Goal: Task Accomplishment & Management: Use online tool/utility

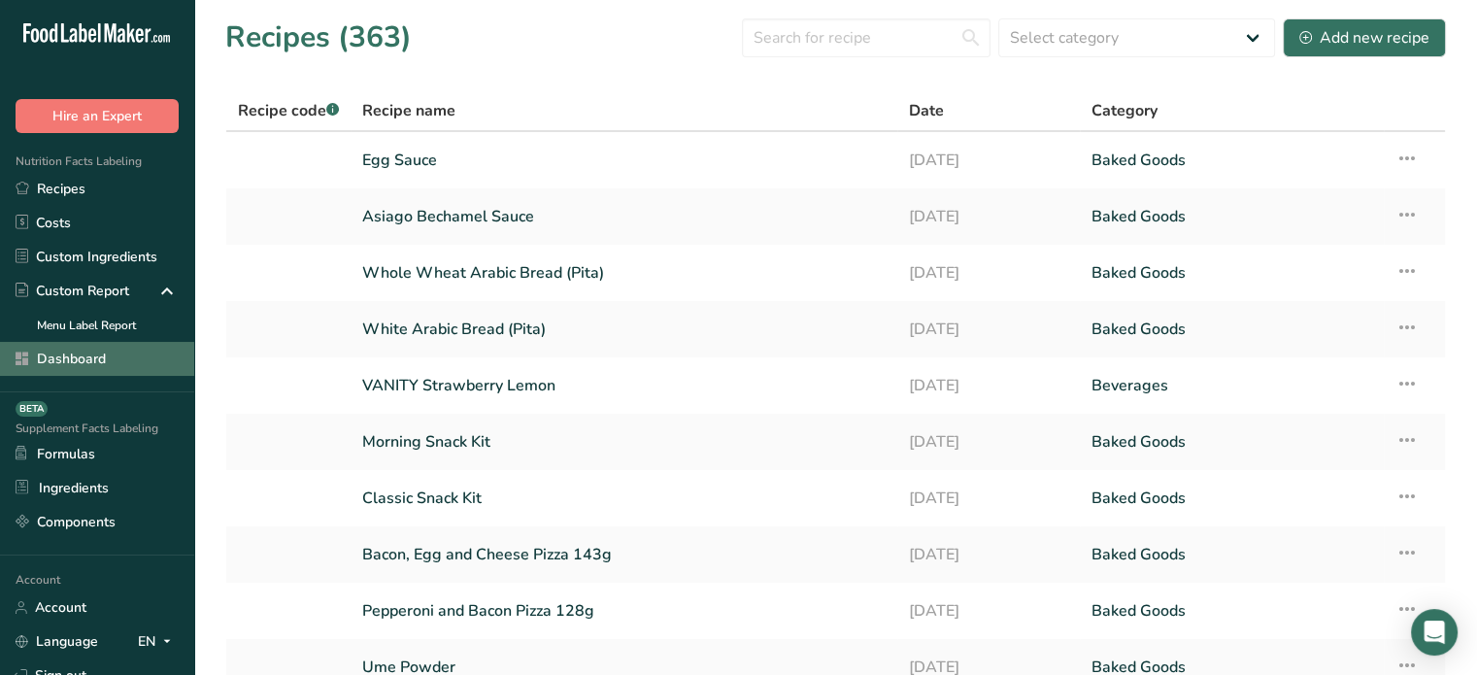
click at [117, 348] on link "Dashboard" at bounding box center [97, 359] width 194 height 34
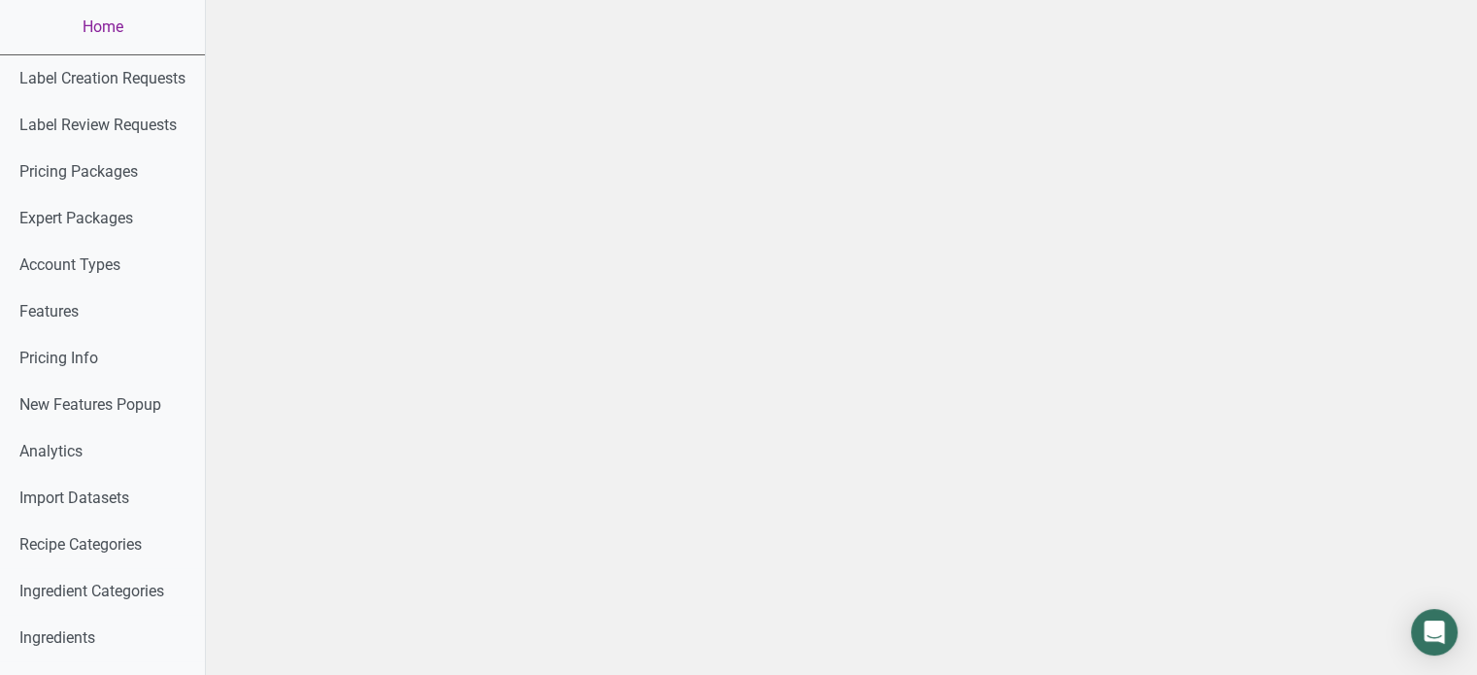
click at [132, 19] on link "Home" at bounding box center [102, 27] width 205 height 54
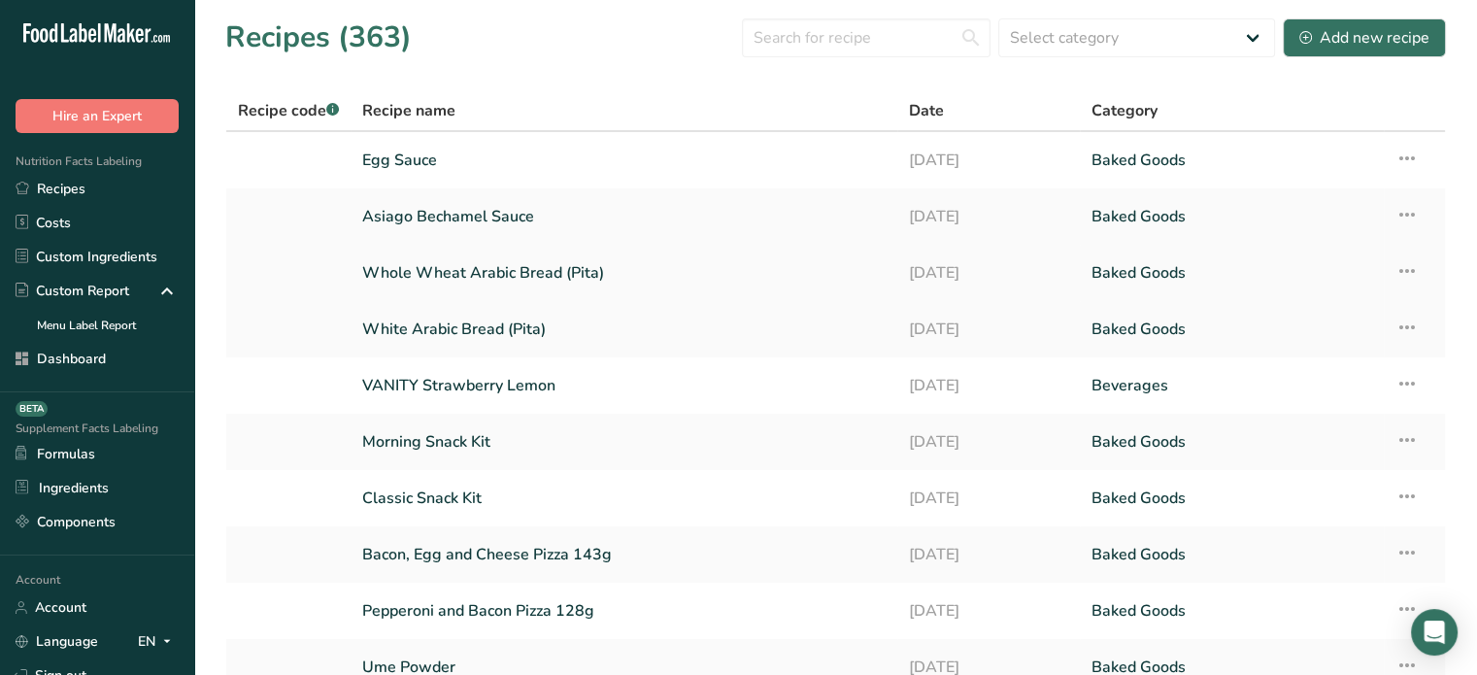
click at [432, 267] on link "Whole Wheat Arabic Bread (Pita)" at bounding box center [623, 272] width 523 height 41
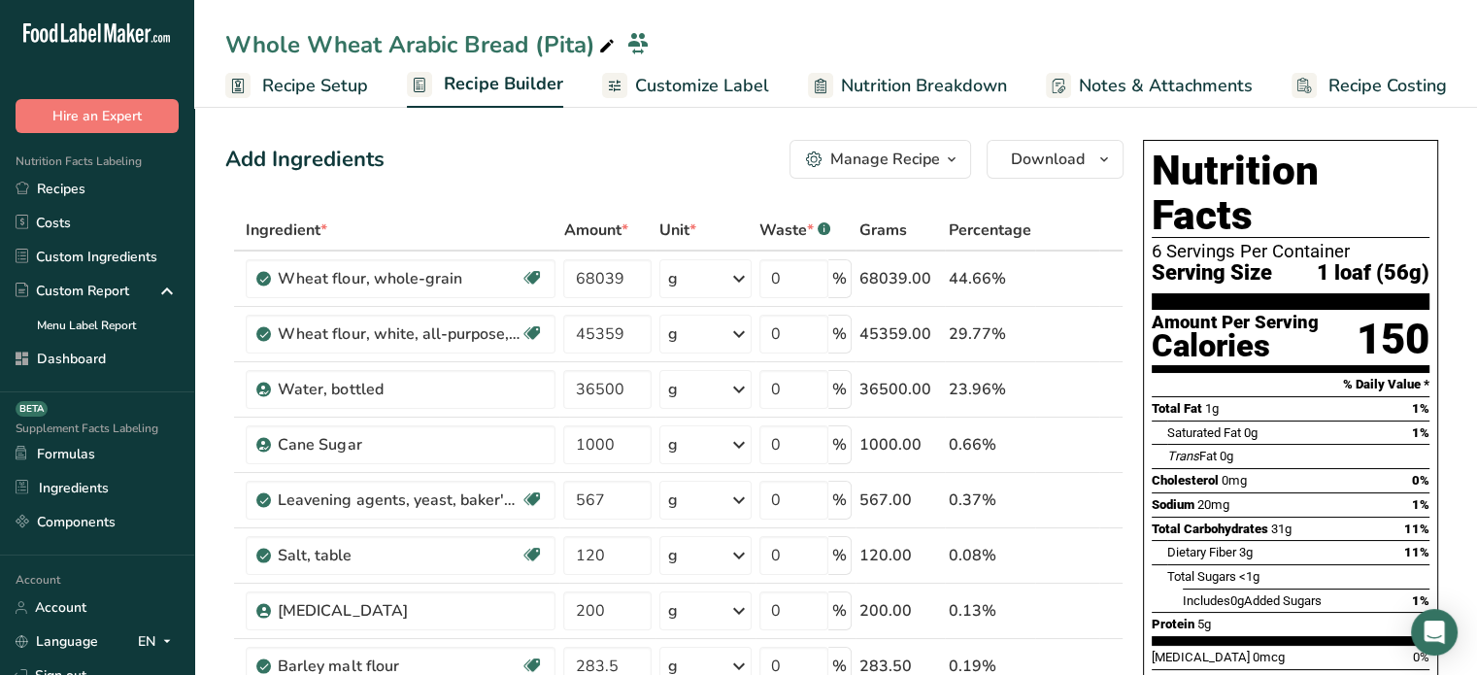
click at [737, 80] on span "Customize Label" at bounding box center [702, 86] width 134 height 26
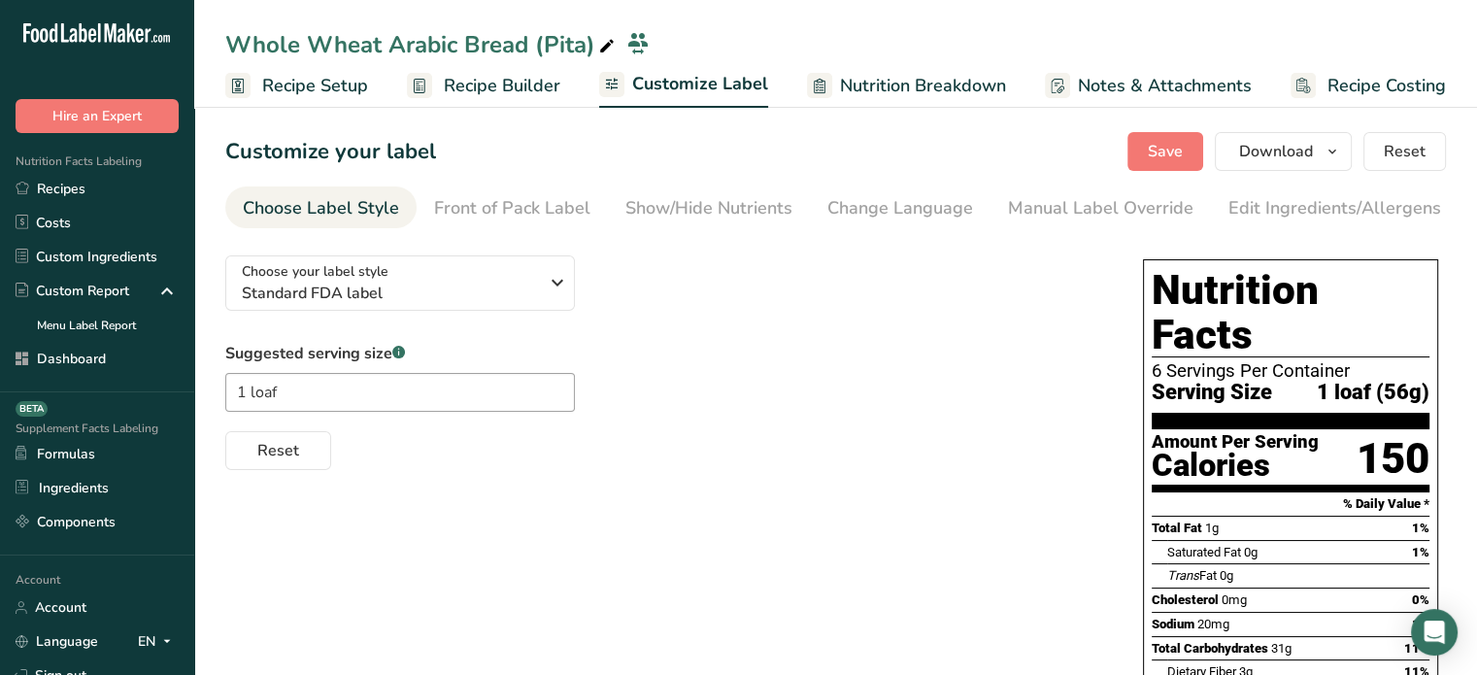
scroll to position [351, 0]
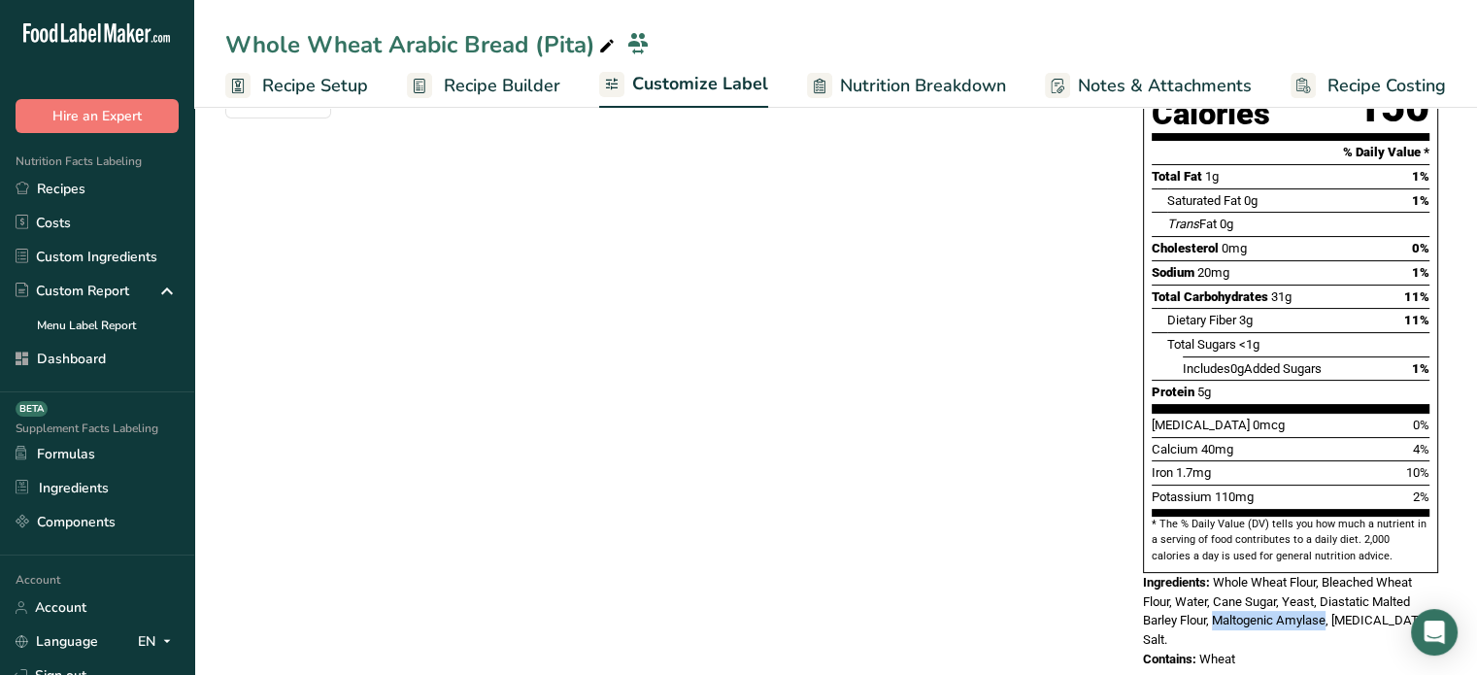
drag, startPoint x: 1214, startPoint y: 574, endPoint x: 1327, endPoint y: 581, distance: 112.9
click at [1327, 581] on span "Whole Wheat Flour, Bleached Wheat Flour, Water, Cane Sugar, Yeast, Diastatic Ma…" at bounding box center [1287, 611] width 289 height 72
copy span "Maltogenic Amylase"
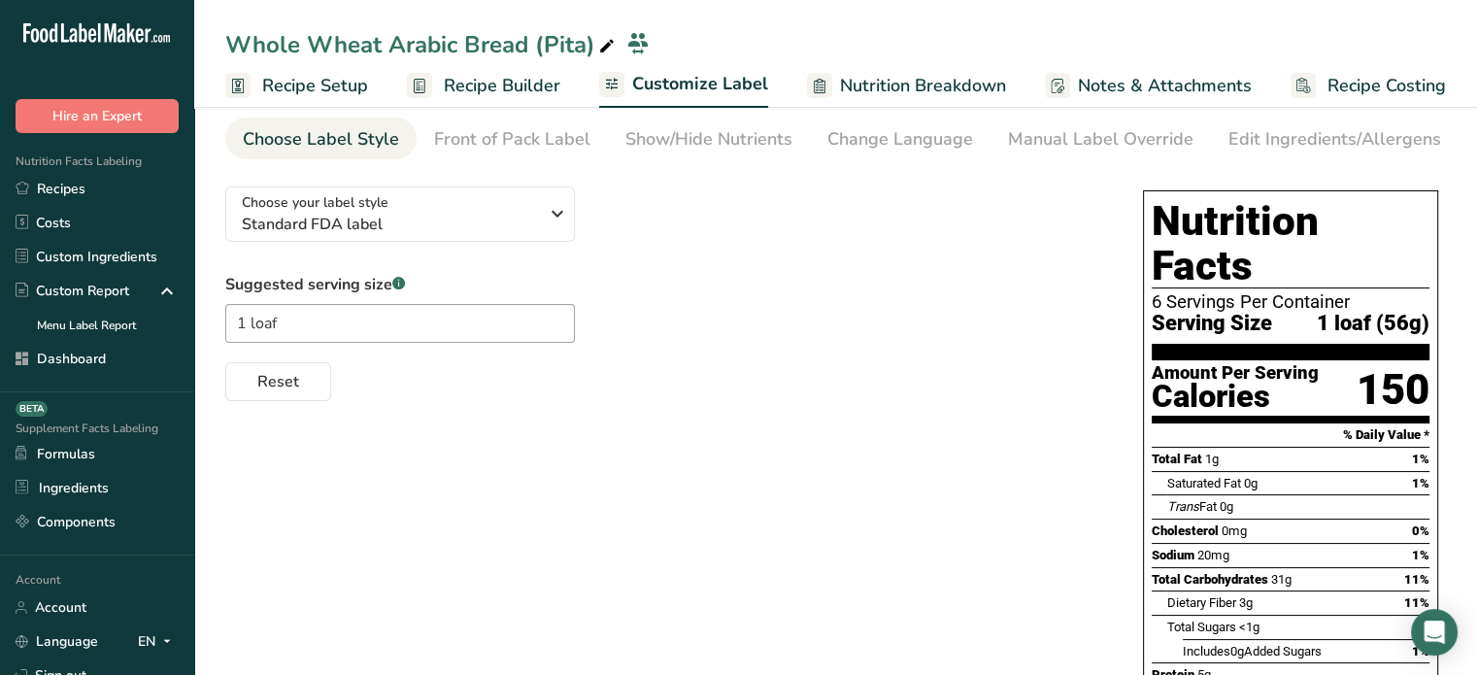
scroll to position [66, 0]
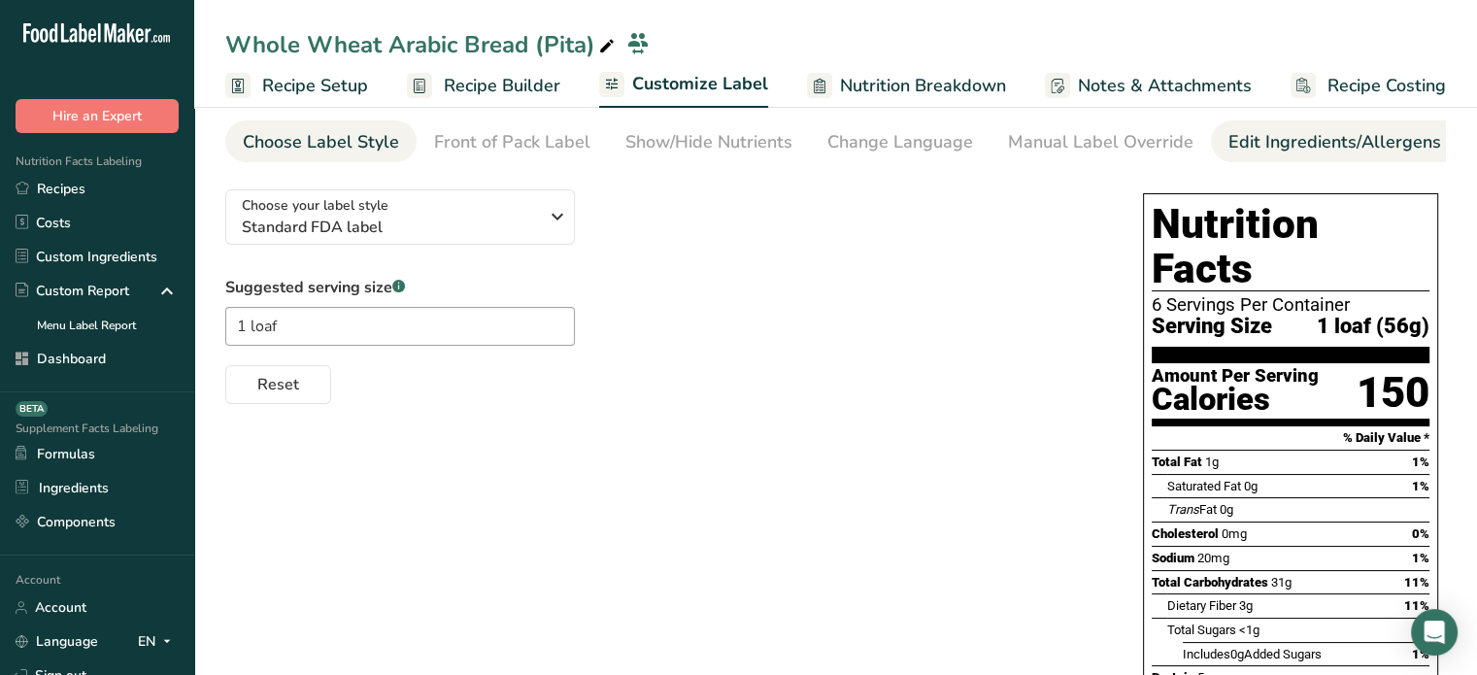
click at [1285, 144] on div "Edit Ingredients/Allergens List" at bounding box center [1351, 142] width 247 height 26
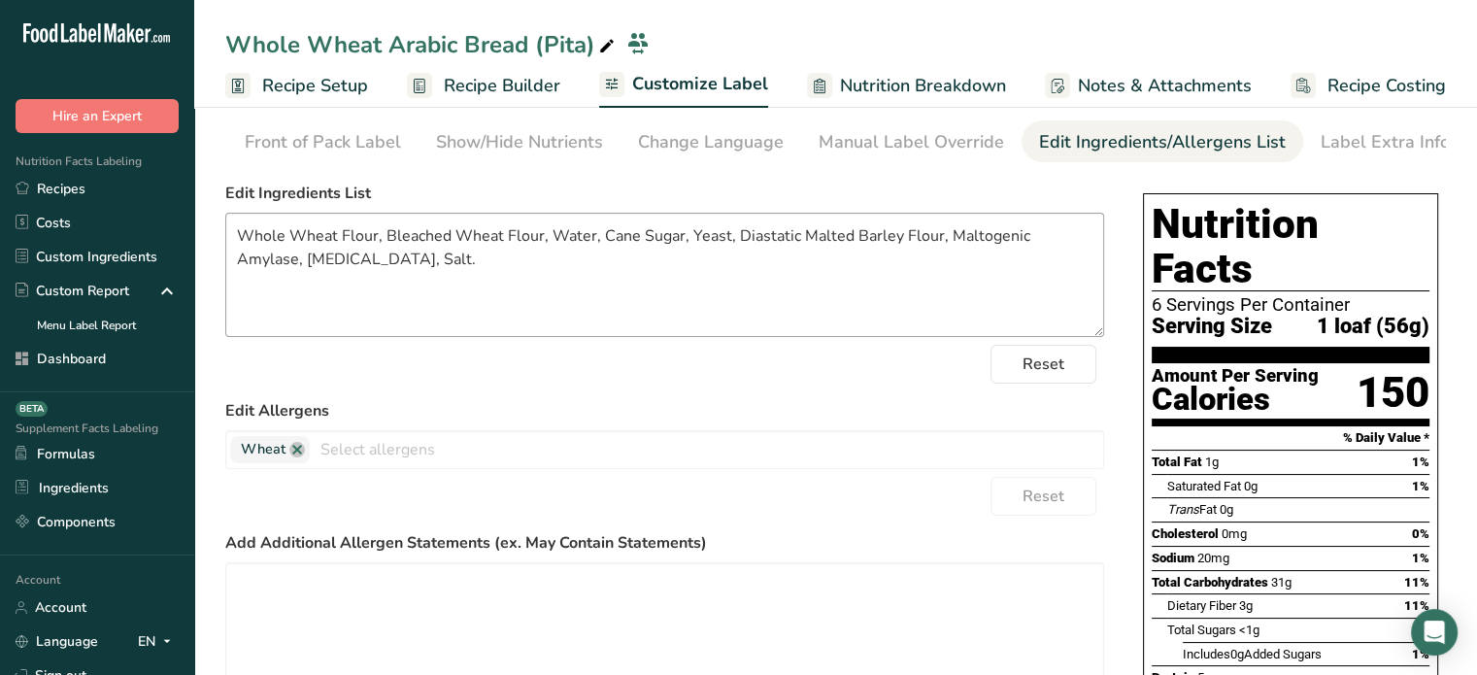
scroll to position [0, 190]
drag, startPoint x: 946, startPoint y: 240, endPoint x: 1081, endPoint y: 245, distance: 136.0
click at [1081, 245] on textarea "Whole Wheat Flour, Bleached Wheat Flour, Water, Cane Sugar, Yeast, Diastatic Ma…" at bounding box center [664, 275] width 879 height 124
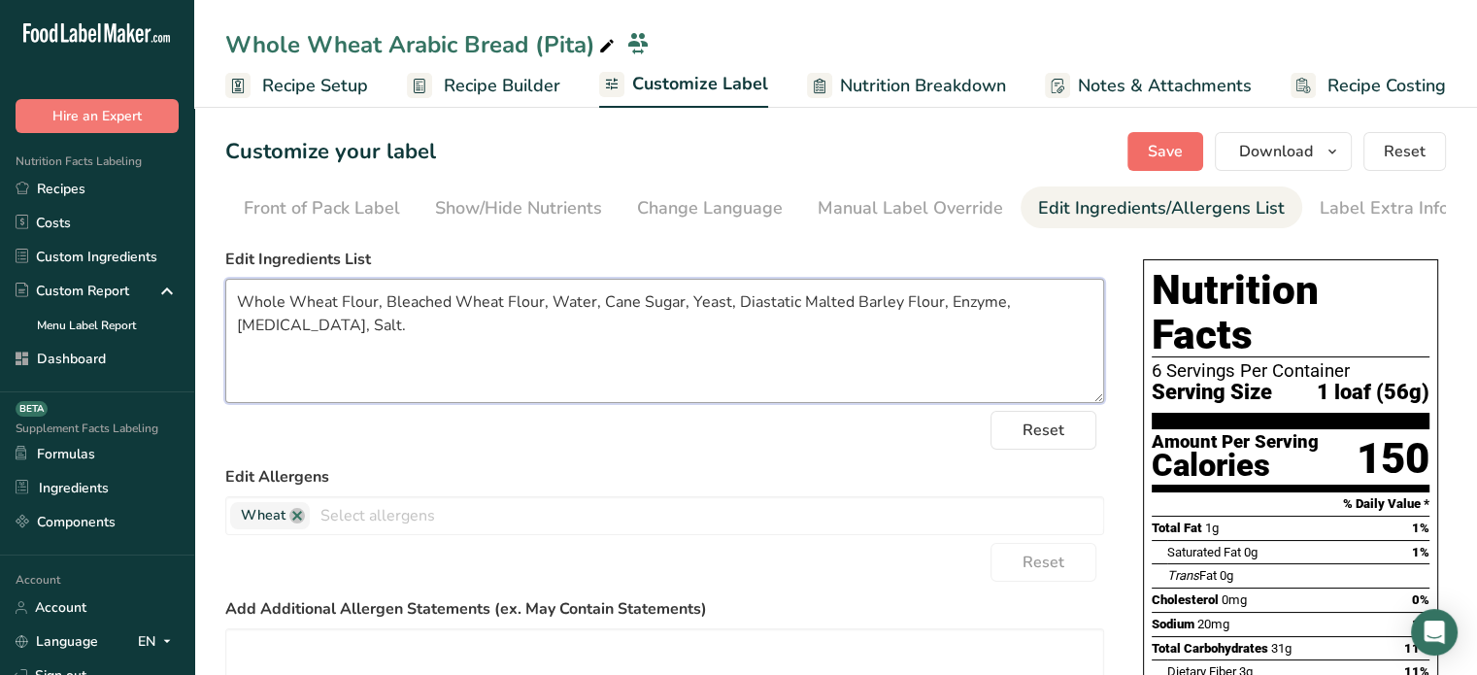
type textarea "Whole Wheat Flour, Bleached Wheat Flour, Water, Cane Sugar, Yeast, Diastatic Ma…"
click at [1157, 158] on span "Save" at bounding box center [1164, 151] width 35 height 23
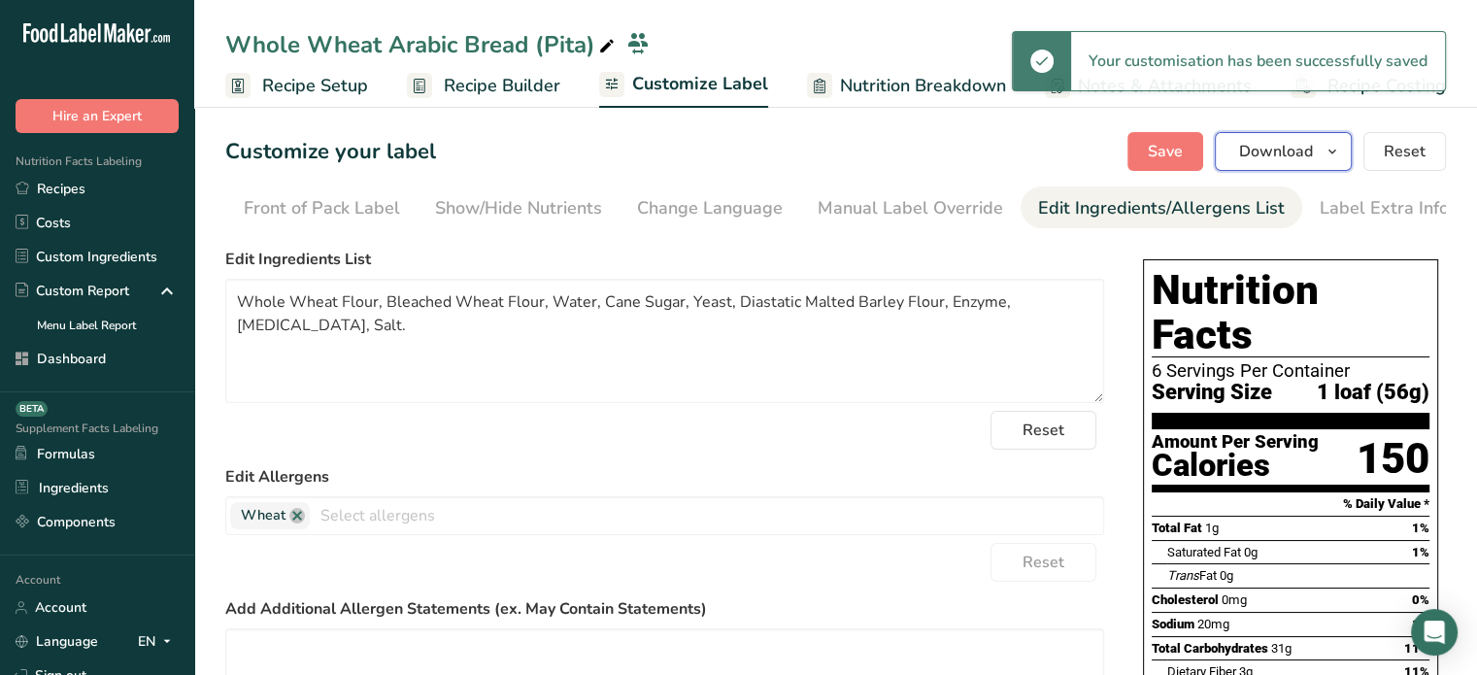
click at [1247, 152] on span "Download" at bounding box center [1276, 151] width 74 height 23
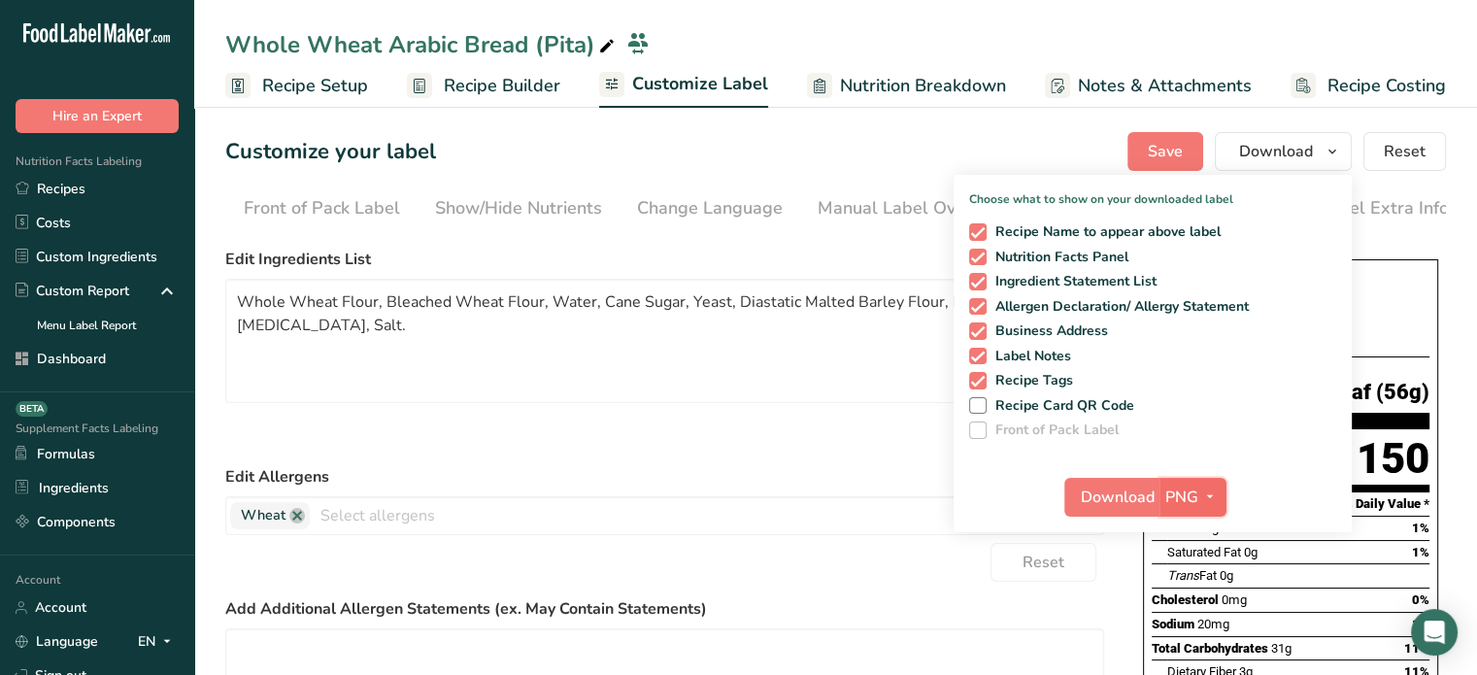
click at [1182, 499] on span "PNG" at bounding box center [1181, 496] width 33 height 23
click at [1204, 635] on link "PDF" at bounding box center [1195, 632] width 62 height 32
click at [1126, 478] on button "Download" at bounding box center [1112, 497] width 95 height 39
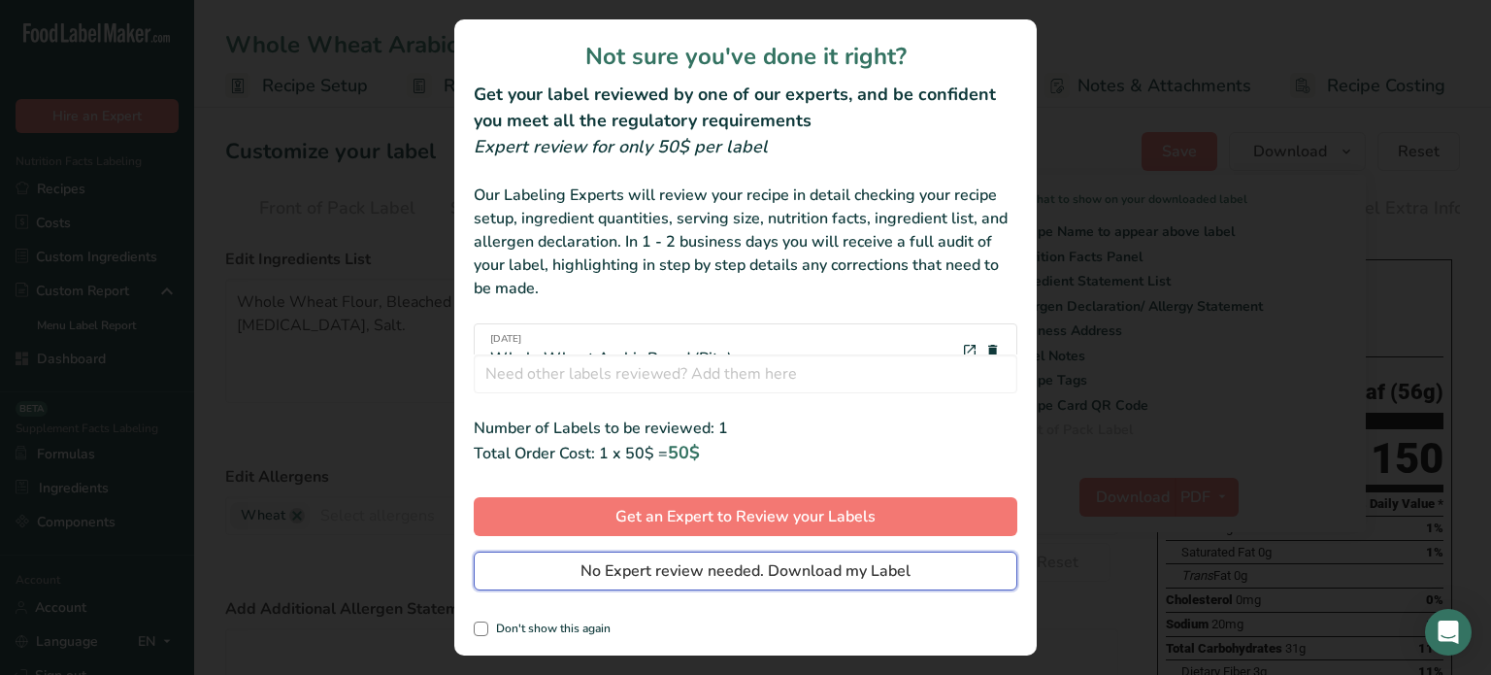
click at [885, 562] on span "No Expert review needed. Download my Label" at bounding box center [746, 570] width 330 height 23
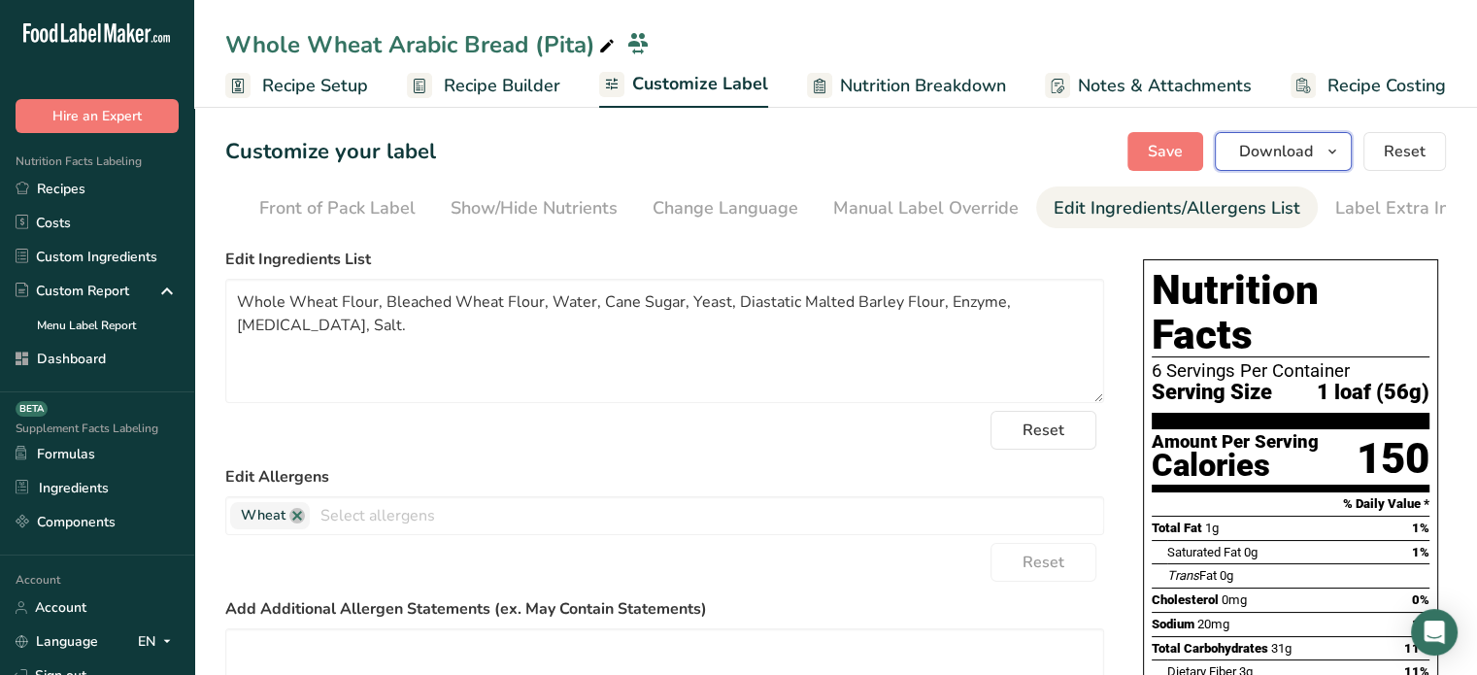
click at [1307, 160] on span "Download" at bounding box center [1276, 151] width 74 height 23
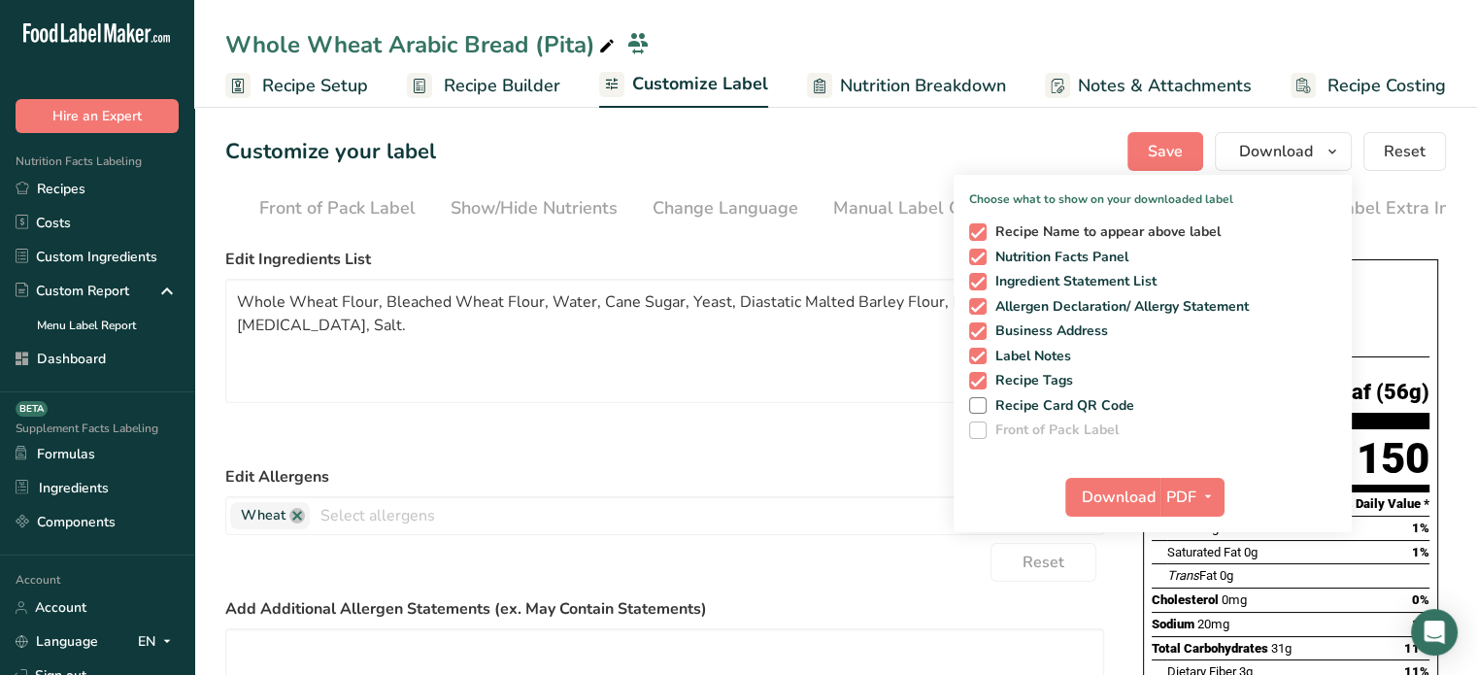
click at [1133, 236] on span "Recipe Name to appear above label" at bounding box center [1103, 231] width 235 height 17
click at [981, 236] on input "Recipe Name to appear above label" at bounding box center [975, 231] width 13 height 13
checkbox input "false"
click at [1127, 498] on span "Download" at bounding box center [1118, 496] width 74 height 23
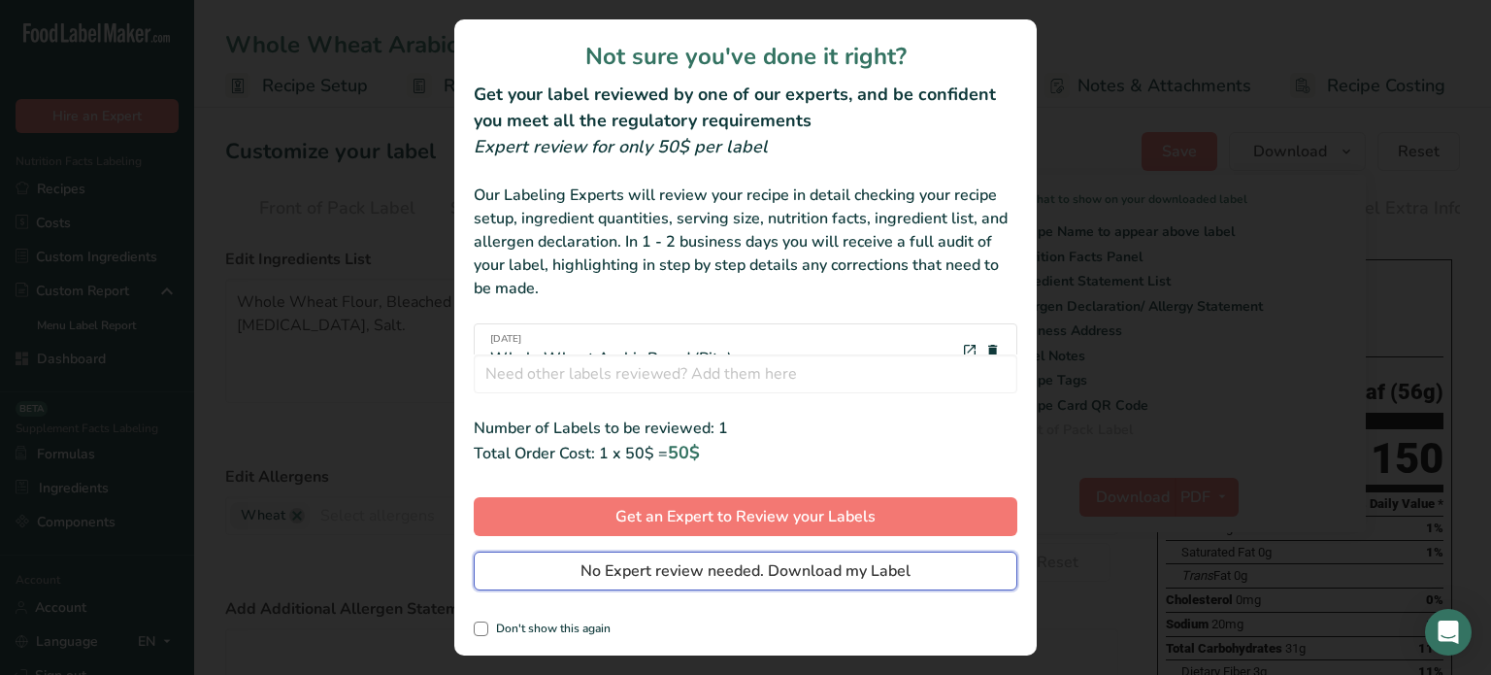
click at [877, 575] on span "No Expert review needed. Download my Label" at bounding box center [746, 570] width 330 height 23
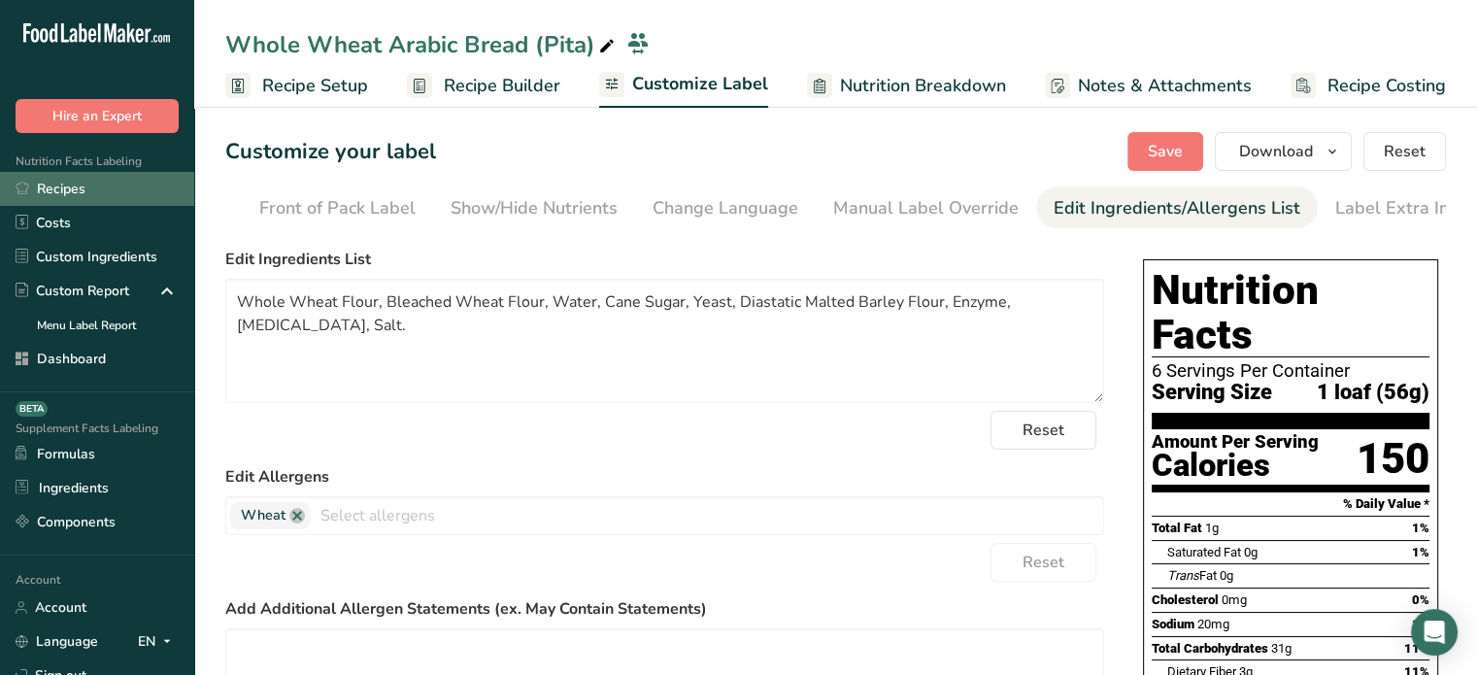
click at [157, 201] on link "Recipes" at bounding box center [97, 189] width 194 height 34
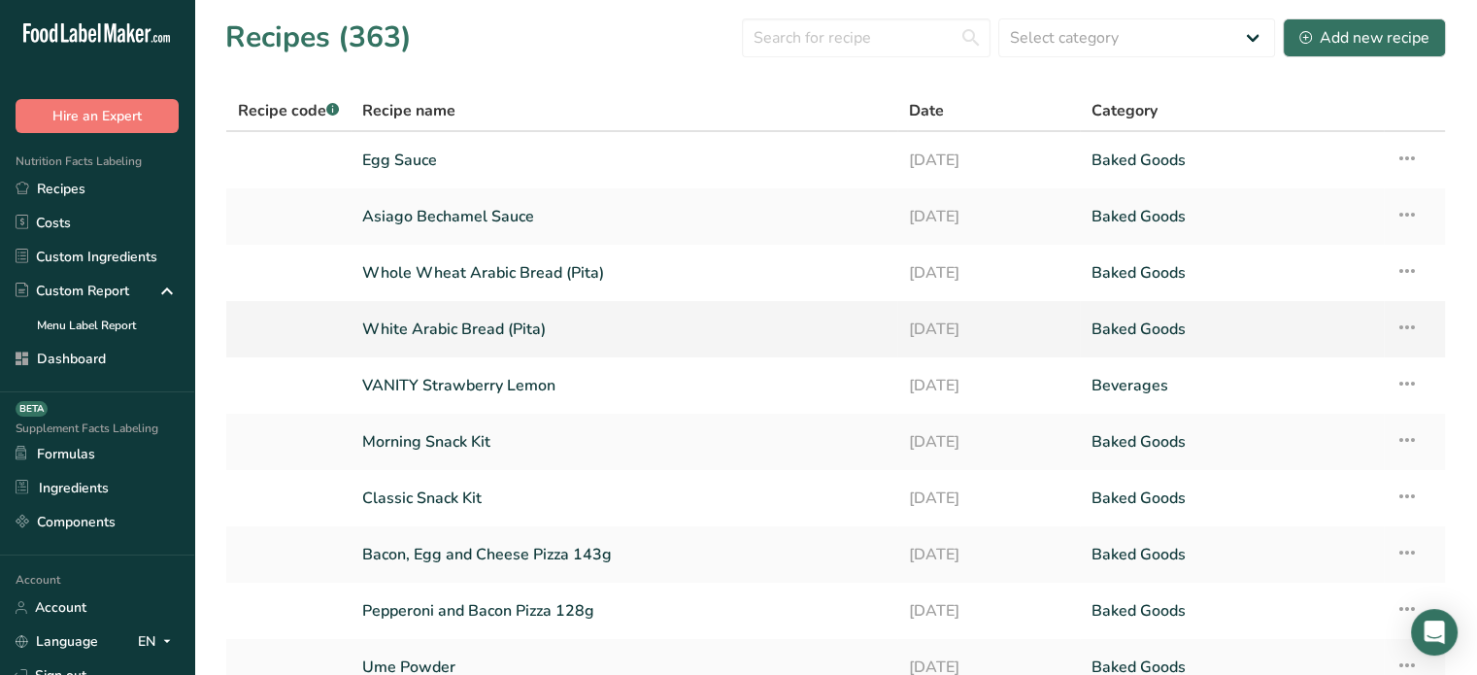
click at [411, 317] on link "White Arabic Bread (Pita)" at bounding box center [623, 329] width 523 height 41
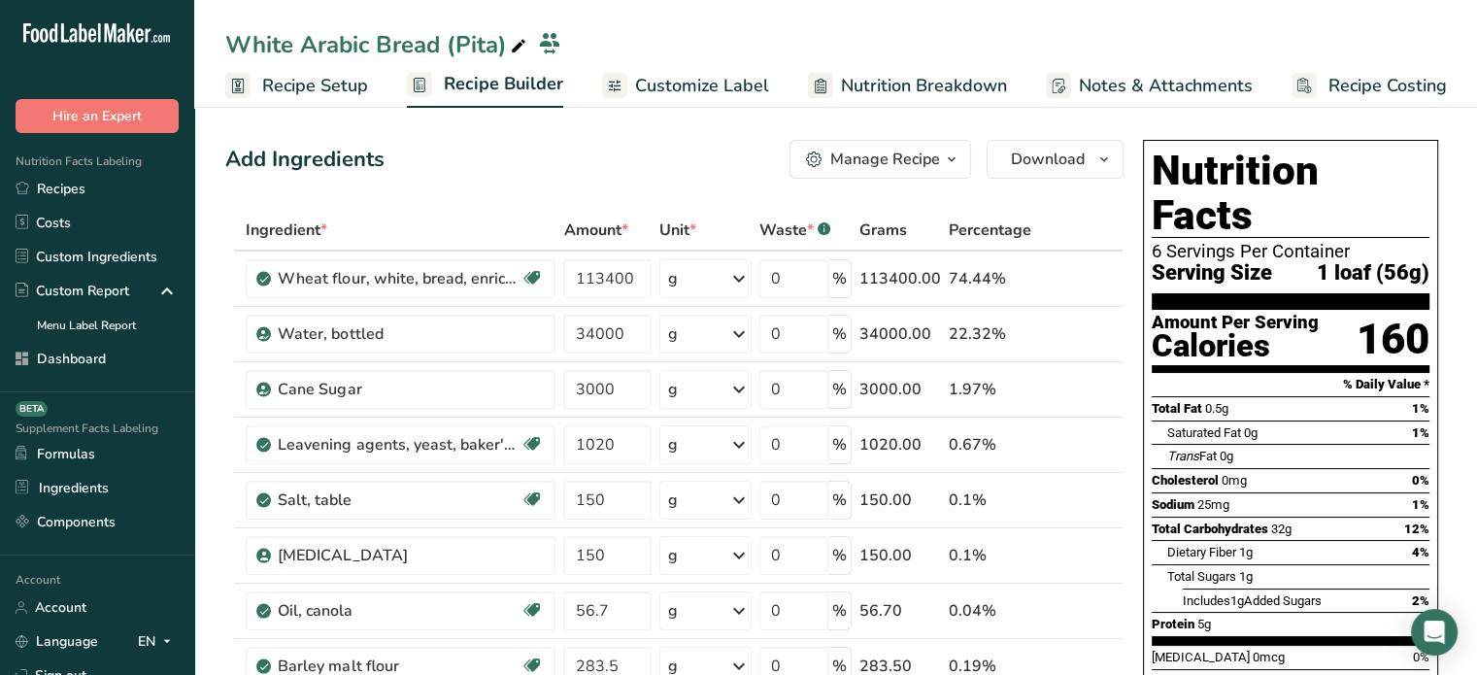
click at [697, 75] on span "Customize Label" at bounding box center [702, 86] width 134 height 26
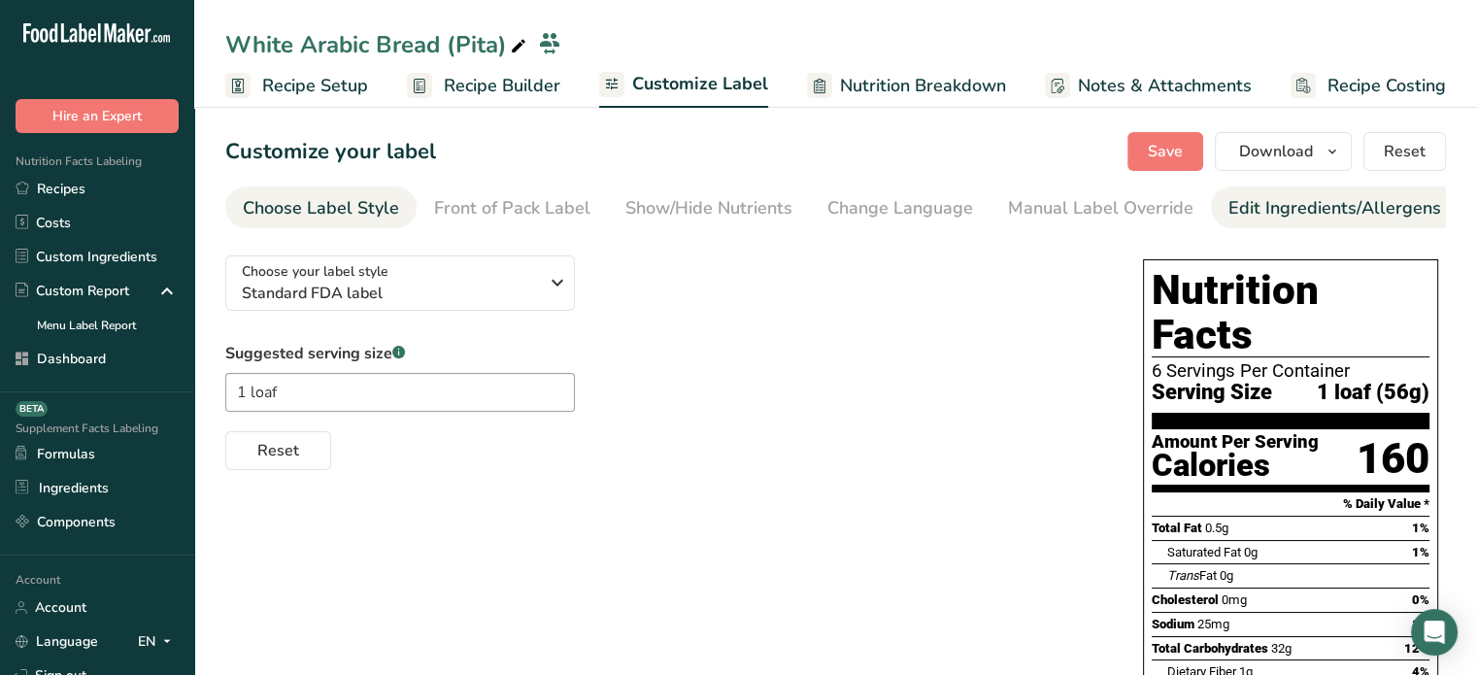
click at [1277, 188] on link "Edit Ingredients/Allergens List" at bounding box center [1351, 208] width 247 height 44
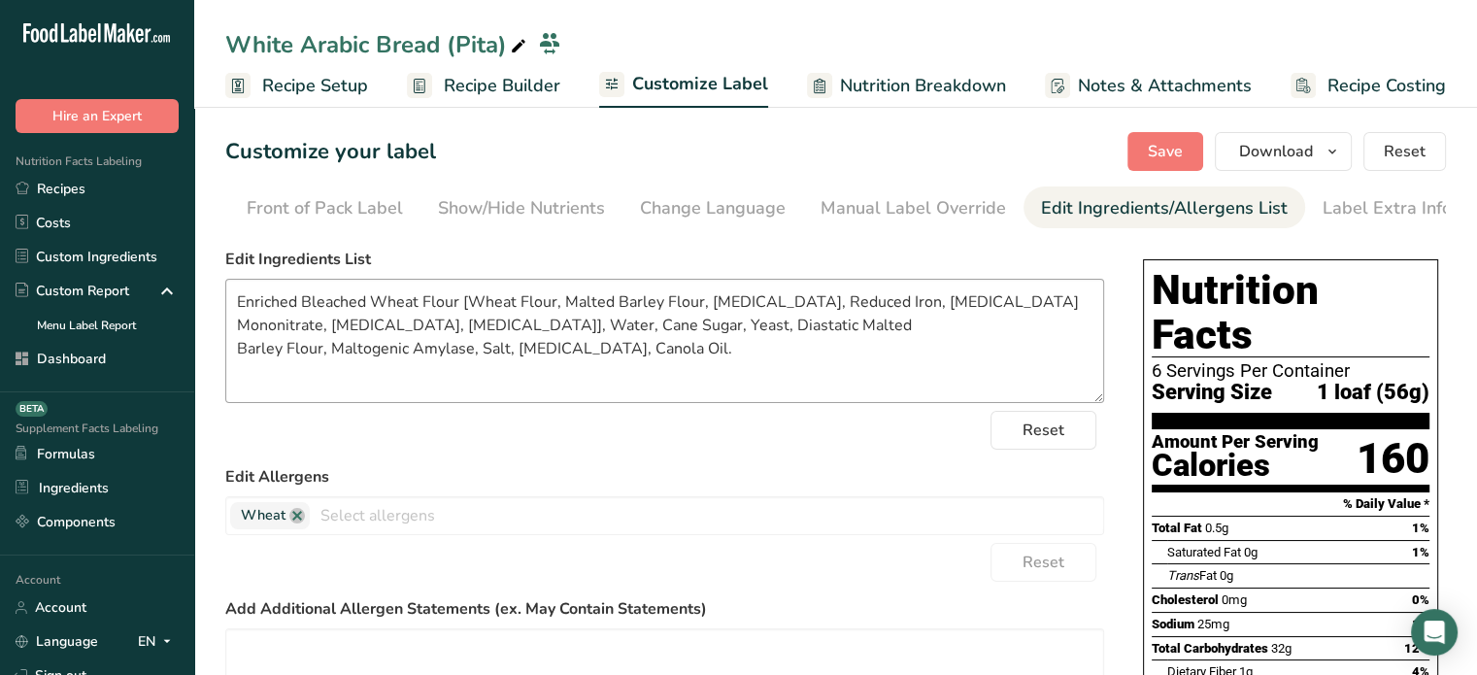
scroll to position [0, 190]
drag, startPoint x: 330, startPoint y: 353, endPoint x: 466, endPoint y: 362, distance: 136.2
click at [466, 362] on textarea "Enriched Bleached Wheat Flour [Wheat Flour, Malted Barley Flour, Niacin, Reduce…" at bounding box center [664, 341] width 879 height 124
type textarea "Enriched Bleached Wheat Flour [Wheat Flour, Malted Barley Flour, Niacin, Reduce…"
click at [1147, 150] on button "Save" at bounding box center [1165, 151] width 76 height 39
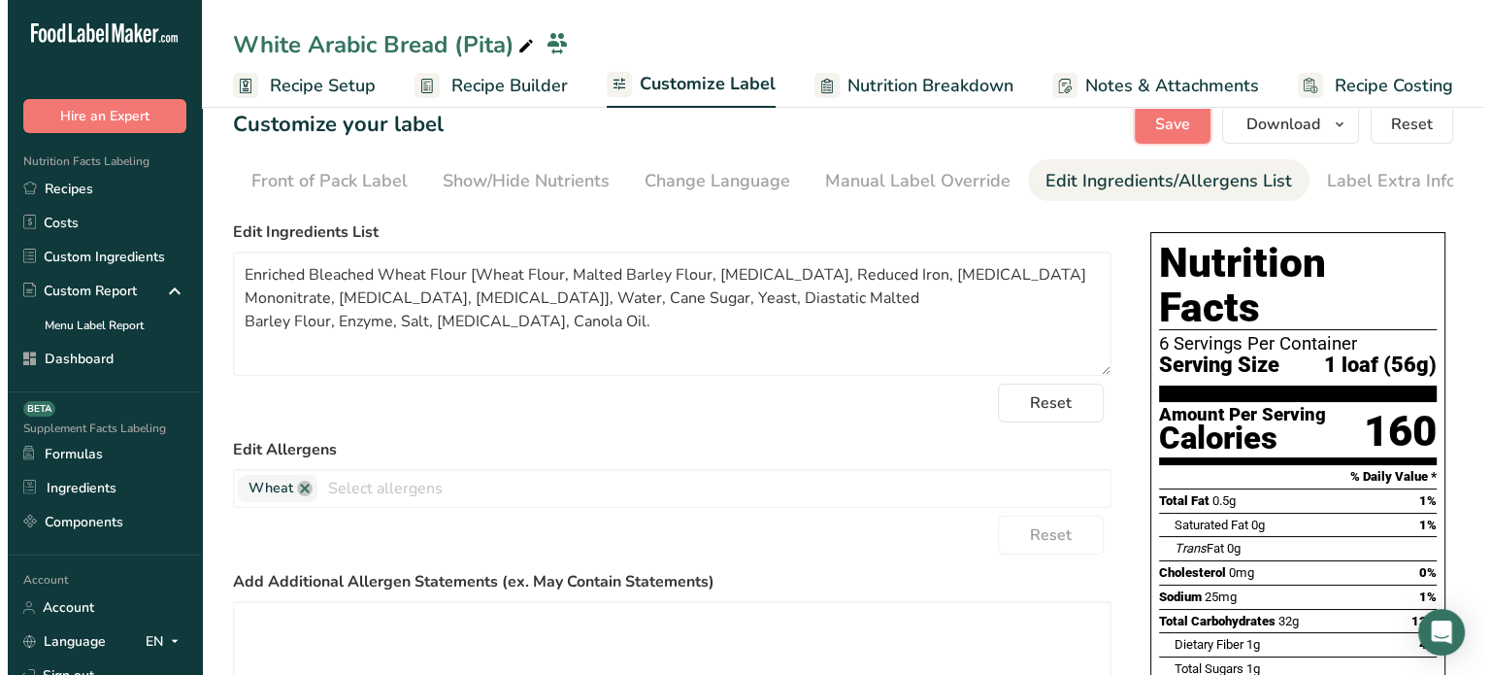
scroll to position [0, 0]
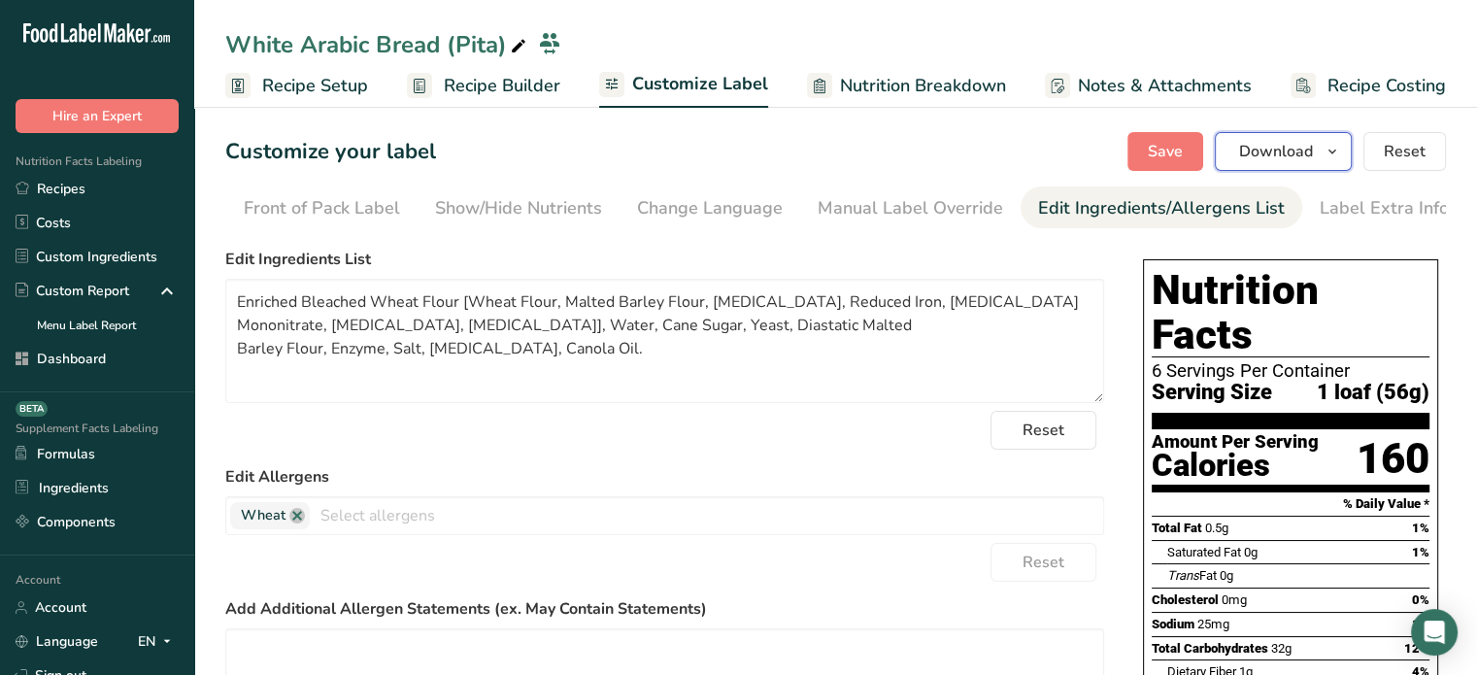
click at [1293, 143] on span "Download" at bounding box center [1276, 151] width 74 height 23
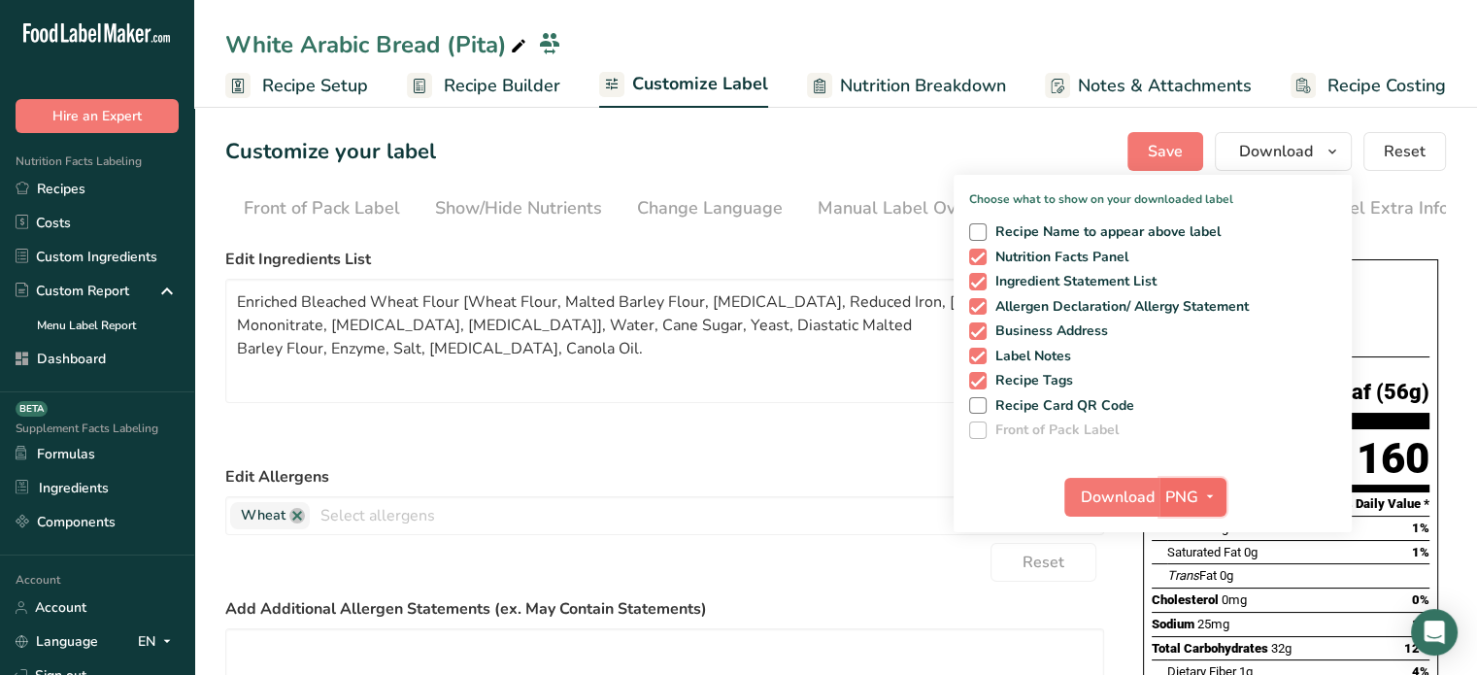
click at [1189, 492] on span "PNG" at bounding box center [1181, 496] width 33 height 23
click at [1203, 628] on link "PDF" at bounding box center [1195, 632] width 62 height 32
click at [1144, 492] on span "Download" at bounding box center [1118, 496] width 74 height 23
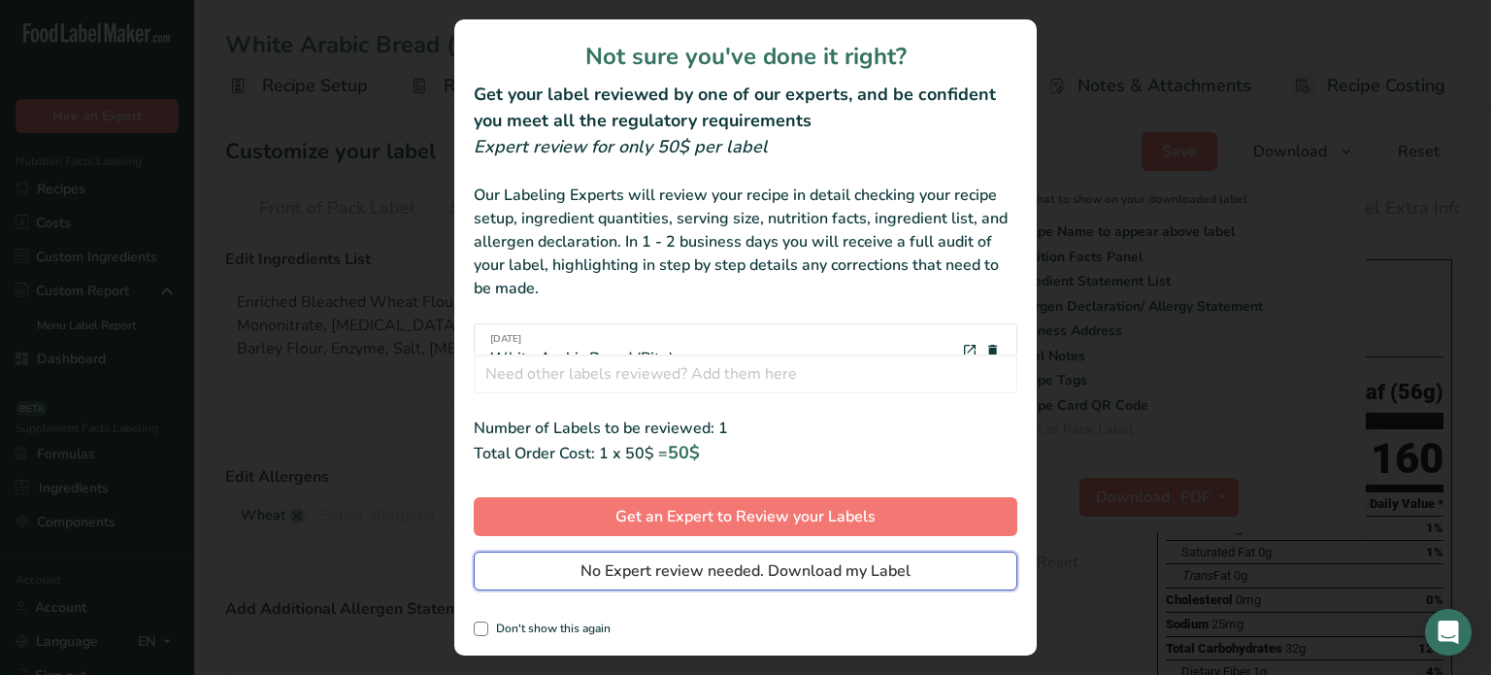
click at [885, 560] on span "No Expert review needed. Download my Label" at bounding box center [746, 570] width 330 height 23
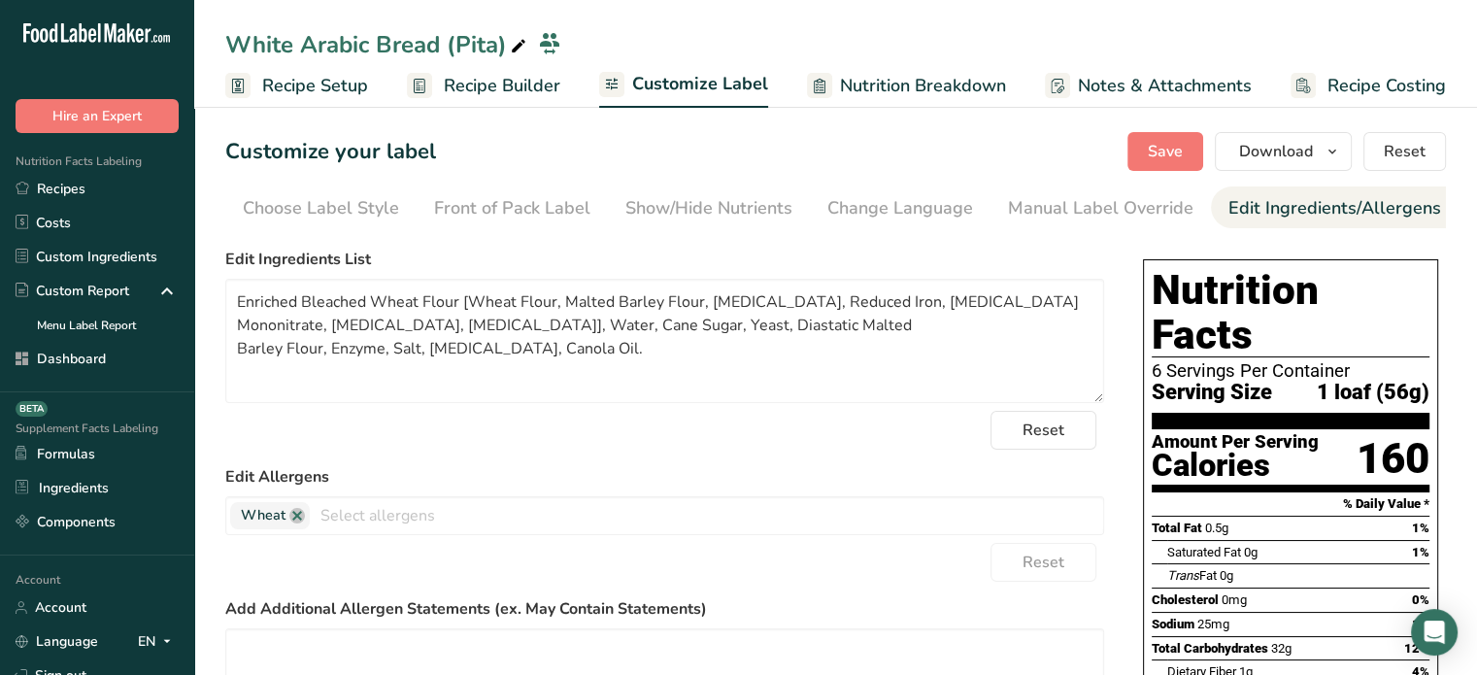
scroll to position [0, 175]
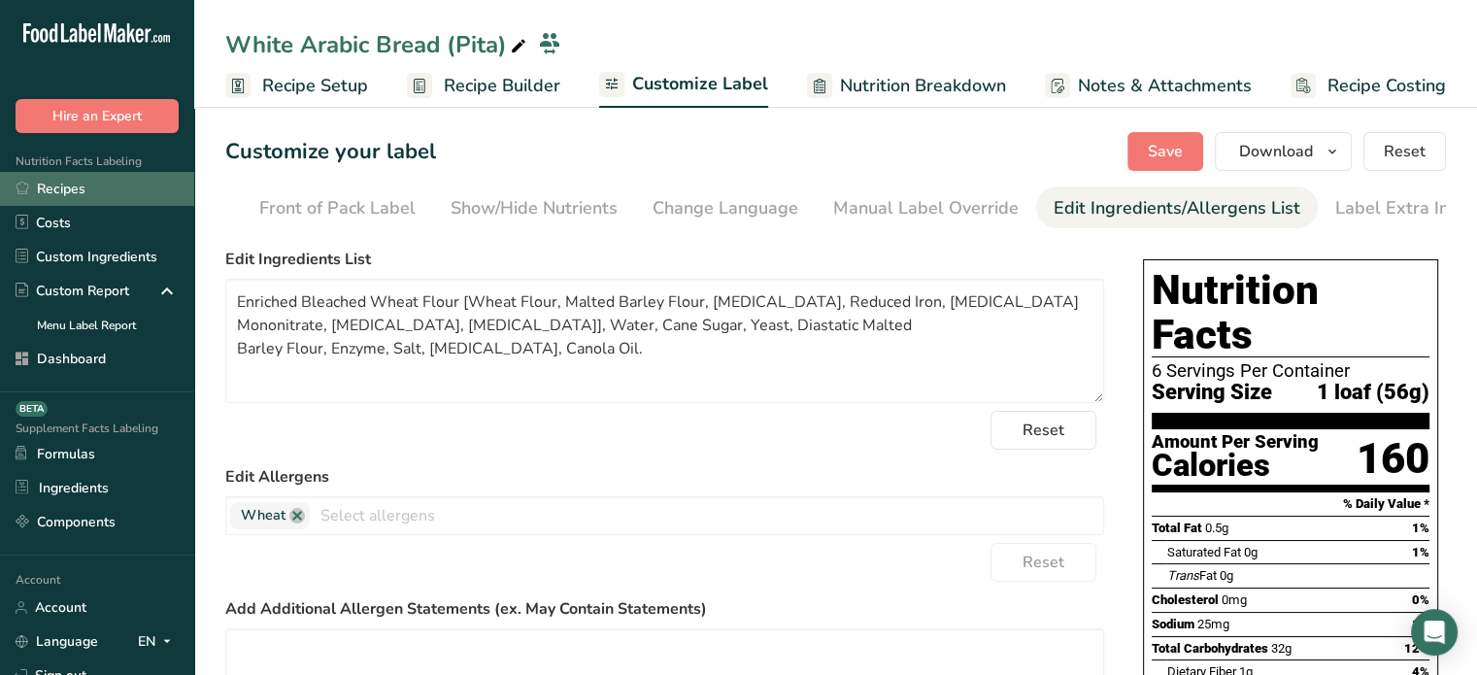
click at [148, 184] on link "Recipes" at bounding box center [97, 189] width 194 height 34
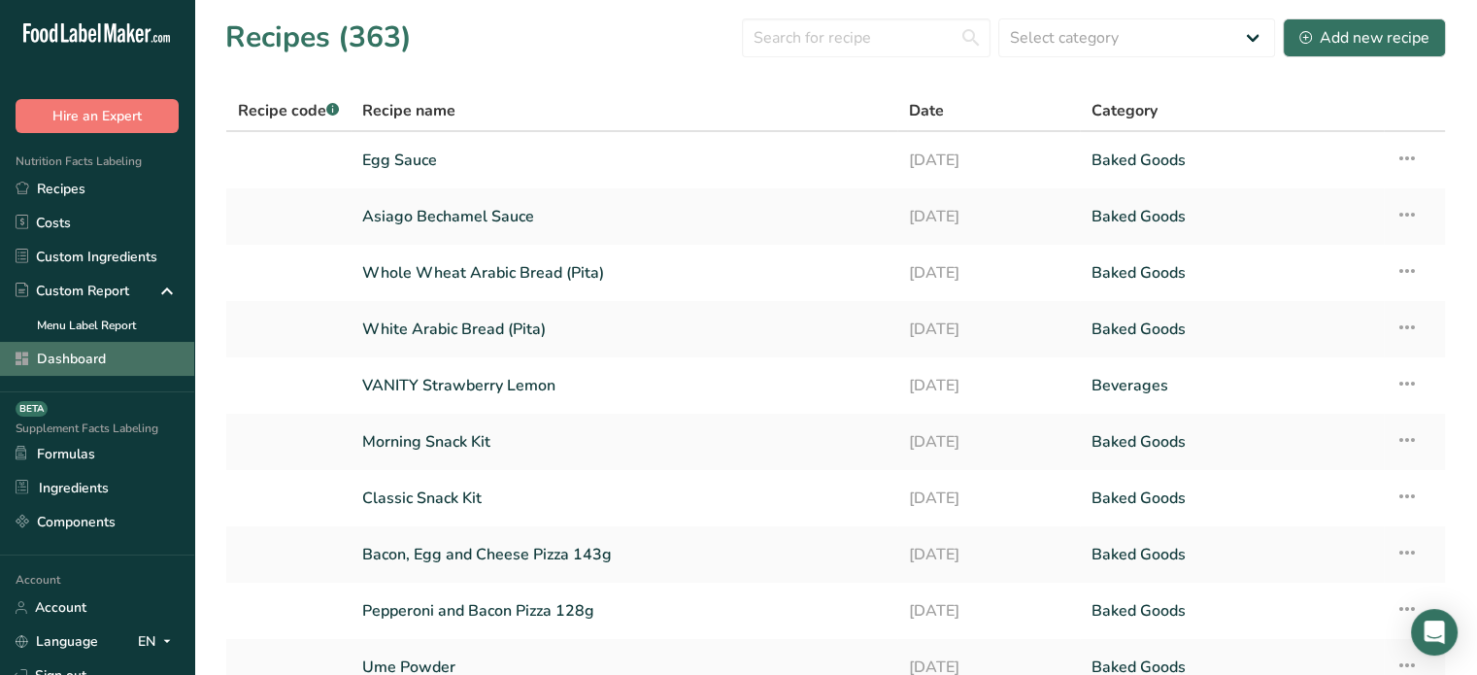
click at [66, 356] on link "Dashboard" at bounding box center [97, 359] width 194 height 34
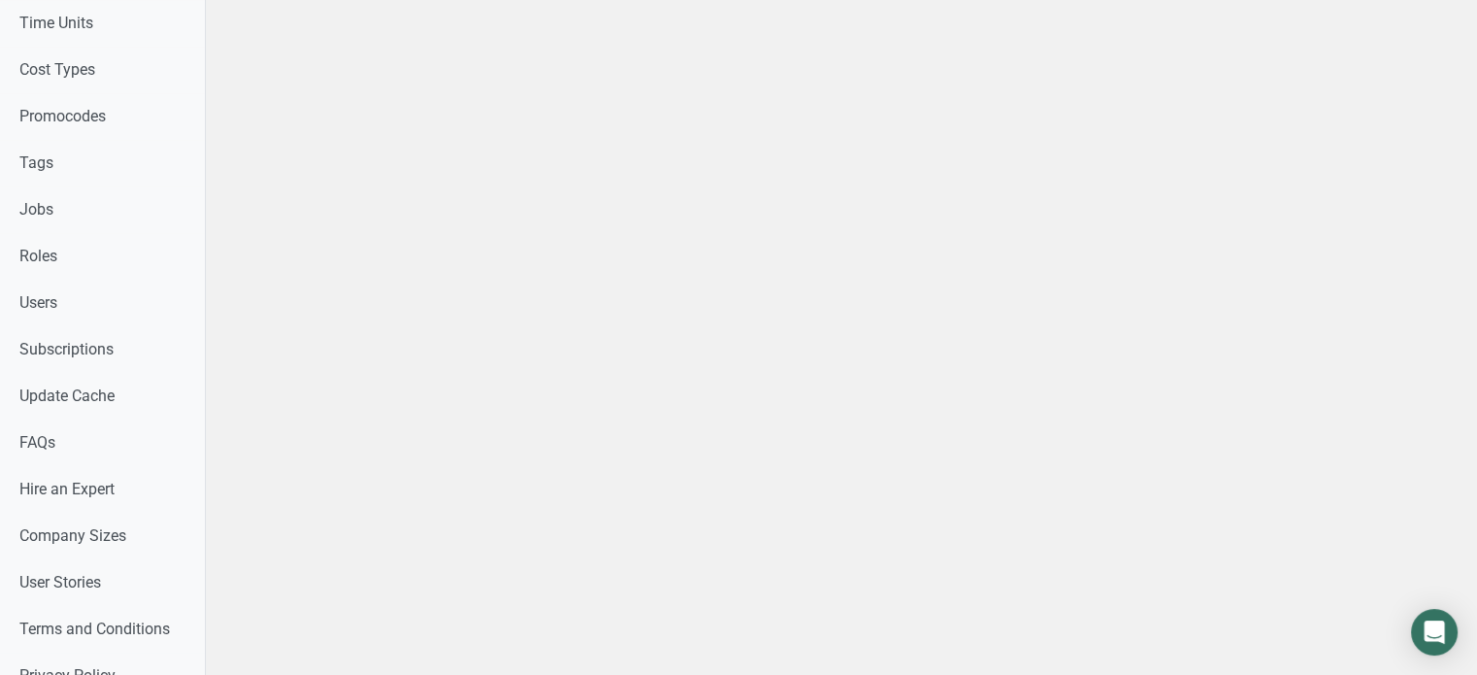
scroll to position [983, 0]
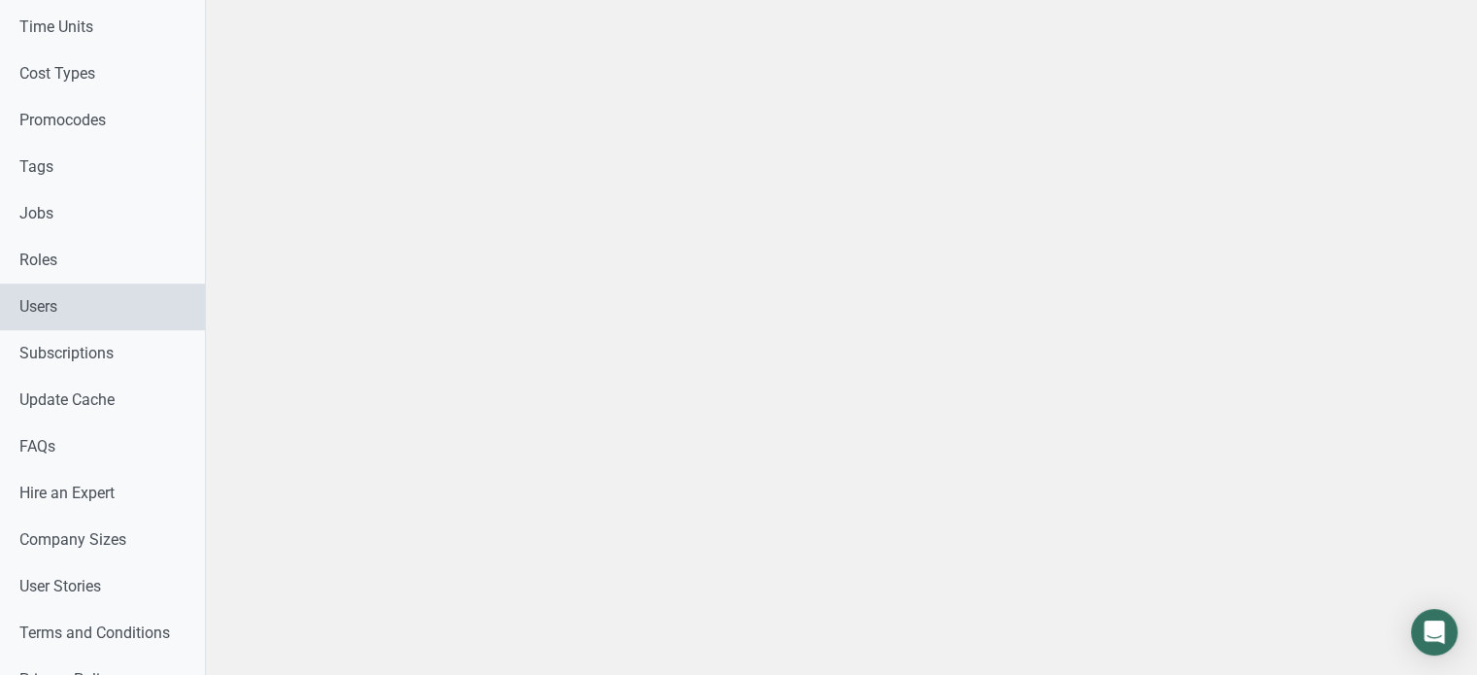
click at [120, 312] on link "Users" at bounding box center [102, 306] width 205 height 47
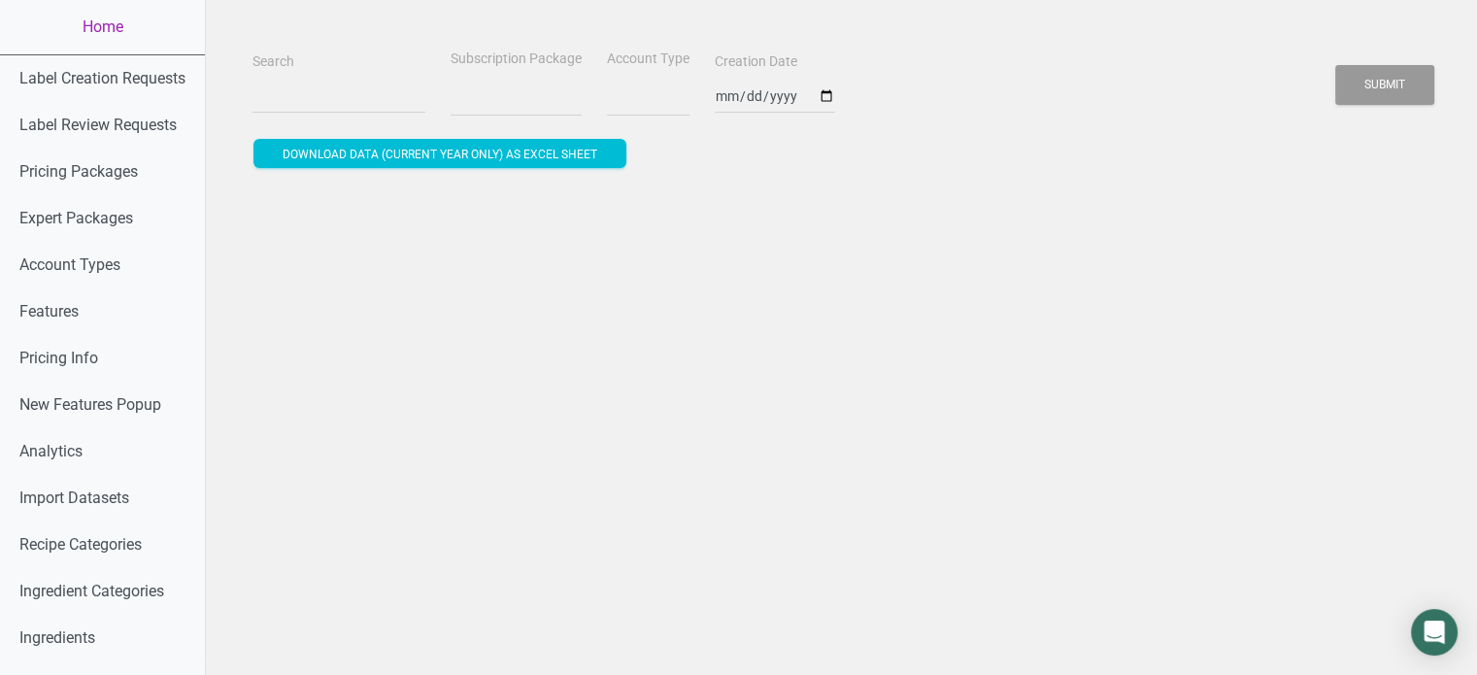
select select
drag, startPoint x: 347, startPoint y: 64, endPoint x: 319, endPoint y: 116, distance: 58.2
click at [319, 116] on div "Search Subscription Package -- select an option -- Monthly Yearly Quarterly Fre…" at bounding box center [841, 82] width 1187 height 70
drag, startPoint x: 319, startPoint y: 116, endPoint x: 330, endPoint y: 104, distance: 15.8
click at [330, 104] on div "Search Subscription Package -- select an option -- Monthly Yearly Quarterly Fre…" at bounding box center [841, 82] width 1187 height 70
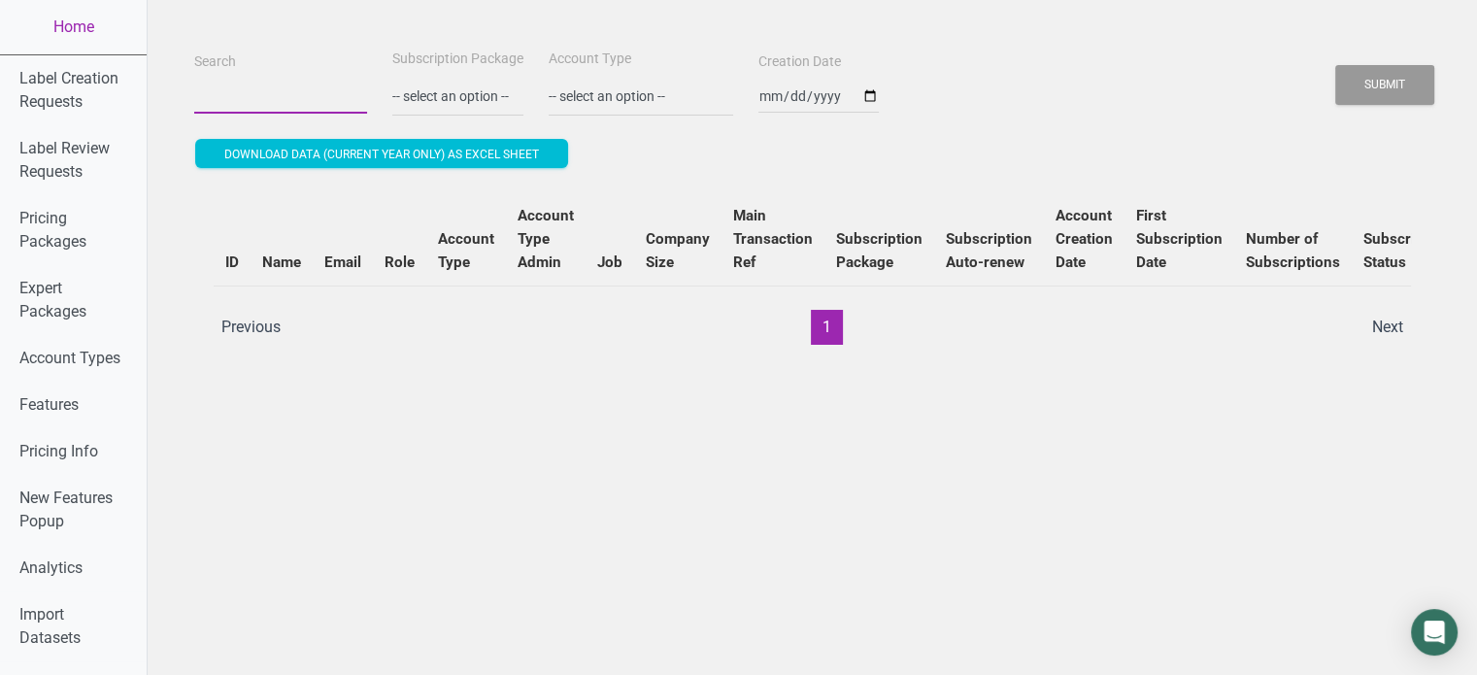
paste input "lori.bolin@crossroadskombucha.com"
click at [330, 104] on input "Search" at bounding box center [280, 96] width 173 height 35
type input "lori.bolin@crossroadskombucha.com"
click at [1335, 65] on button "Submit" at bounding box center [1384, 85] width 99 height 40
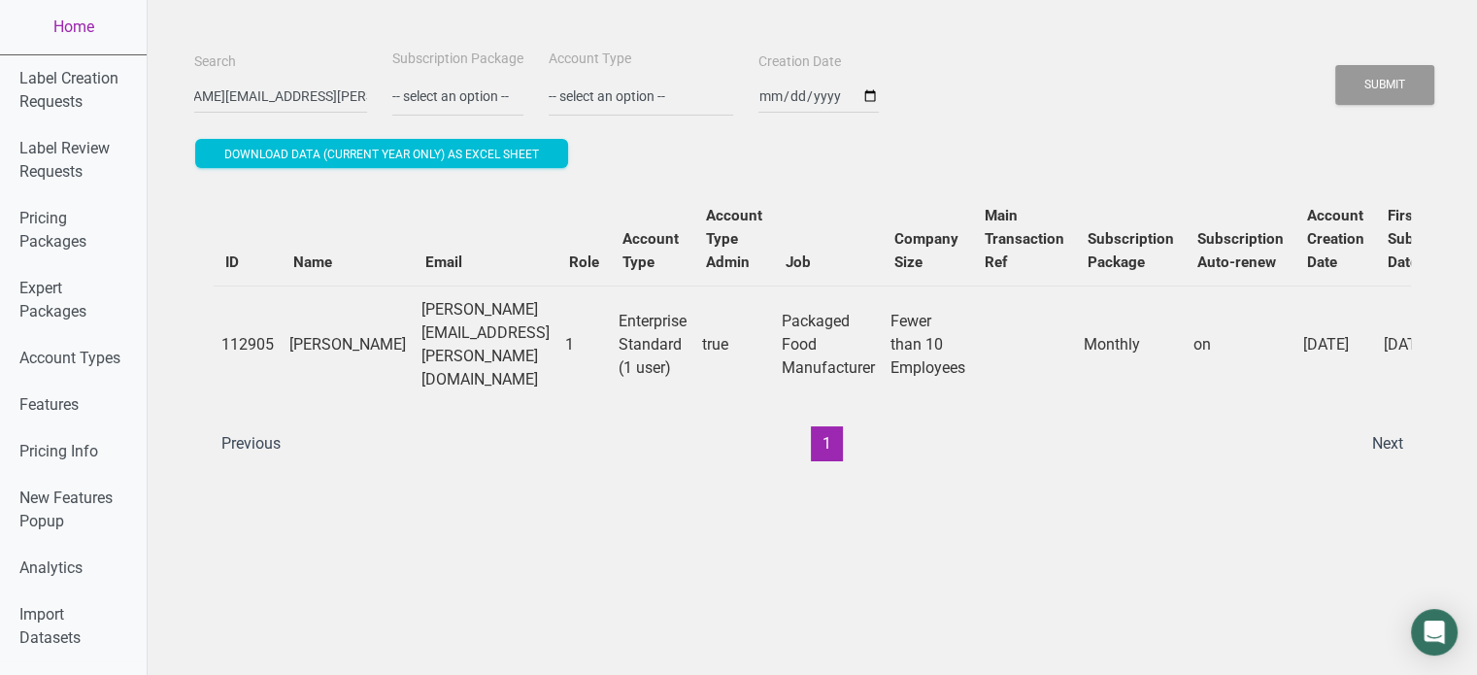
scroll to position [0, 0]
click at [451, 325] on td "lori.bolin@crossroadskombucha.com" at bounding box center [486, 343] width 144 height 117
copy td "lori.bolin@crossroadskombucha.com"
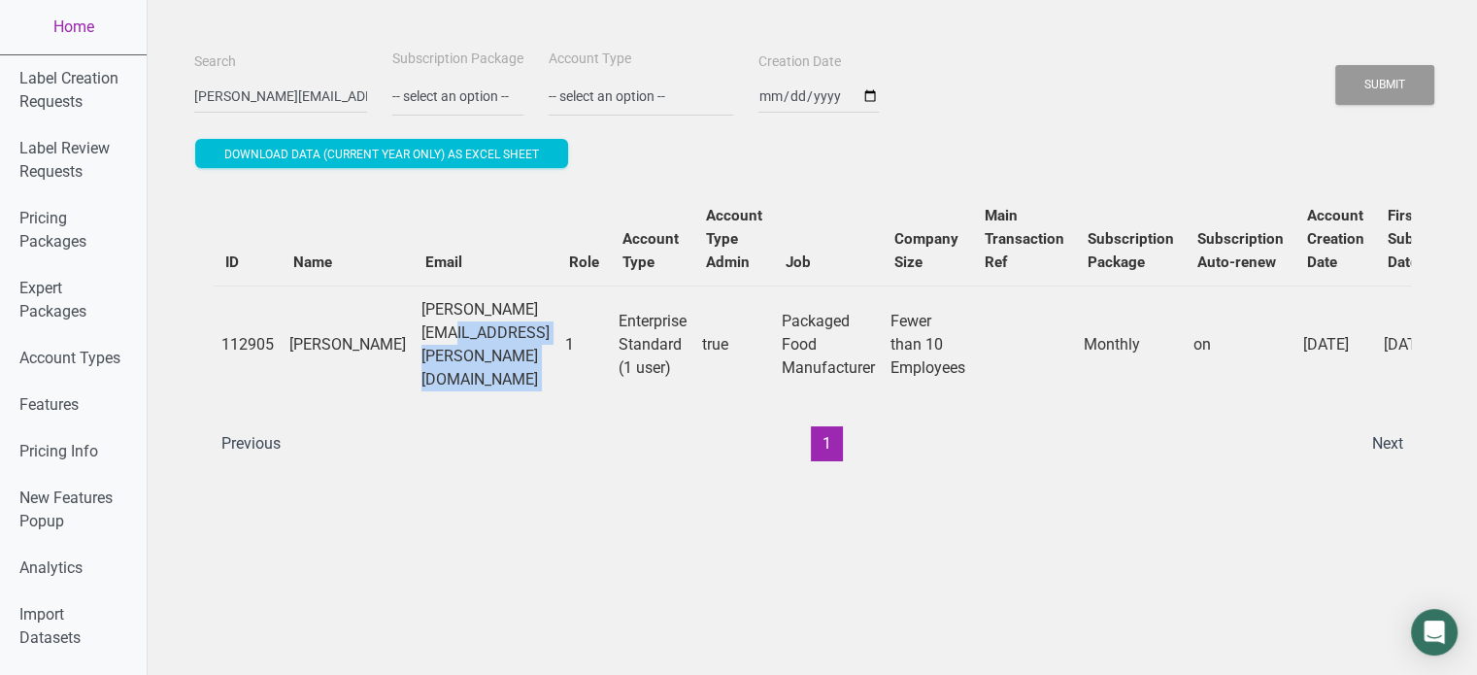
scroll to position [0, 777]
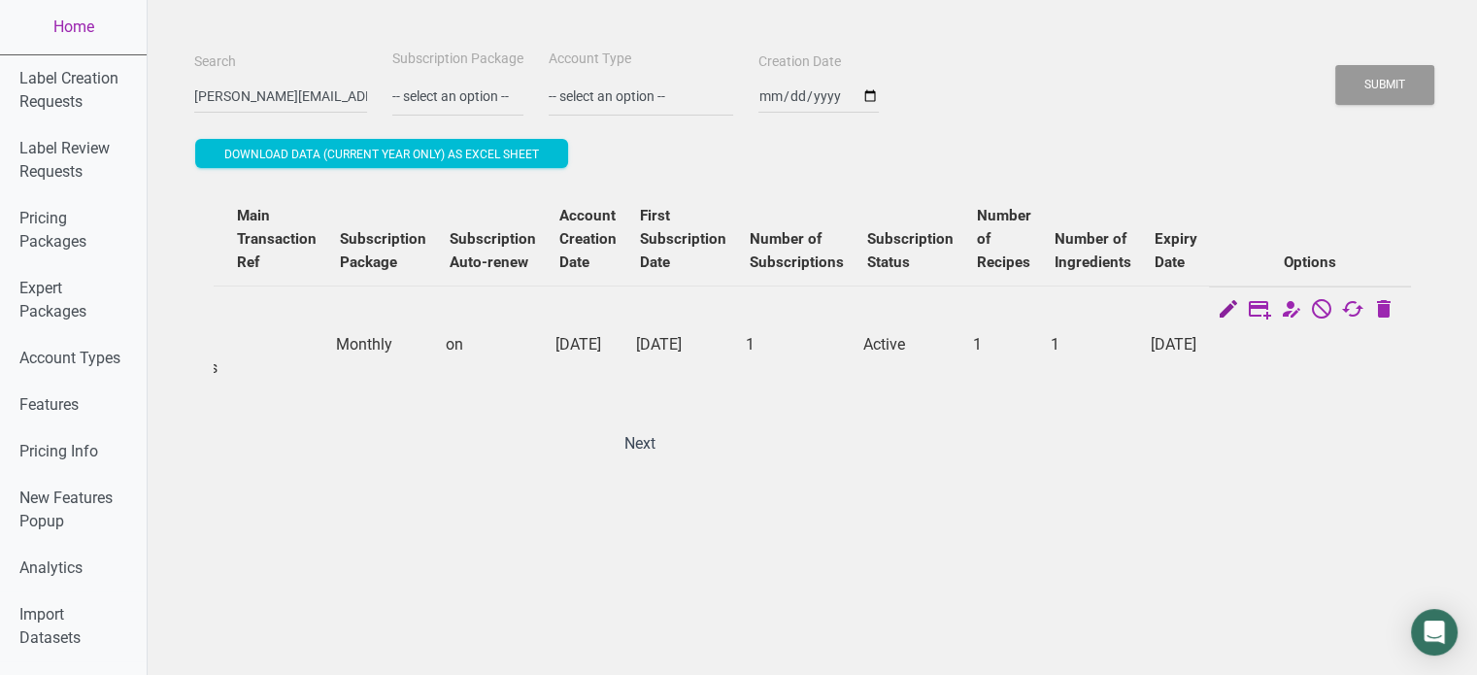
click at [1239, 310] on icon at bounding box center [1227, 310] width 23 height 27
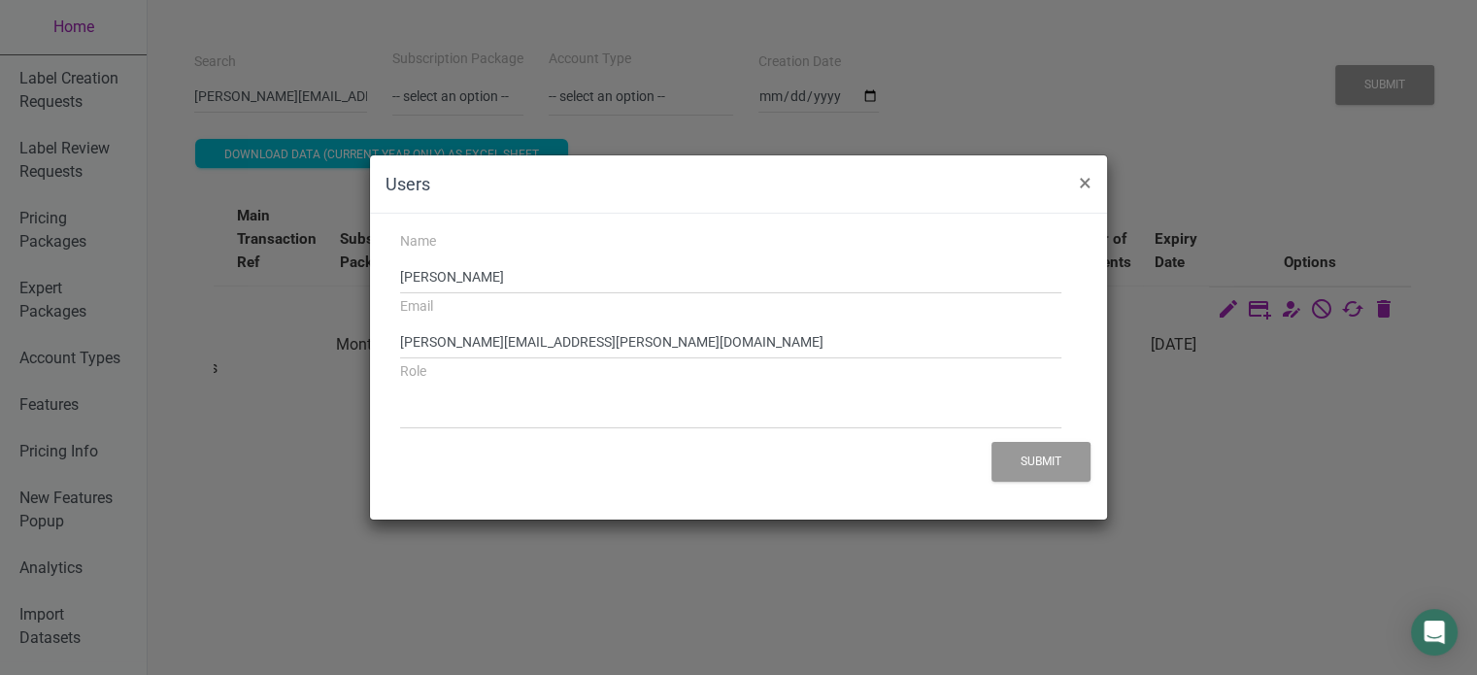
select select "1"
click at [1096, 189] on button "×" at bounding box center [1085, 182] width 44 height 54
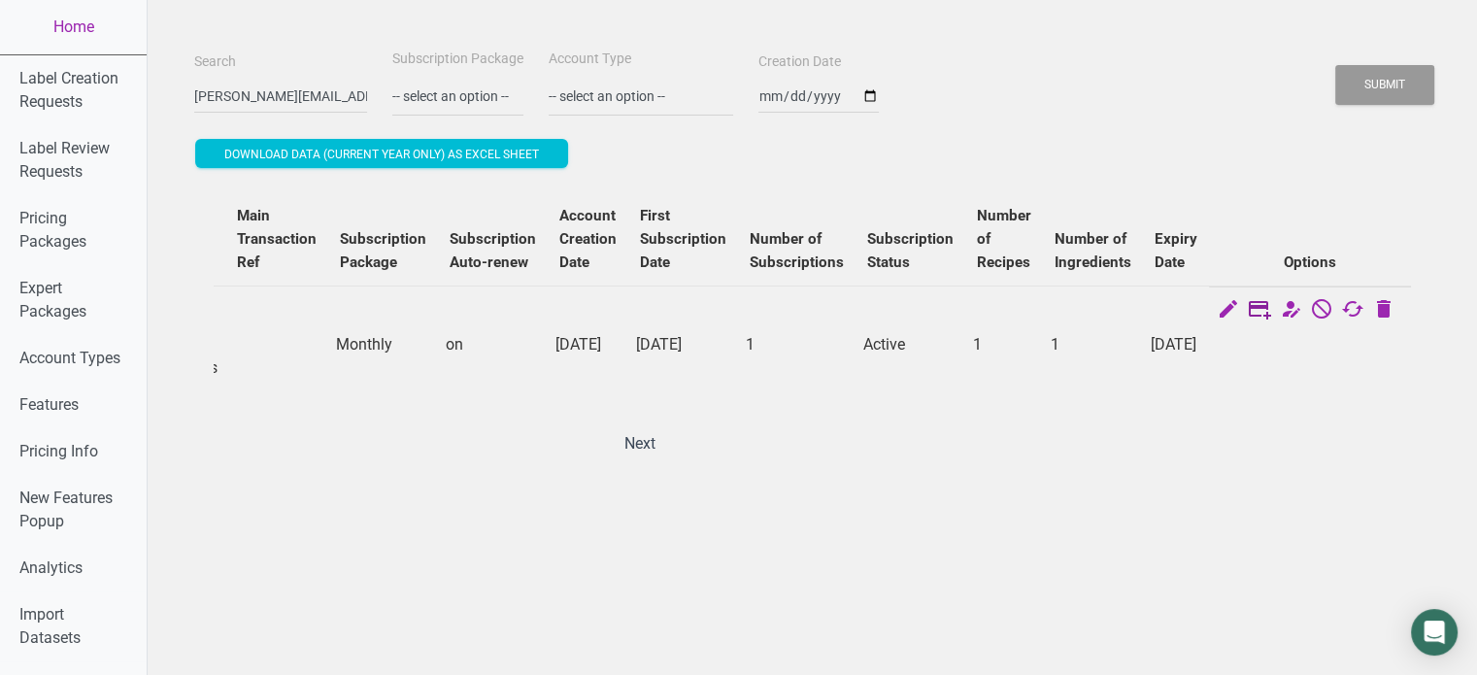
click at [1262, 306] on icon at bounding box center [1258, 310] width 23 height 27
select select "US"
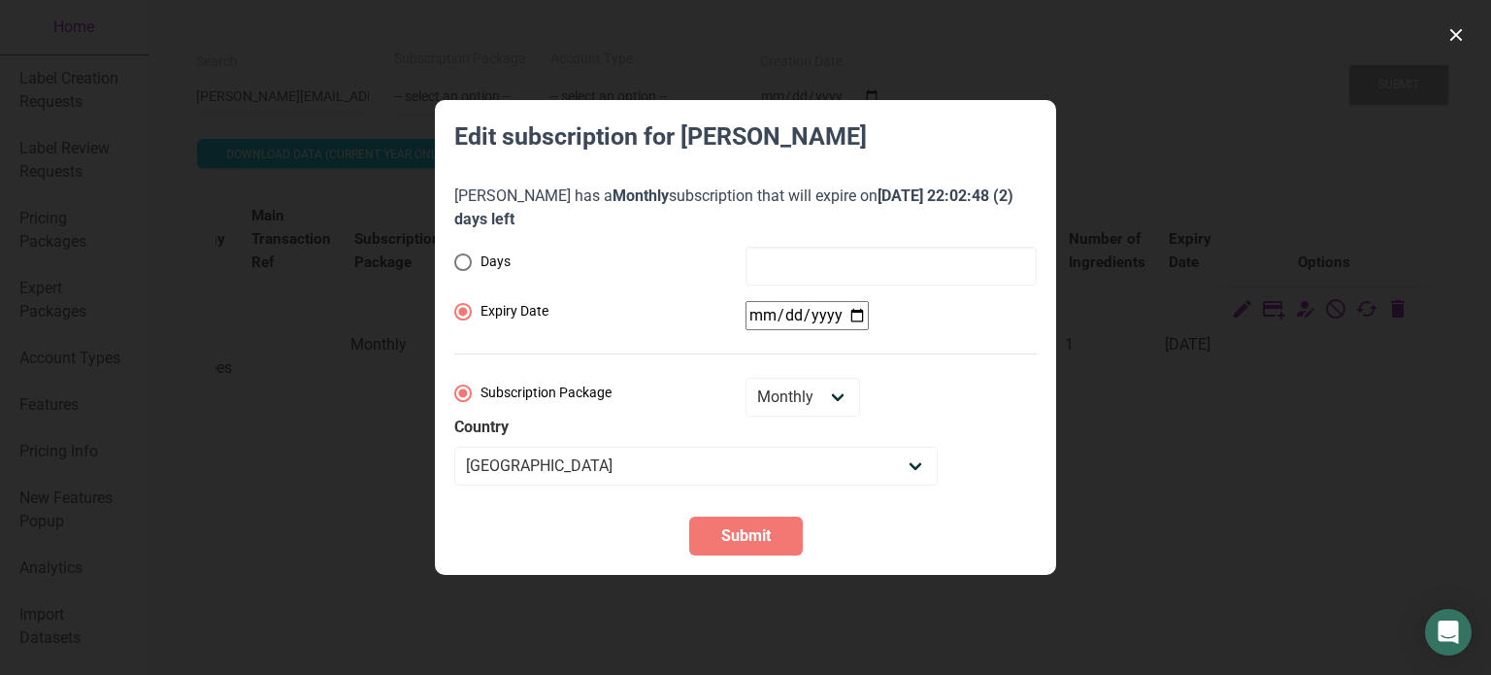
radio input "true"
radio input "false"
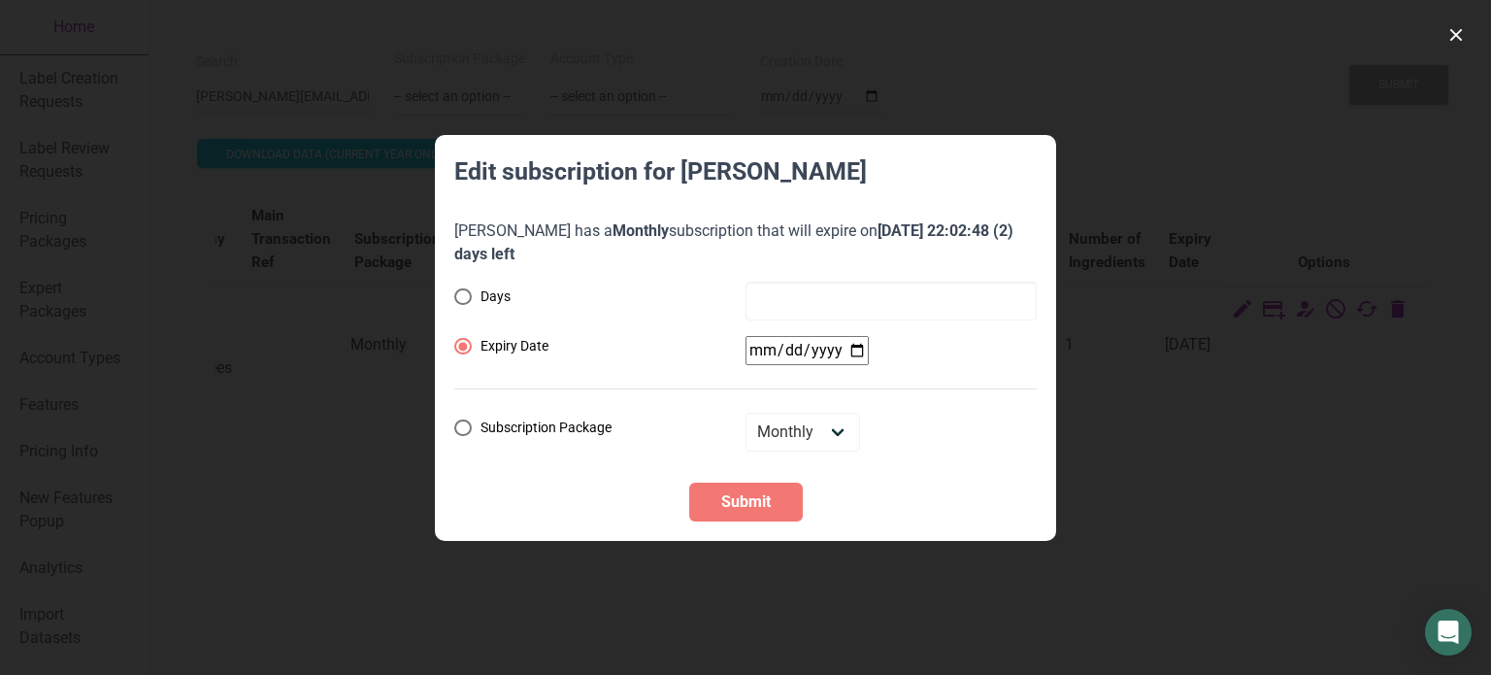
click at [811, 316] on div "Days Expiry Date Subscription Package Monthly Yearly Quarterly Free Trial" at bounding box center [745, 367] width 582 height 170
click at [858, 349] on input "date" at bounding box center [807, 350] width 123 height 29
type input "2025-08-18"
click at [746, 507] on span "Submit" at bounding box center [746, 501] width 50 height 23
click at [738, 508] on span "Submit" at bounding box center [746, 501] width 50 height 23
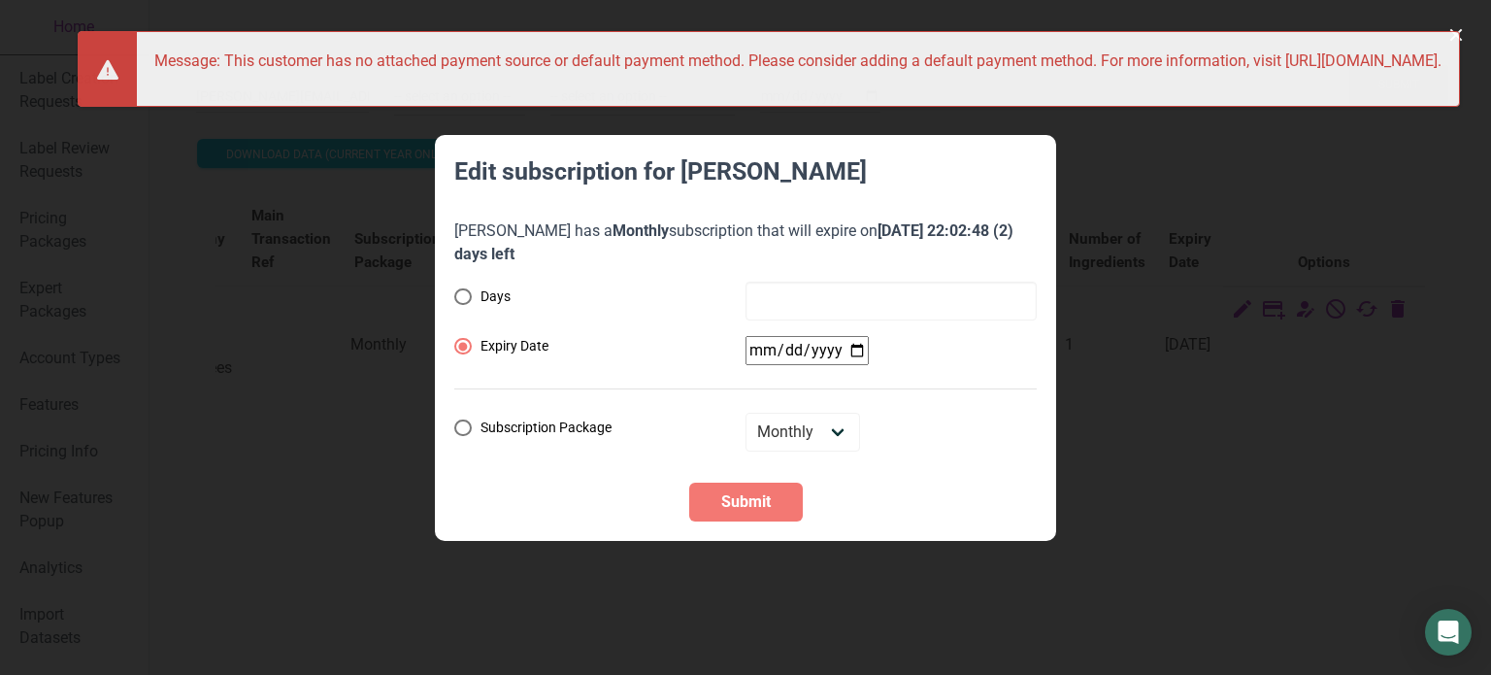
click at [1269, 133] on div at bounding box center [745, 337] width 1491 height 675
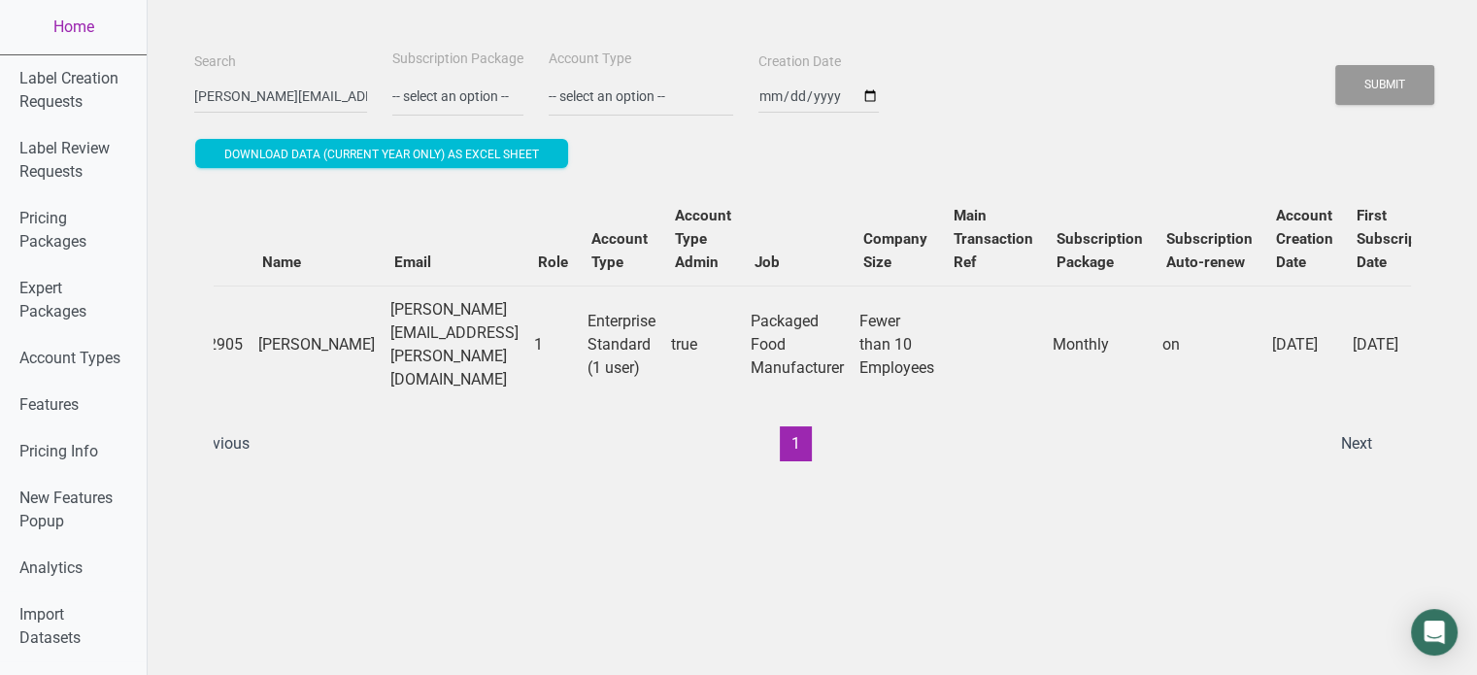
scroll to position [0, 0]
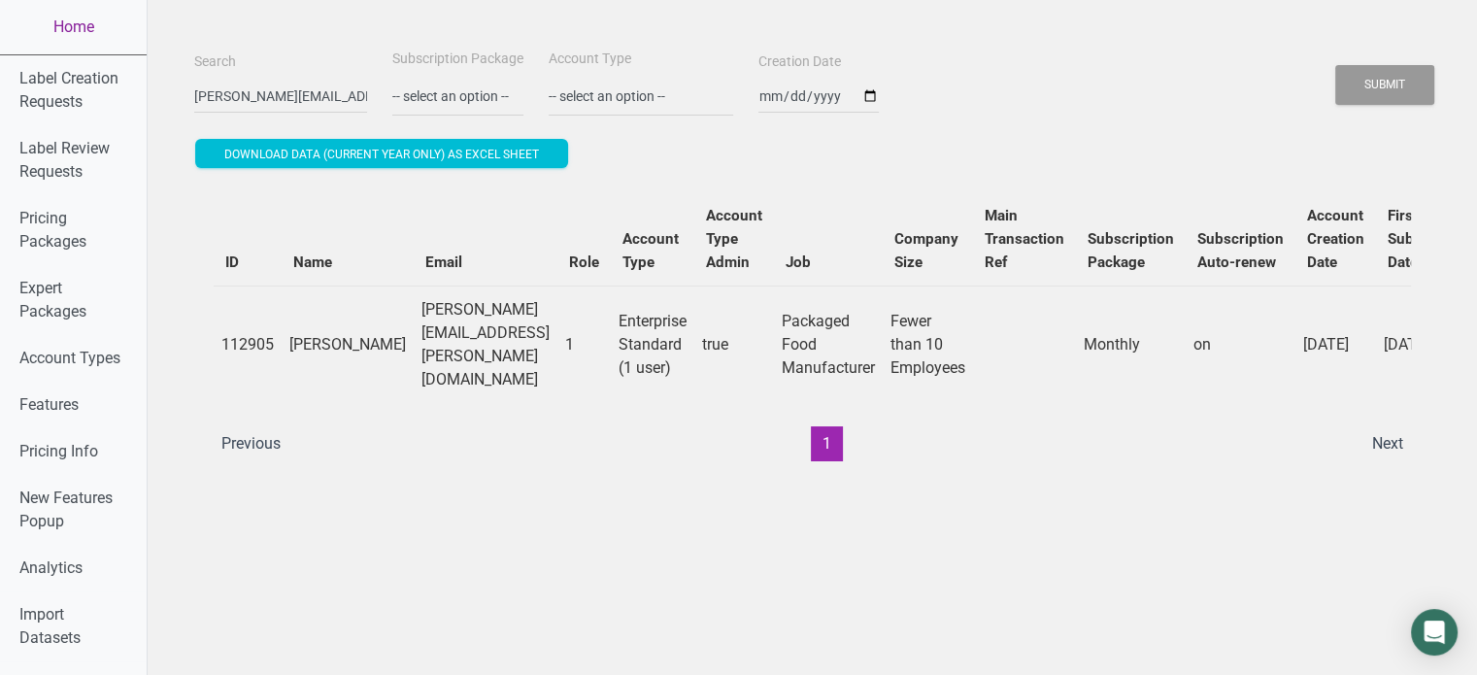
click at [98, 40] on link "Home" at bounding box center [73, 27] width 147 height 54
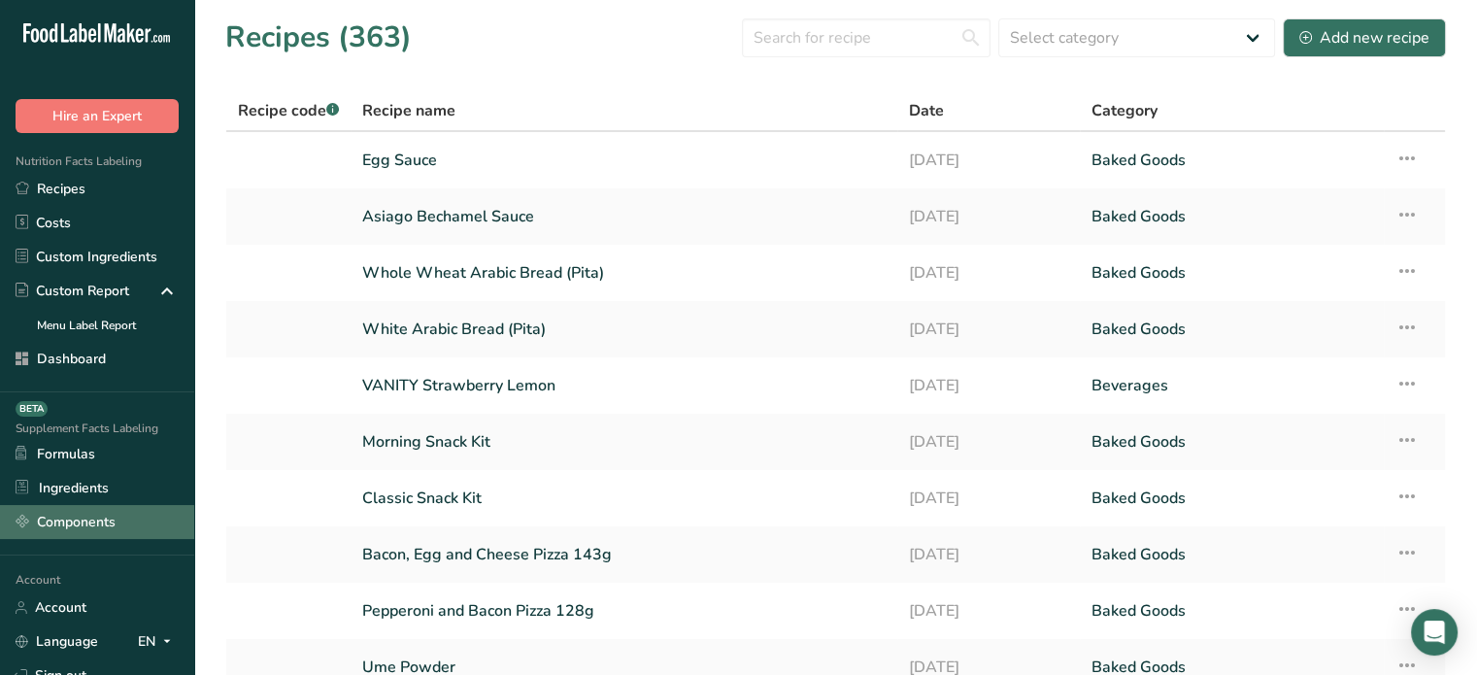
click at [124, 523] on link "Components" at bounding box center [97, 522] width 194 height 34
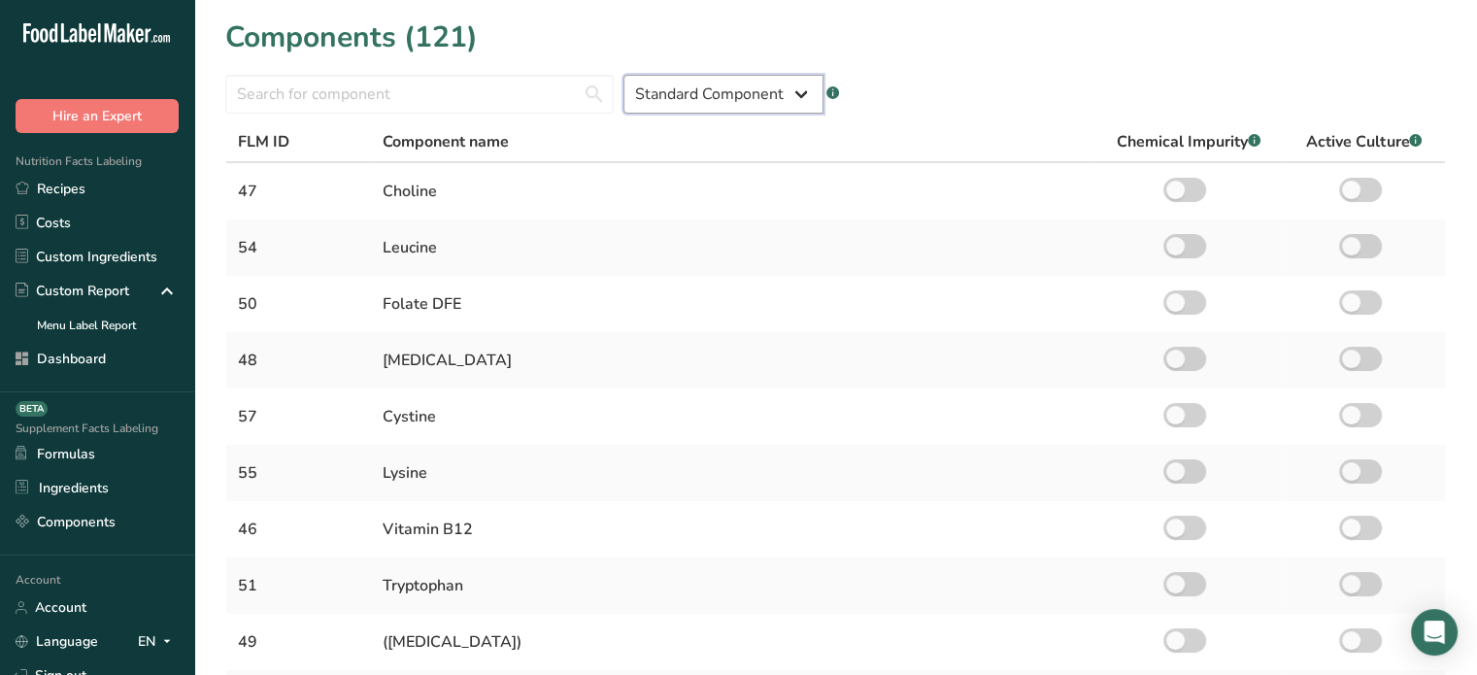
click at [680, 81] on select "Standard Component Custom Component" at bounding box center [723, 94] width 200 height 39
click at [427, 185] on div "Choline" at bounding box center [731, 191] width 699 height 23
drag, startPoint x: 412, startPoint y: 197, endPoint x: 431, endPoint y: 447, distance: 250.2
click at [431, 447] on tbody "47 Choline 54 Leucine 50 Folate DFE 48 Vitamin K 57 Cystine 55 Lysine 46 Vitami…" at bounding box center [835, 585] width 1218 height 845
click at [431, 447] on td "Lysine" at bounding box center [732, 473] width 722 height 56
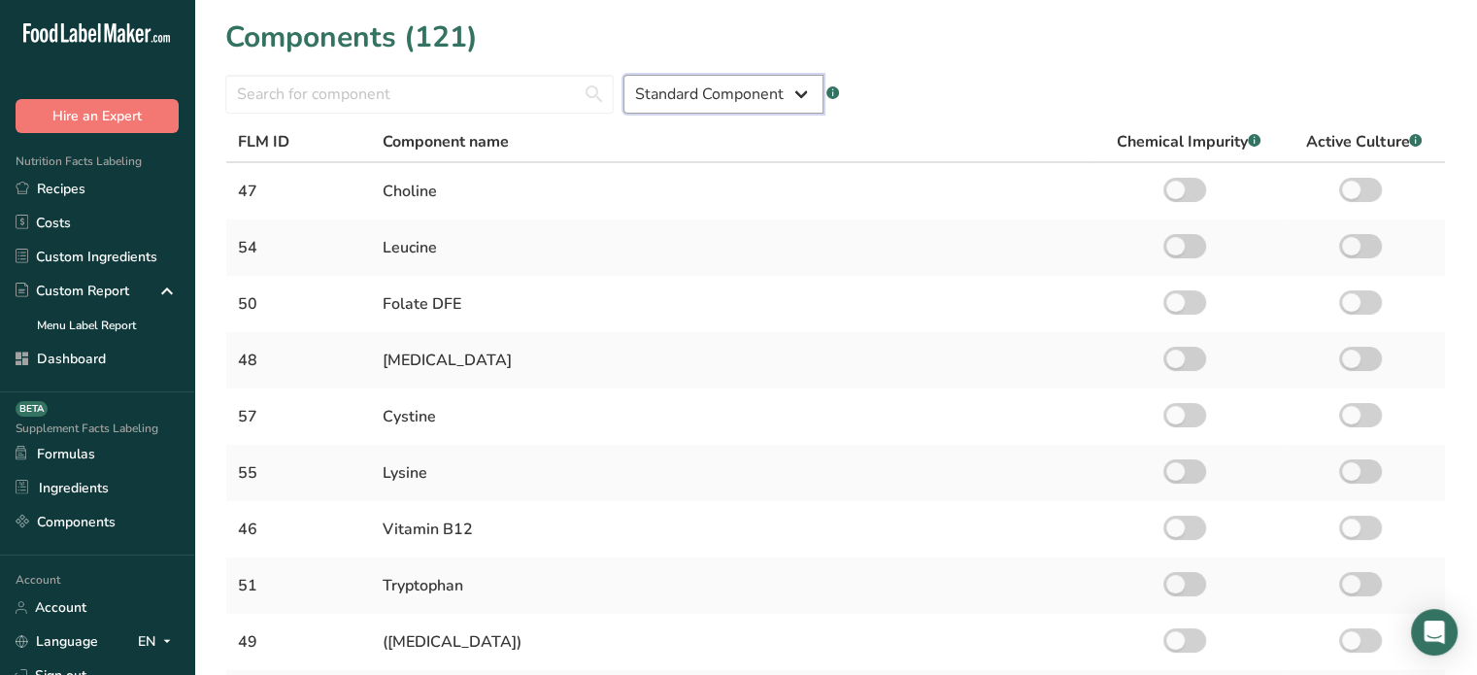
click at [753, 107] on select "Standard Component Custom Component" at bounding box center [723, 94] width 200 height 39
click at [623, 75] on select "Standard Component Custom Component" at bounding box center [723, 94] width 200 height 39
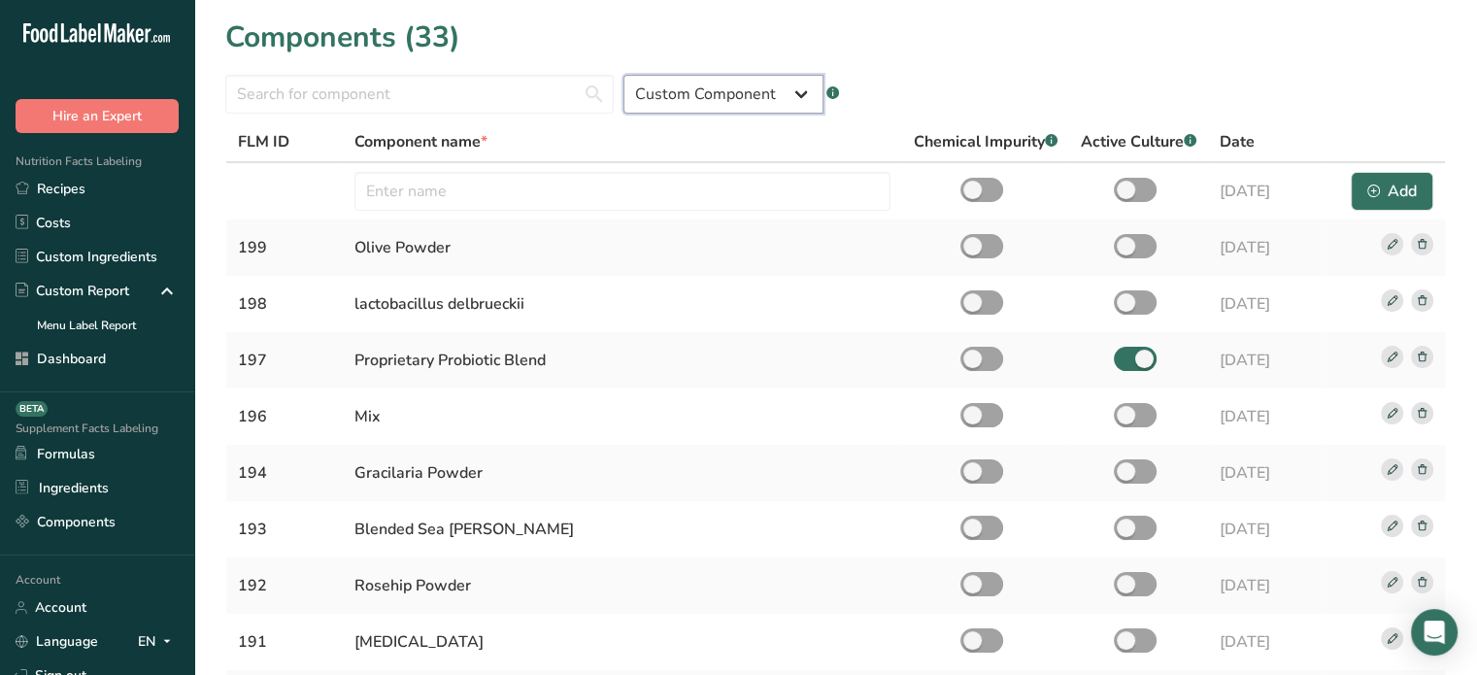
click at [753, 88] on select "Standard Component Custom Component" at bounding box center [723, 94] width 200 height 39
select select "standard"
click at [623, 75] on select "Standard Component Custom Component" at bounding box center [723, 94] width 200 height 39
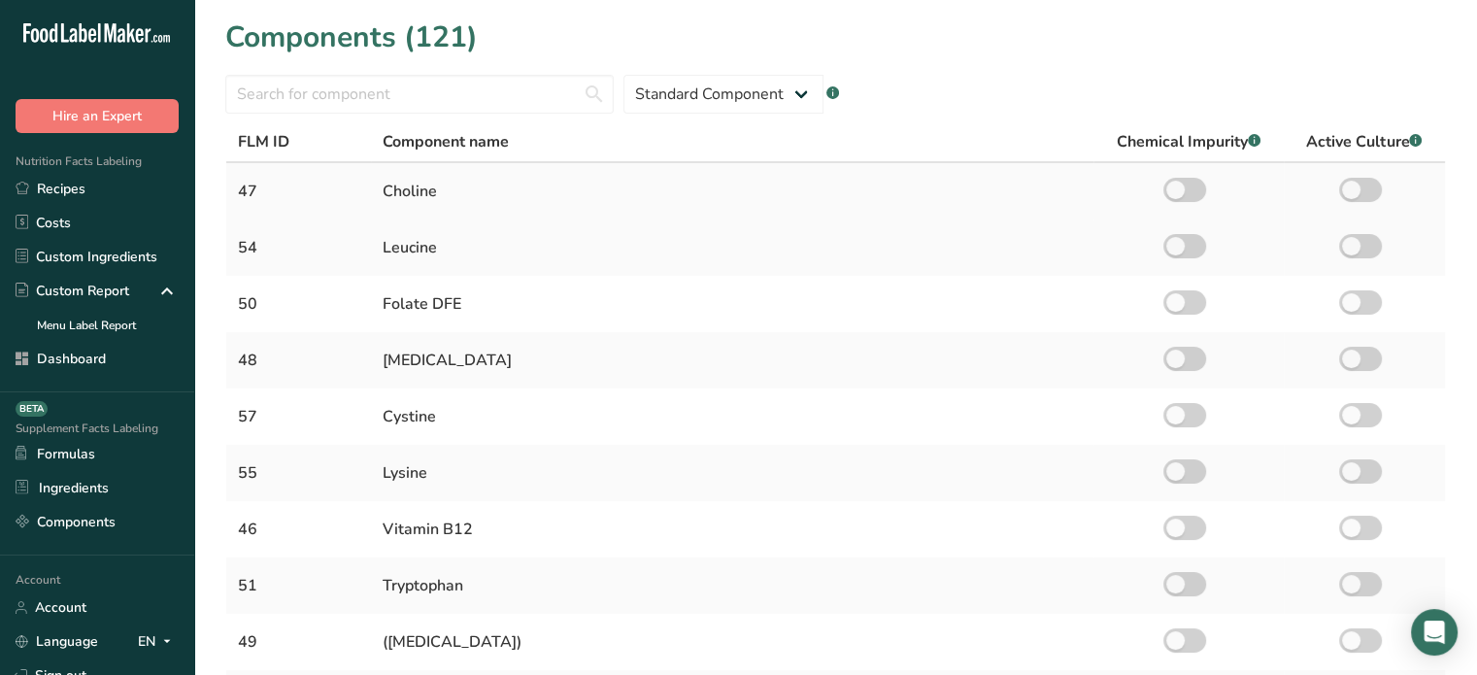
drag, startPoint x: 384, startPoint y: 189, endPoint x: 460, endPoint y: 194, distance: 75.9
click at [460, 194] on div "Choline" at bounding box center [731, 191] width 699 height 23
click at [400, 234] on td "Leucine" at bounding box center [732, 247] width 722 height 56
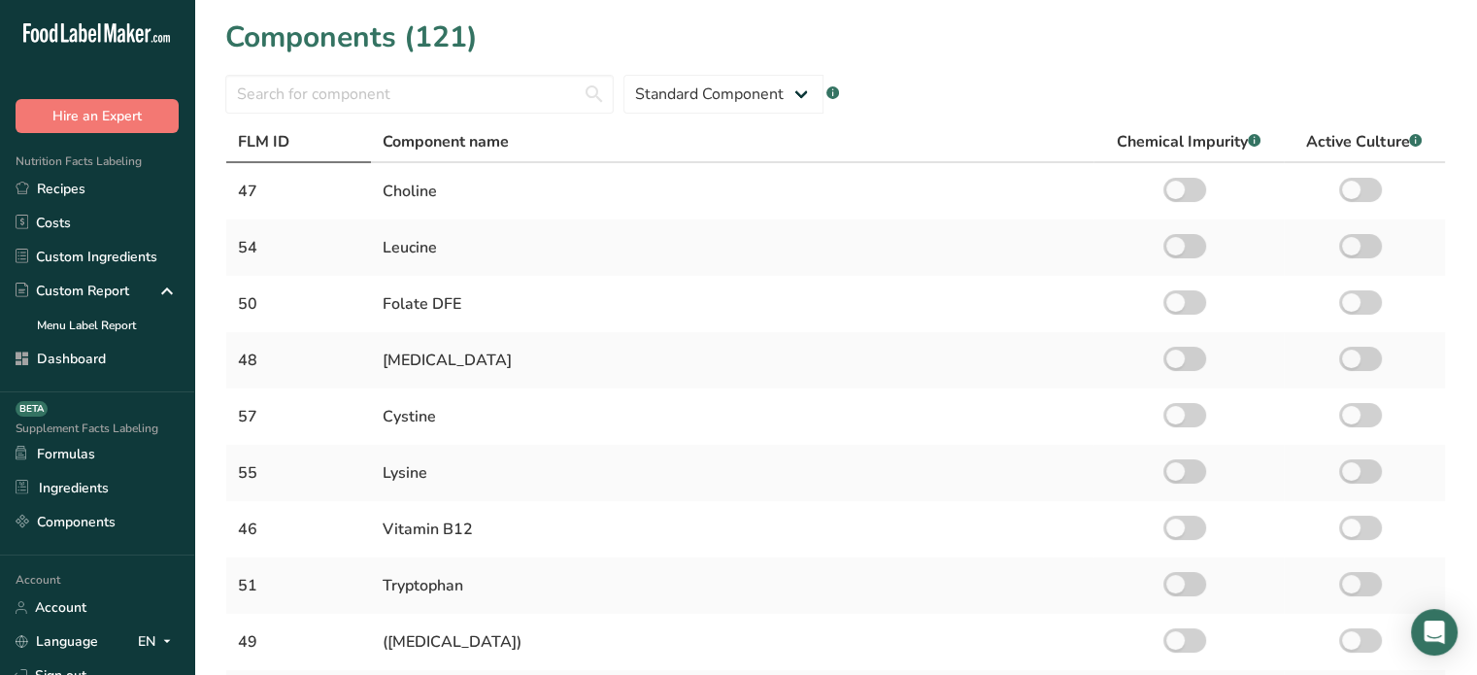
click at [291, 136] on div "FLM ID" at bounding box center [298, 141] width 121 height 23
click at [653, 96] on select "Standard Component Custom Component" at bounding box center [723, 94] width 200 height 39
click at [623, 75] on select "Standard Component Custom Component" at bounding box center [723, 94] width 200 height 39
click at [468, 149] on span "Component name" at bounding box center [445, 141] width 126 height 23
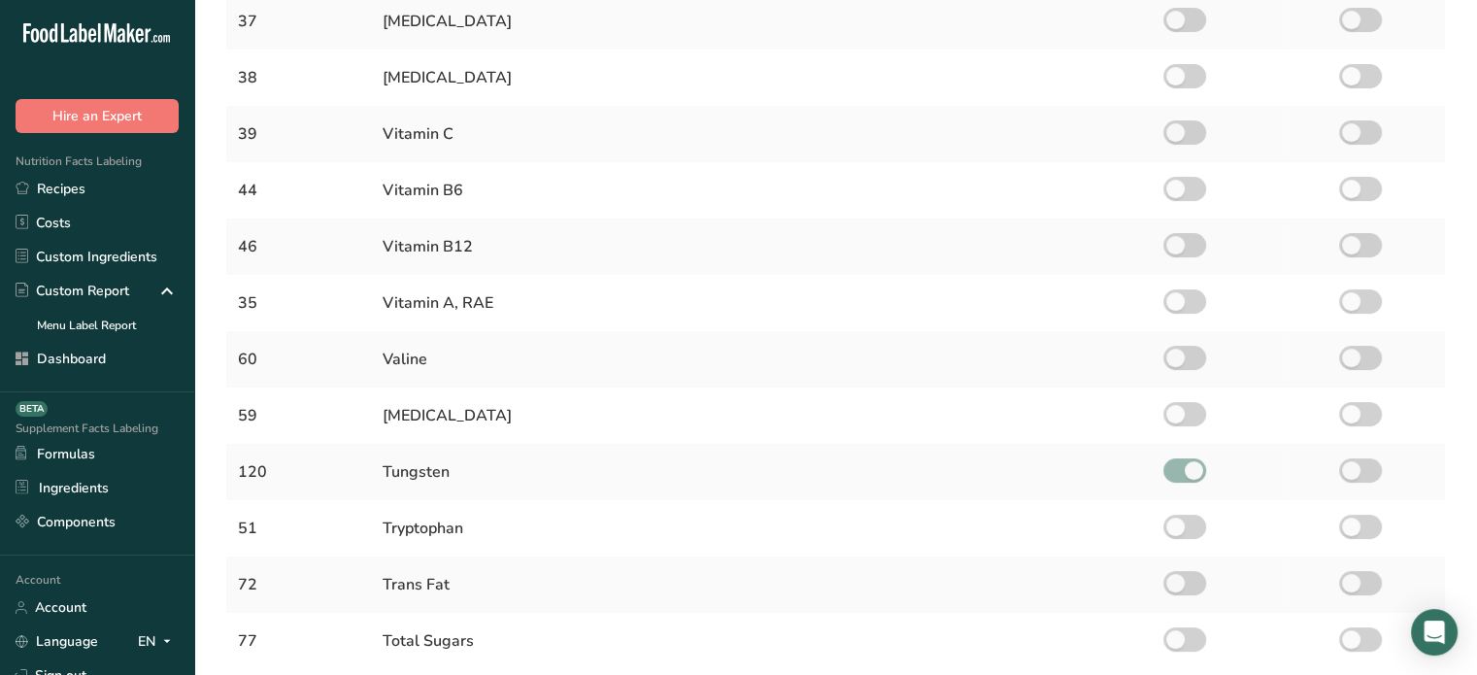
scroll to position [165, 0]
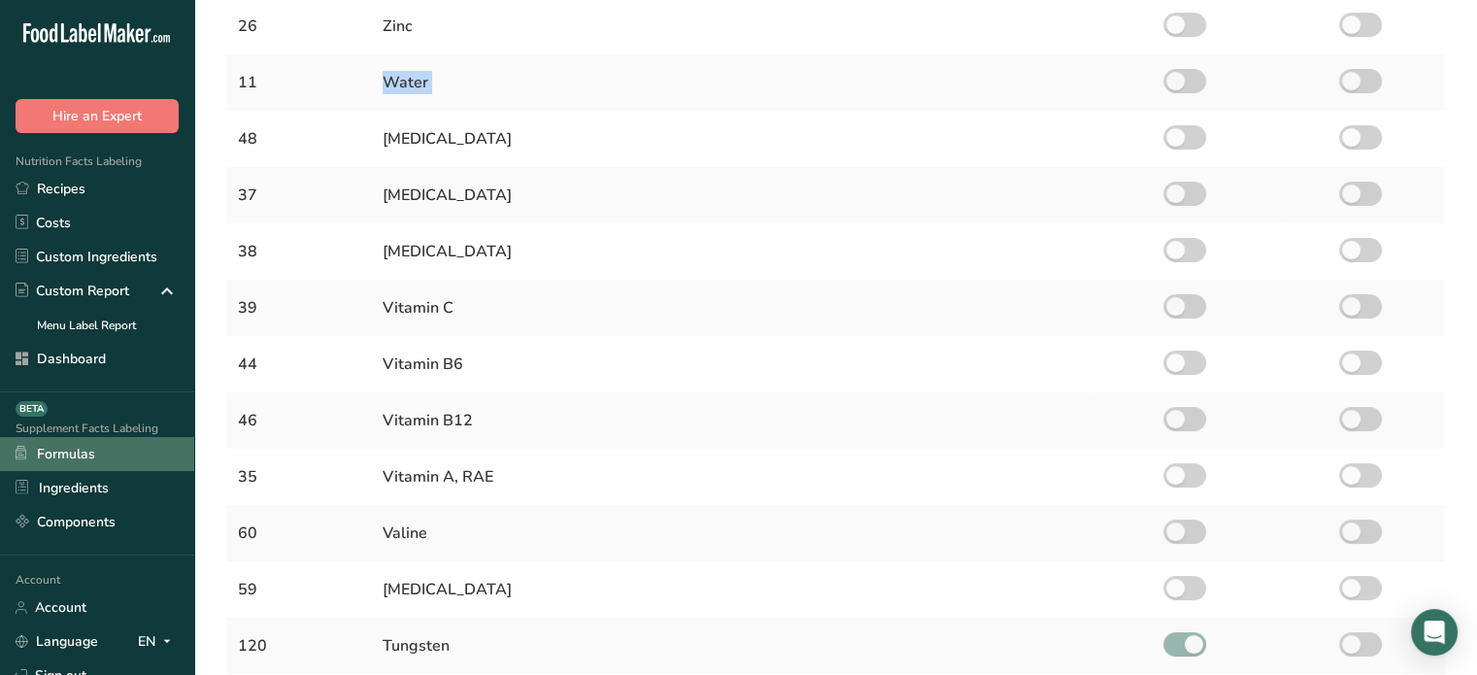
click at [103, 441] on link "Formulas" at bounding box center [97, 454] width 194 height 34
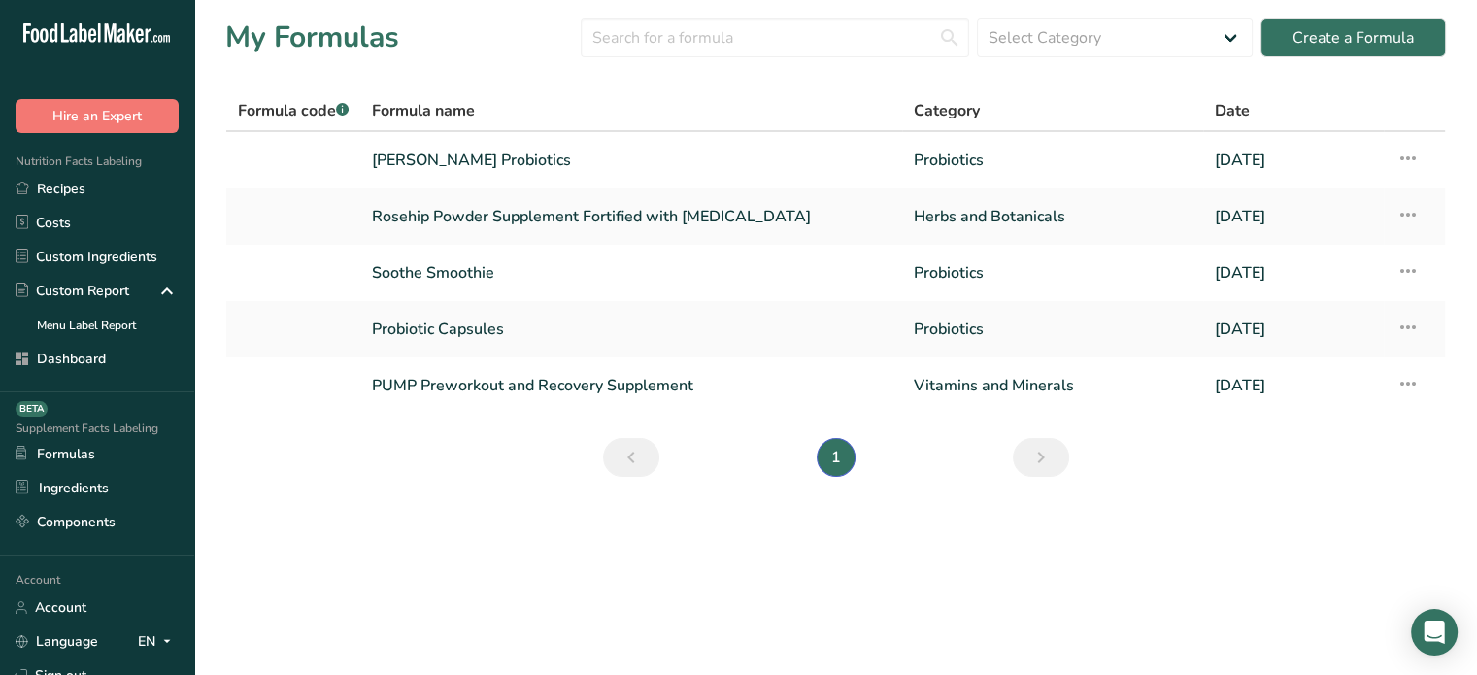
click at [784, 104] on div "Formula name" at bounding box center [631, 110] width 518 height 23
click at [748, 197] on link "Rosehip Powder Supplement Fortified with Calcium Citrate" at bounding box center [631, 216] width 518 height 41
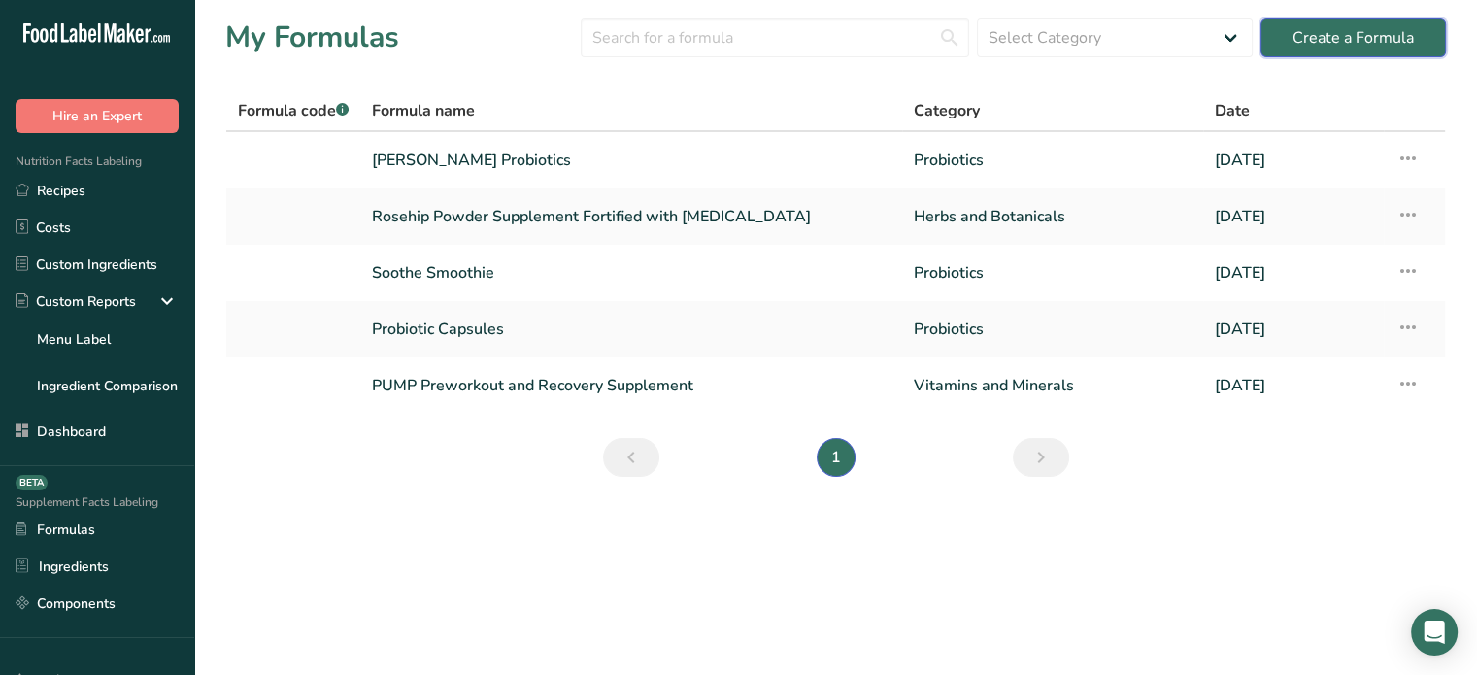
click at [1321, 46] on div "Create a Formula" at bounding box center [1352, 37] width 121 height 23
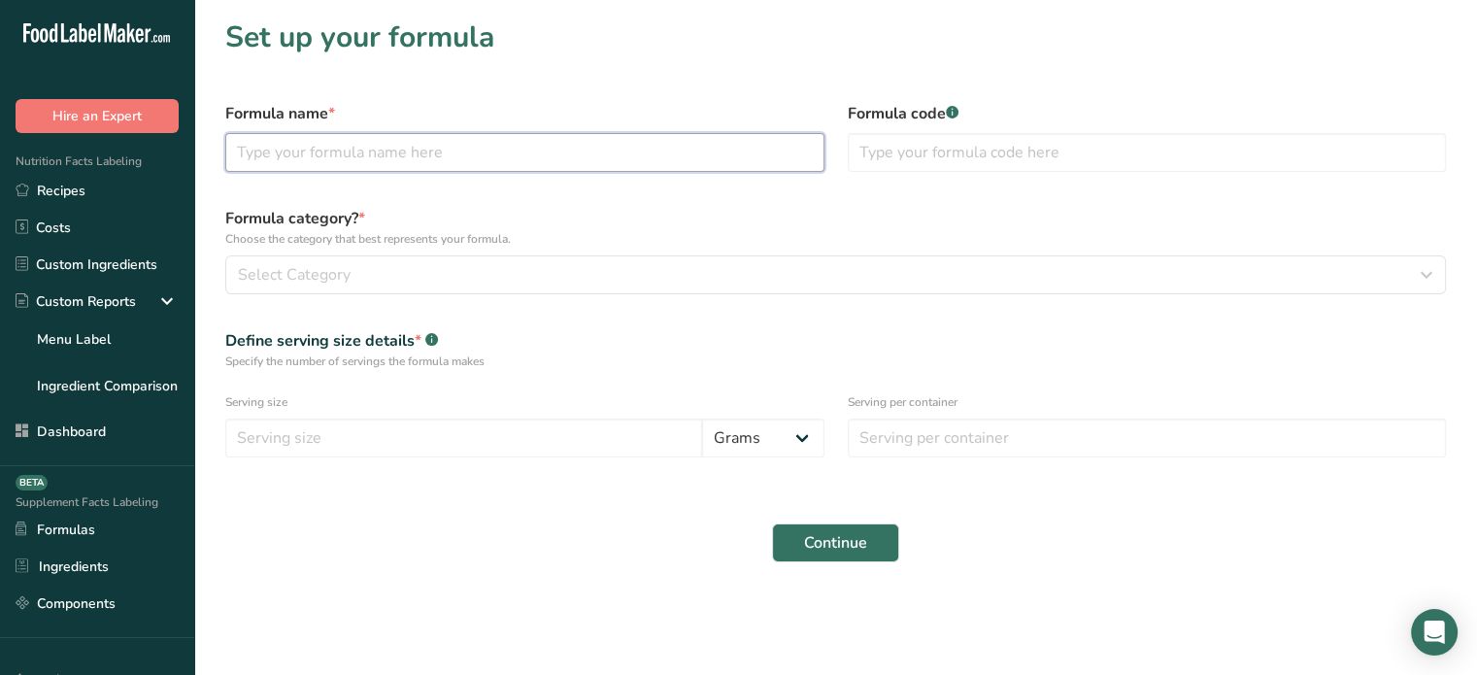
click at [716, 151] on input "text" at bounding box center [524, 152] width 599 height 39
type input "Sage Tablets"
click at [1017, 165] on input "text" at bounding box center [1146, 152] width 599 height 39
click at [936, 160] on input "text" at bounding box center [1146, 152] width 599 height 39
type input "S"
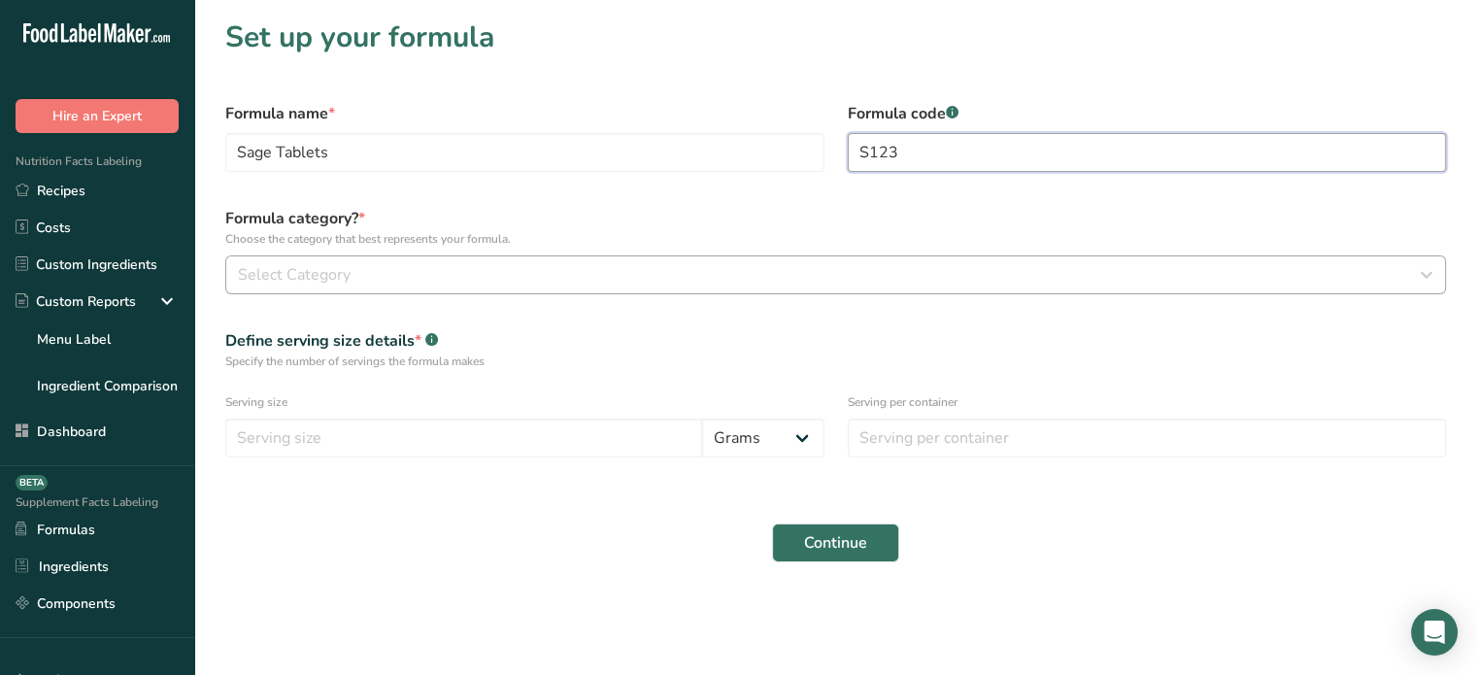
type input "S123"
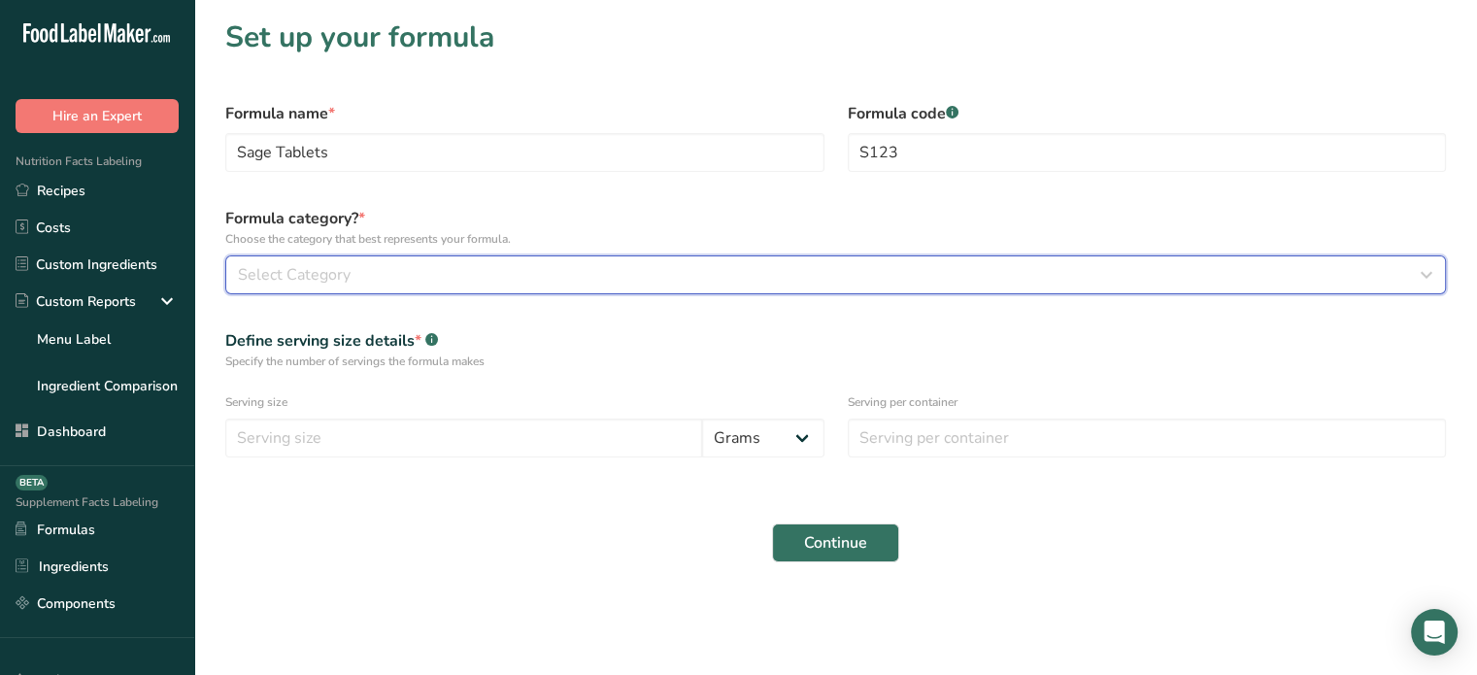
click at [433, 275] on div "Select Category" at bounding box center [829, 274] width 1183 height 23
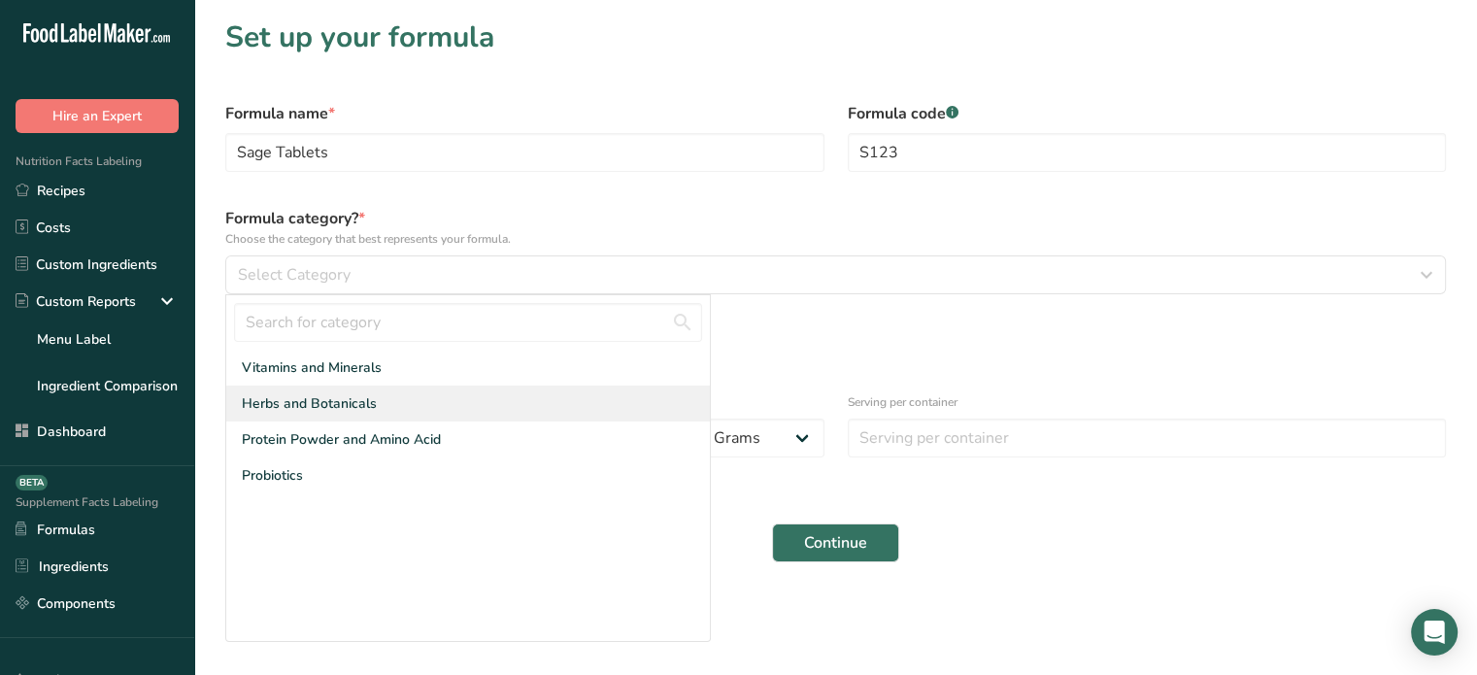
click at [398, 413] on div "Herbs and Botanicals" at bounding box center [467, 403] width 483 height 36
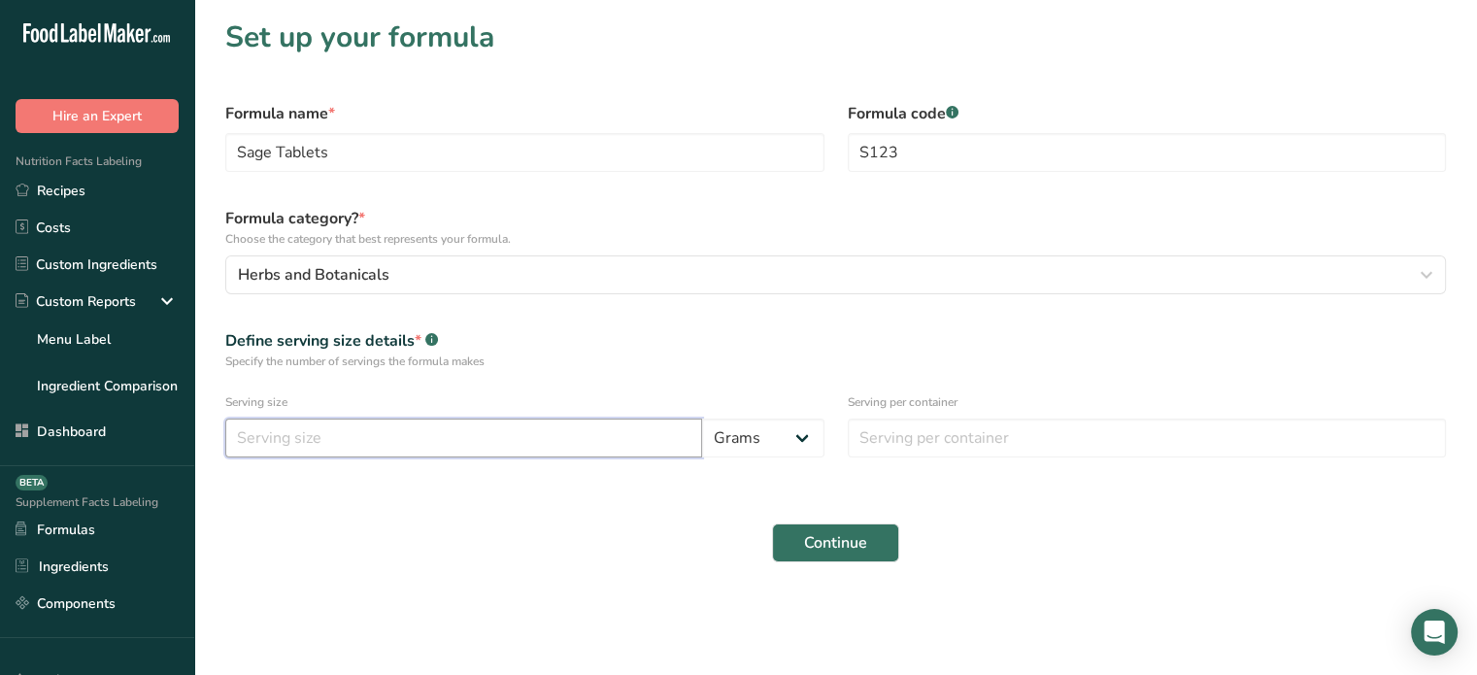
click at [577, 426] on input "number" at bounding box center [463, 437] width 477 height 39
click at [724, 431] on select "Grams Kilograms mg Oz Pound mcg µg" at bounding box center [763, 437] width 122 height 39
click at [644, 512] on div "Continue" at bounding box center [836, 543] width 1244 height 62
click at [383, 442] on input "number" at bounding box center [463, 437] width 477 height 39
type input "1700"
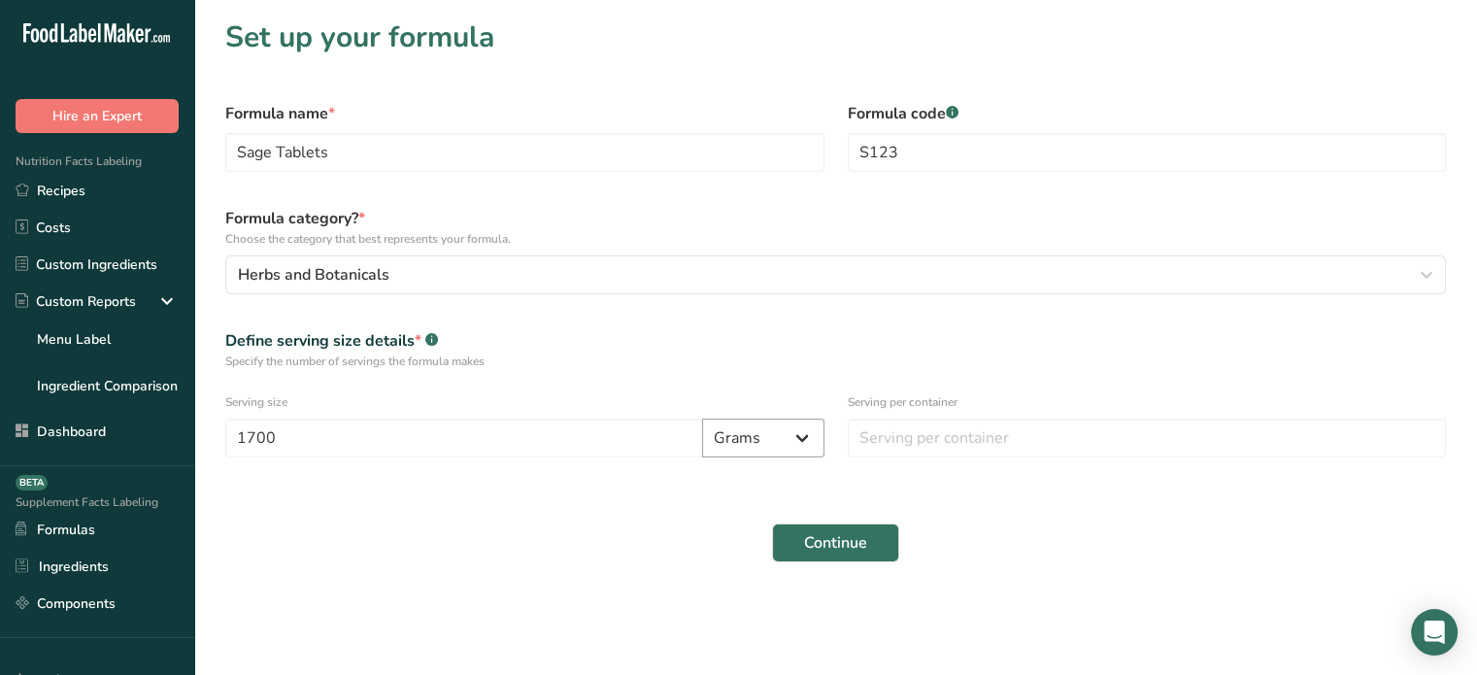
click at [784, 437] on select "Grams Kilograms mg Oz Pound mcg µg" at bounding box center [763, 437] width 122 height 39
select select "2"
click at [702, 418] on select "Grams Kilograms mg Oz Pound mcg µg" at bounding box center [763, 437] width 122 height 39
click at [924, 447] on input "number" at bounding box center [1146, 437] width 599 height 39
type input "1"
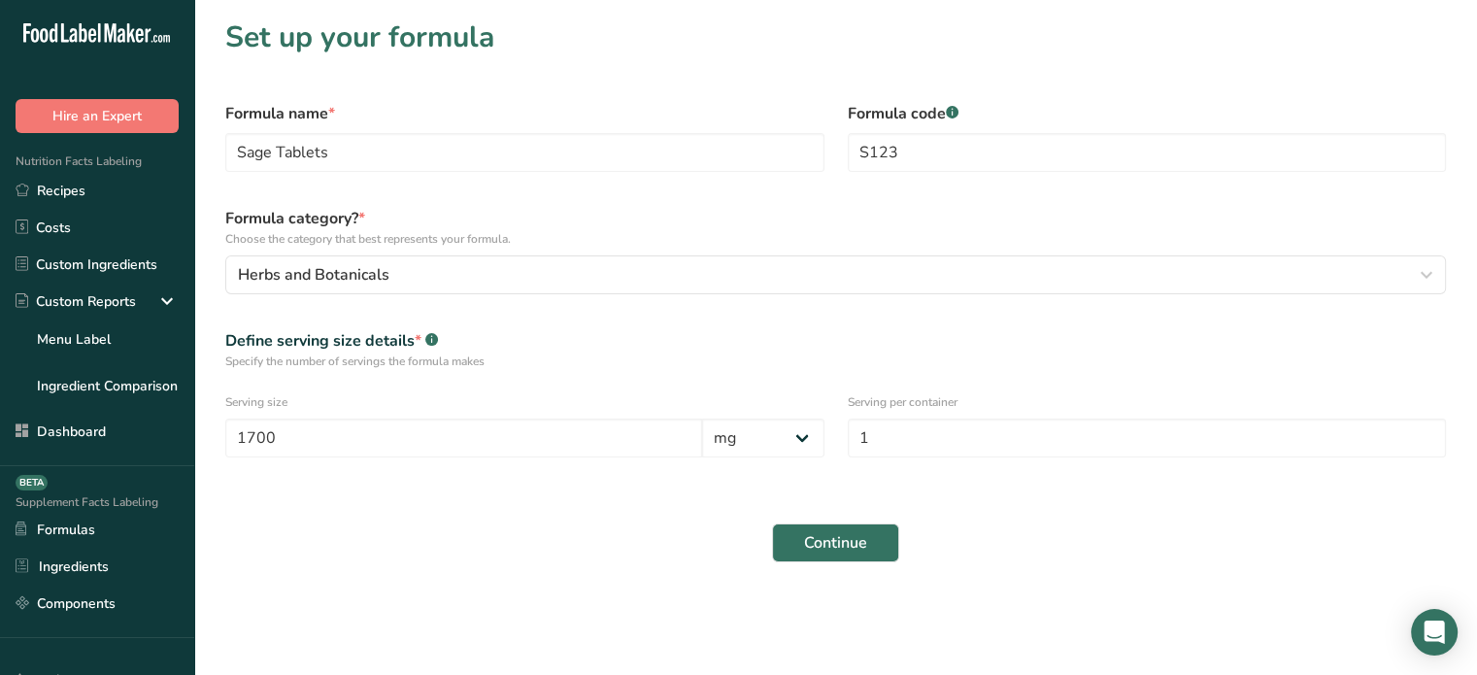
click at [514, 183] on form "Formula name * Sage Tablets Formula code .a-a{fill:#347362;}.b-a{fill:#fff;} S1…" at bounding box center [836, 331] width 1244 height 483
click at [523, 159] on input "Sage Tablets" at bounding box center [524, 152] width 599 height 39
type input "Sage Drink Packets"
click at [854, 535] on span "Continue" at bounding box center [835, 542] width 63 height 23
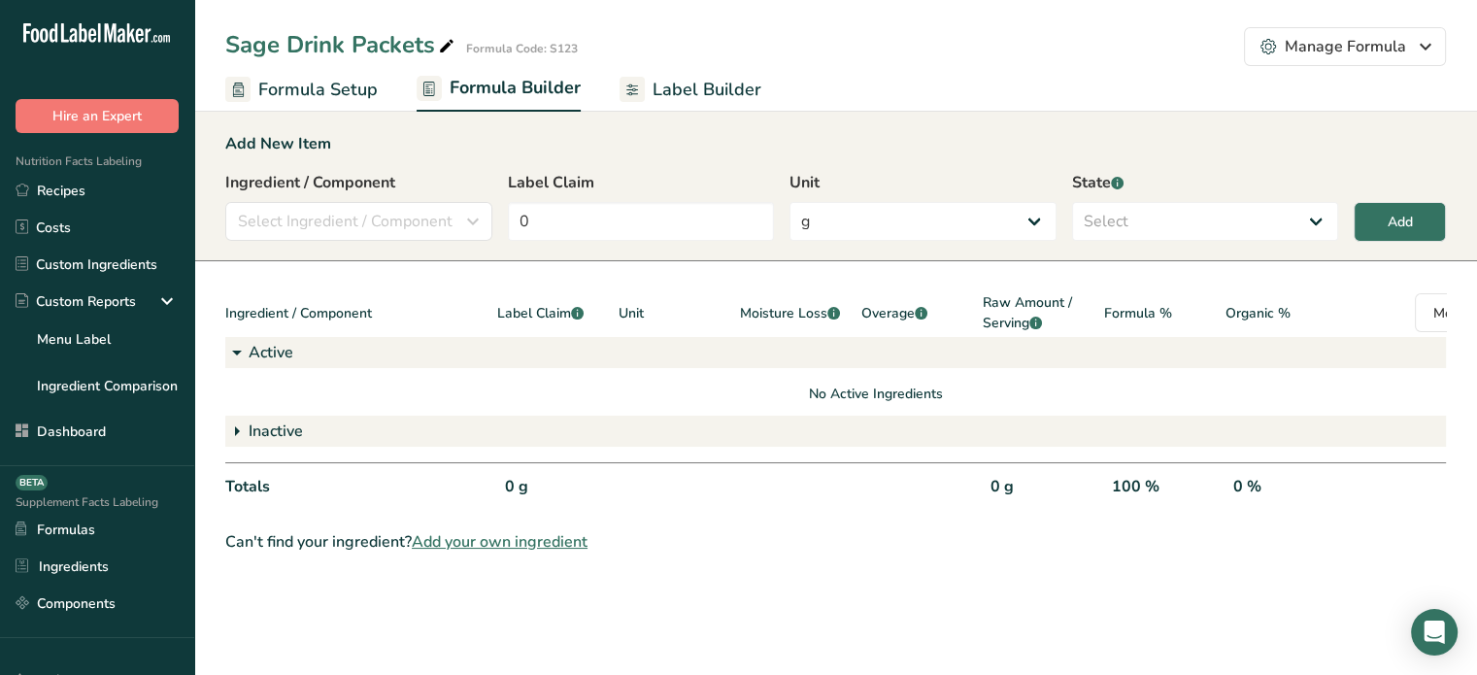
click at [348, 75] on link "Formula Setup" at bounding box center [301, 90] width 152 height 44
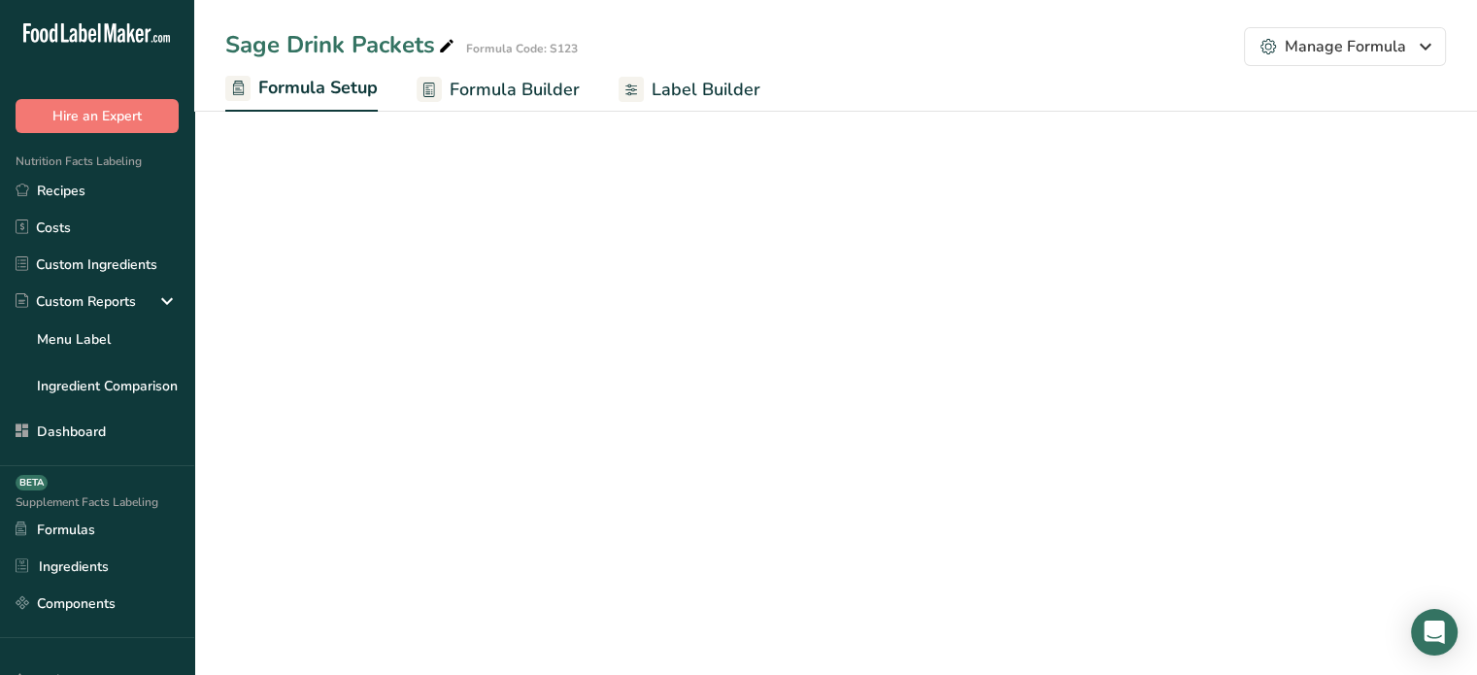
select select "2"
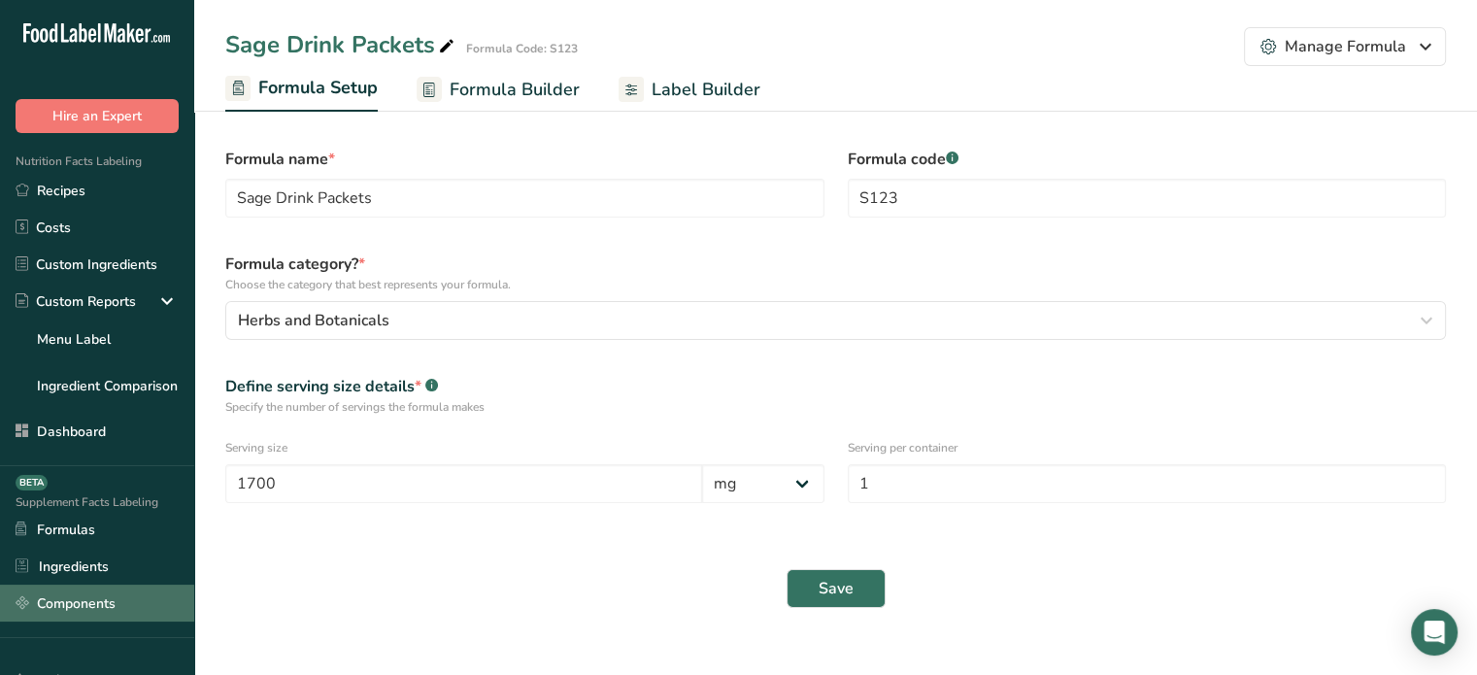
click at [93, 596] on link "Components" at bounding box center [97, 602] width 194 height 37
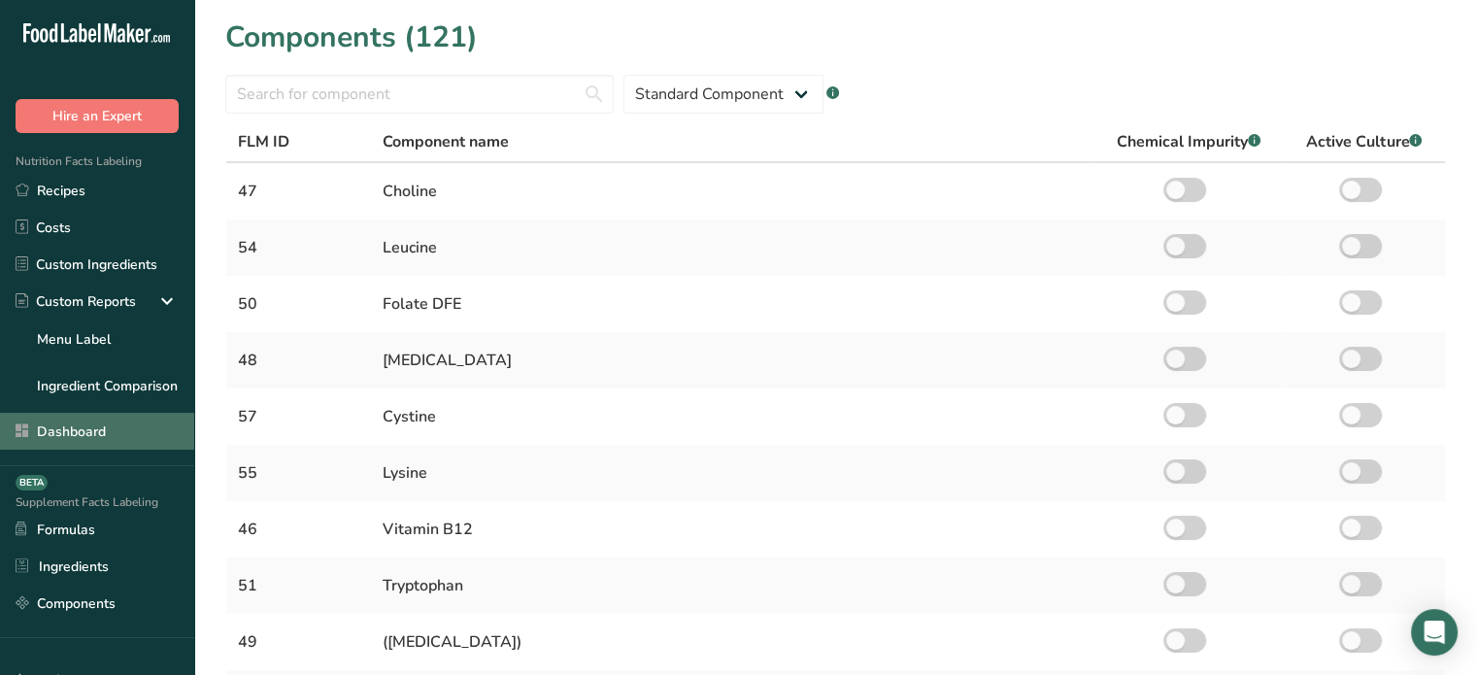
click at [113, 441] on link "Dashboard" at bounding box center [97, 431] width 194 height 37
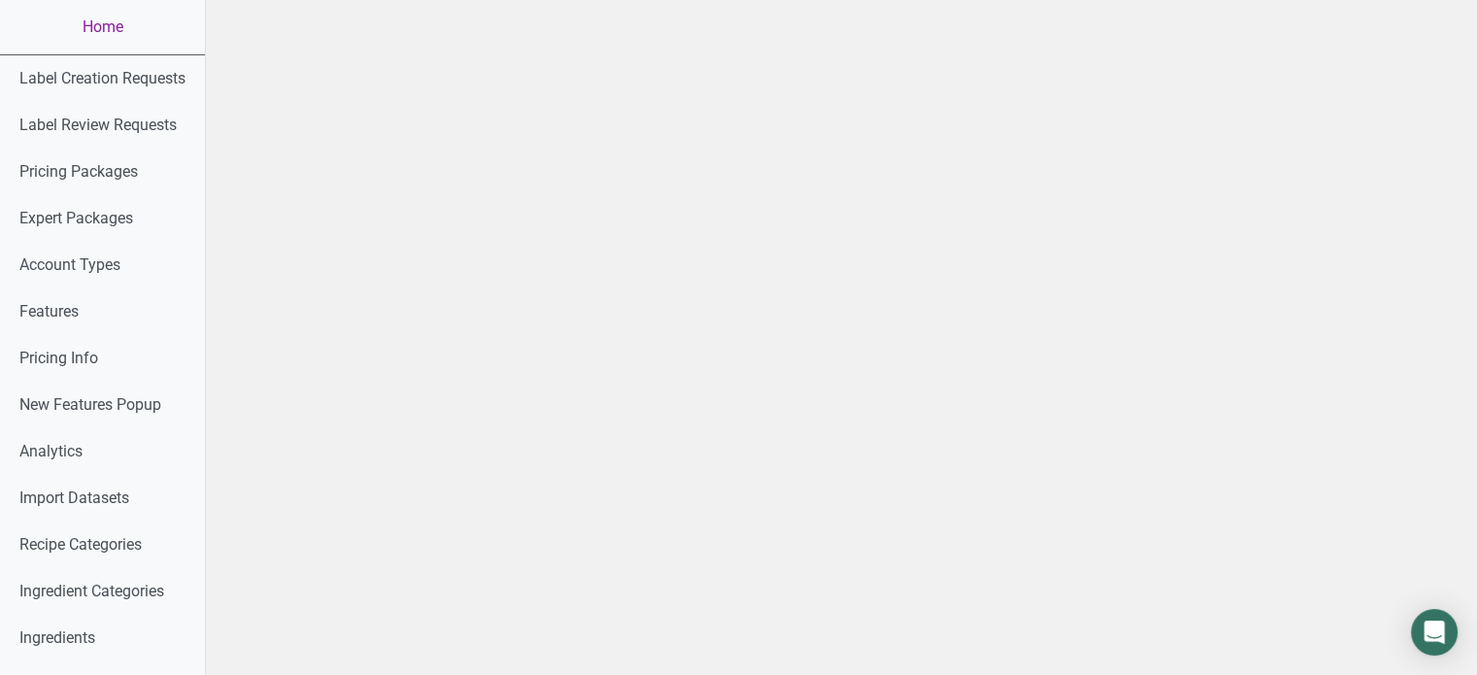
click at [113, 48] on link "Home" at bounding box center [102, 27] width 205 height 54
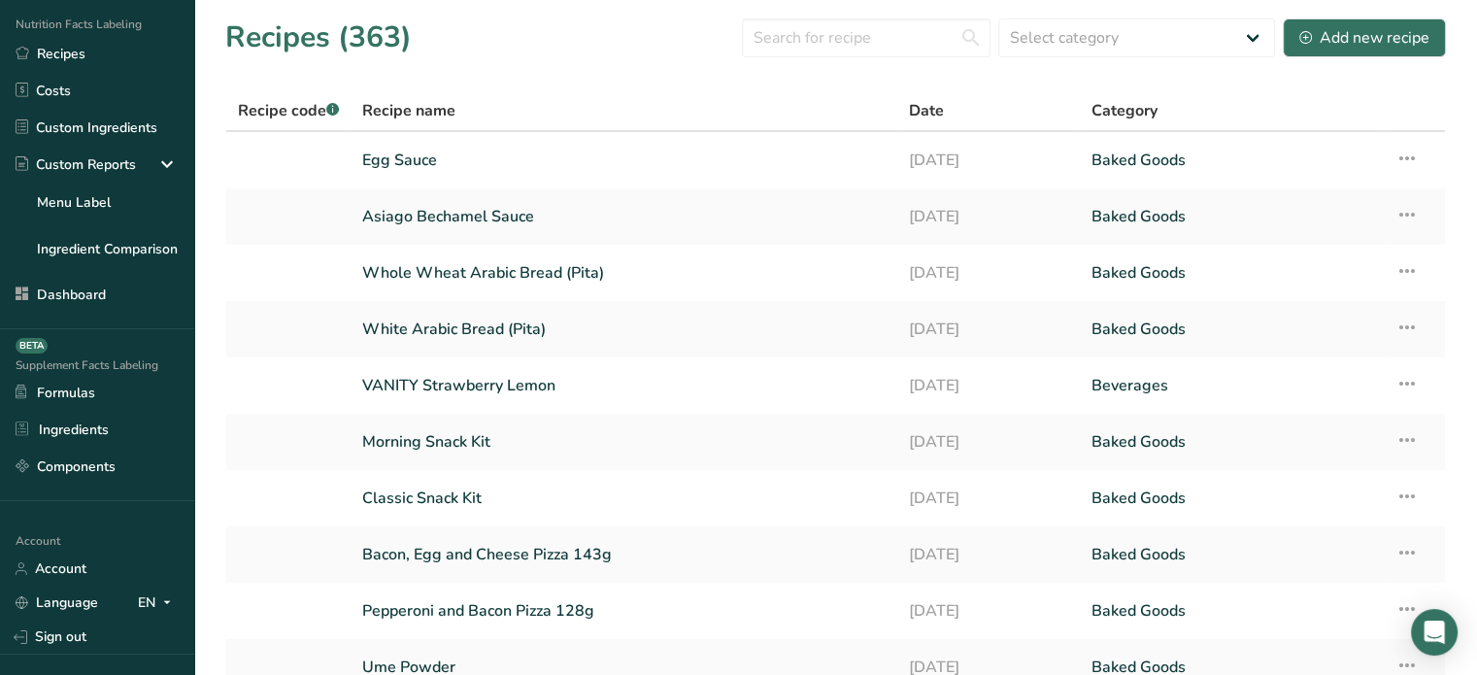
scroll to position [136, 0]
click at [134, 489] on div "Supplement Facts Labeling BETA Formulas Ingredients Components" at bounding box center [97, 416] width 194 height 172
click at [116, 479] on link "Components" at bounding box center [97, 466] width 194 height 37
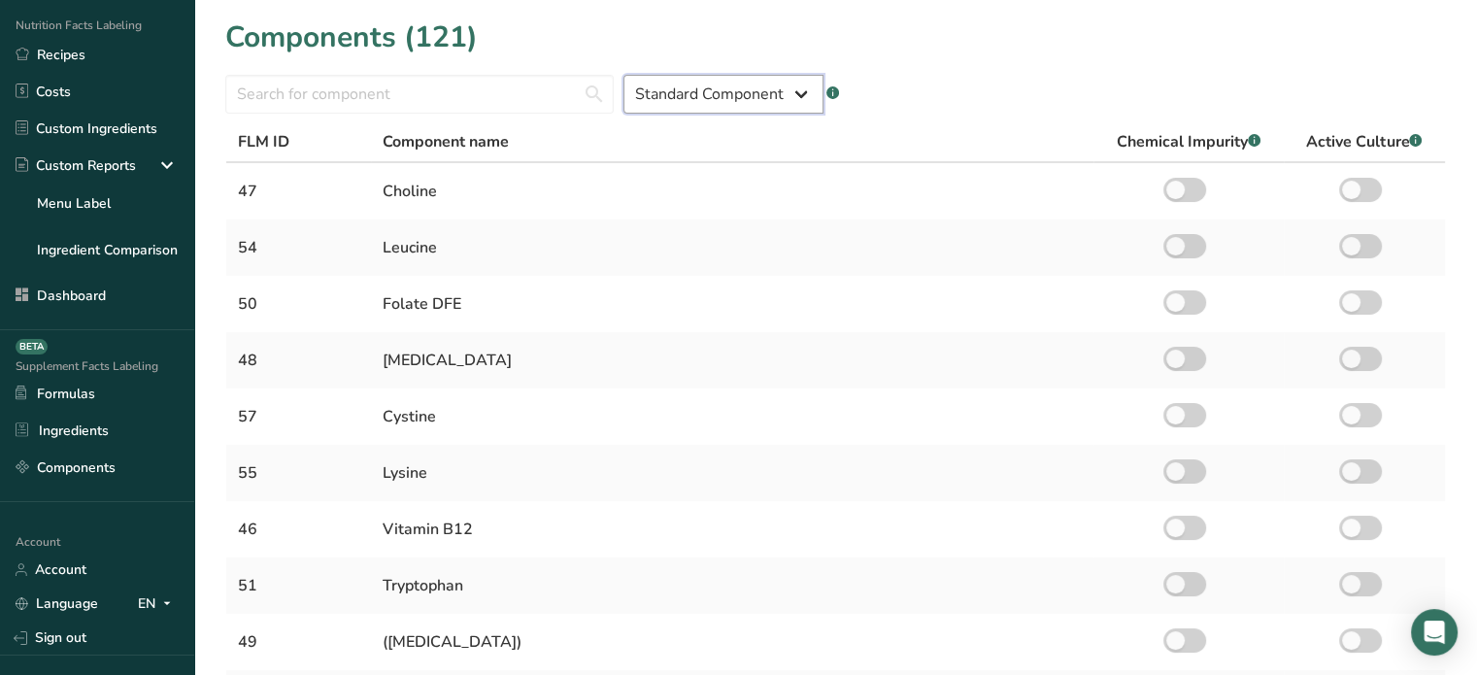
click at [684, 96] on select "Standard Component Custom Component" at bounding box center [723, 94] width 200 height 39
click at [623, 75] on select "Standard Component Custom Component" at bounding box center [723, 94] width 200 height 39
drag, startPoint x: 700, startPoint y: 93, endPoint x: 691, endPoint y: 158, distance: 65.6
click at [691, 158] on section "Components (121) Standard Component Custom Component .a-a{fill:#347362;}.b-a{fi…" at bounding box center [835, 551] width 1282 height 1102
select select "custom"
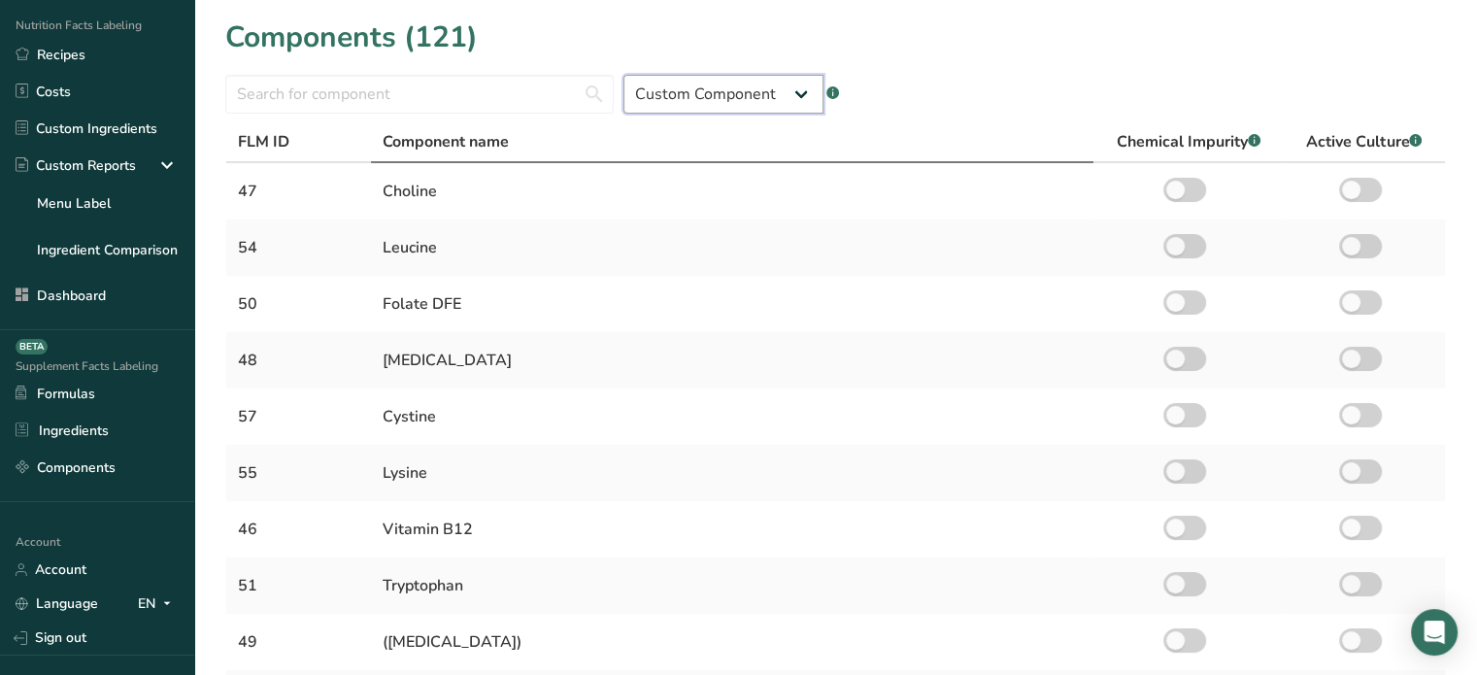
click at [623, 75] on select "Standard Component Custom Component" at bounding box center [723, 94] width 200 height 39
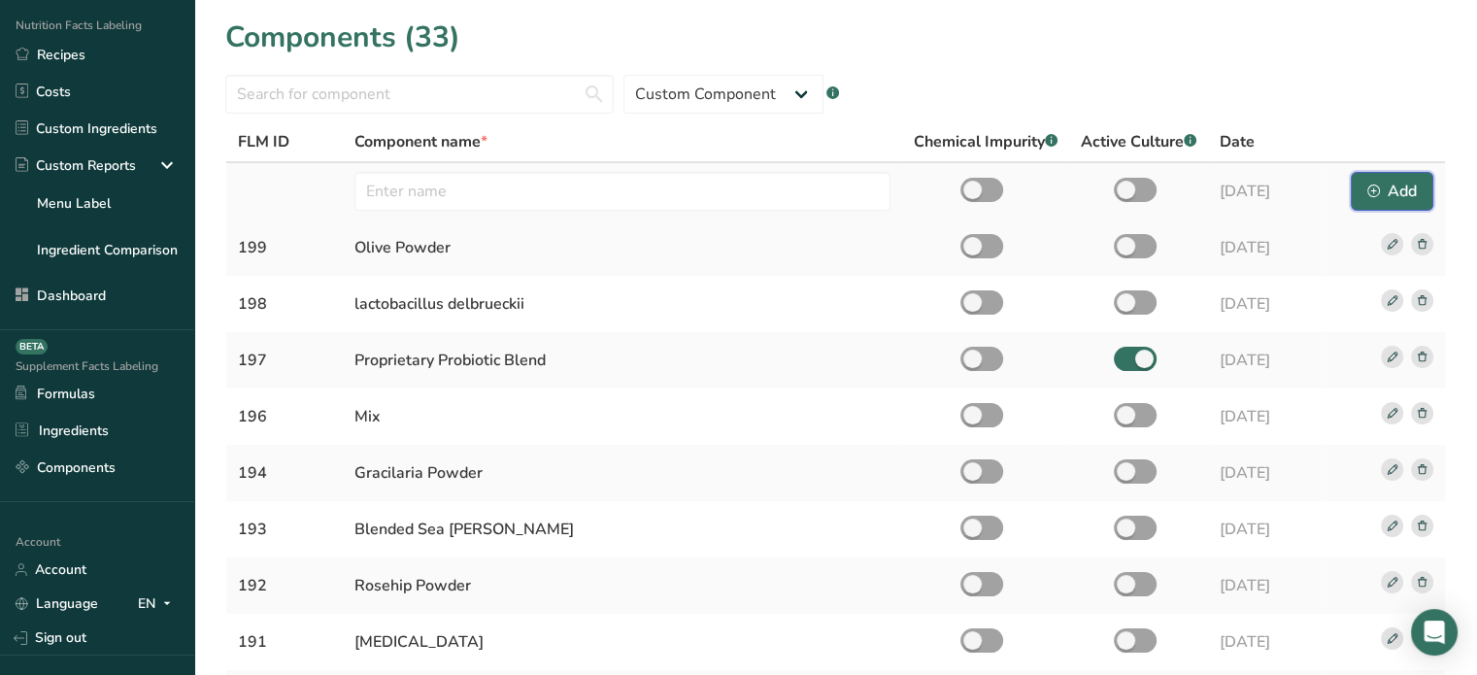
click at [1394, 193] on div "Add" at bounding box center [1392, 191] width 50 height 23
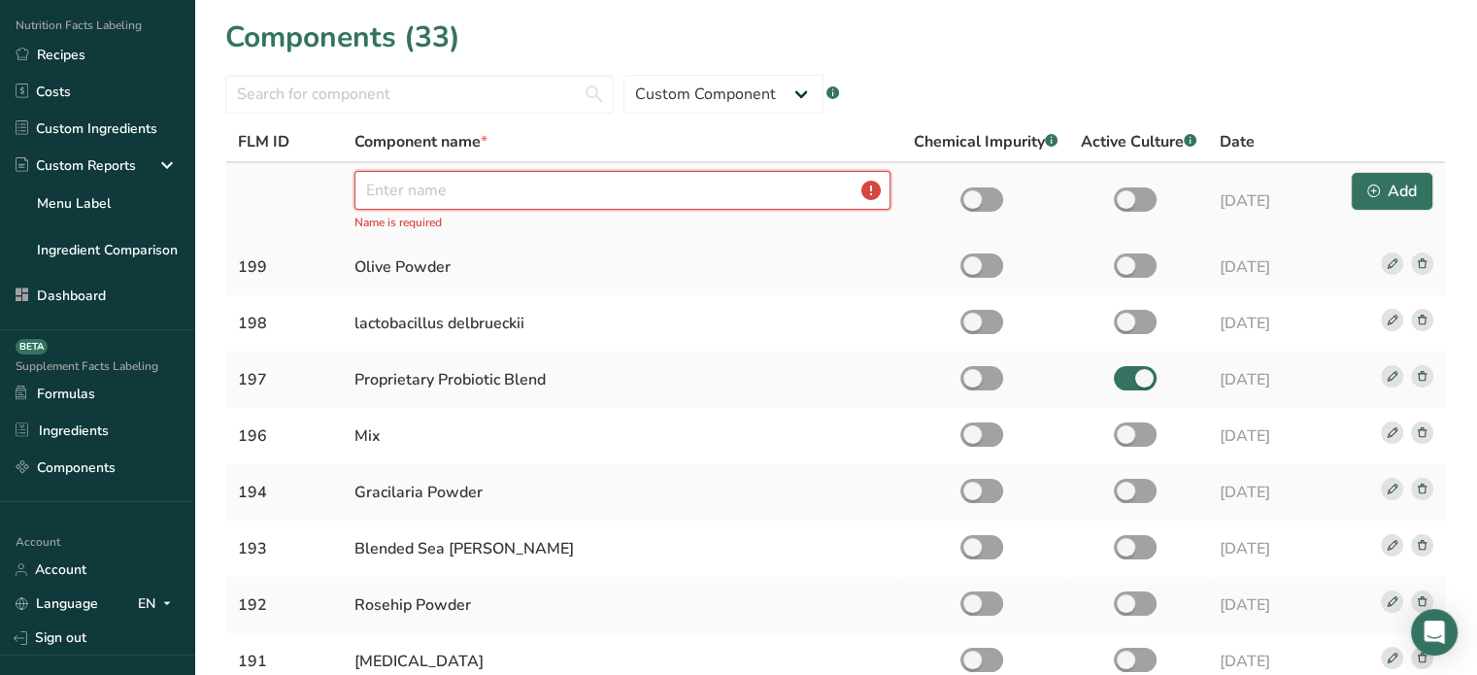
click at [448, 182] on input "text" at bounding box center [622, 190] width 536 height 39
paste input "Phosphatidylserine Powder"
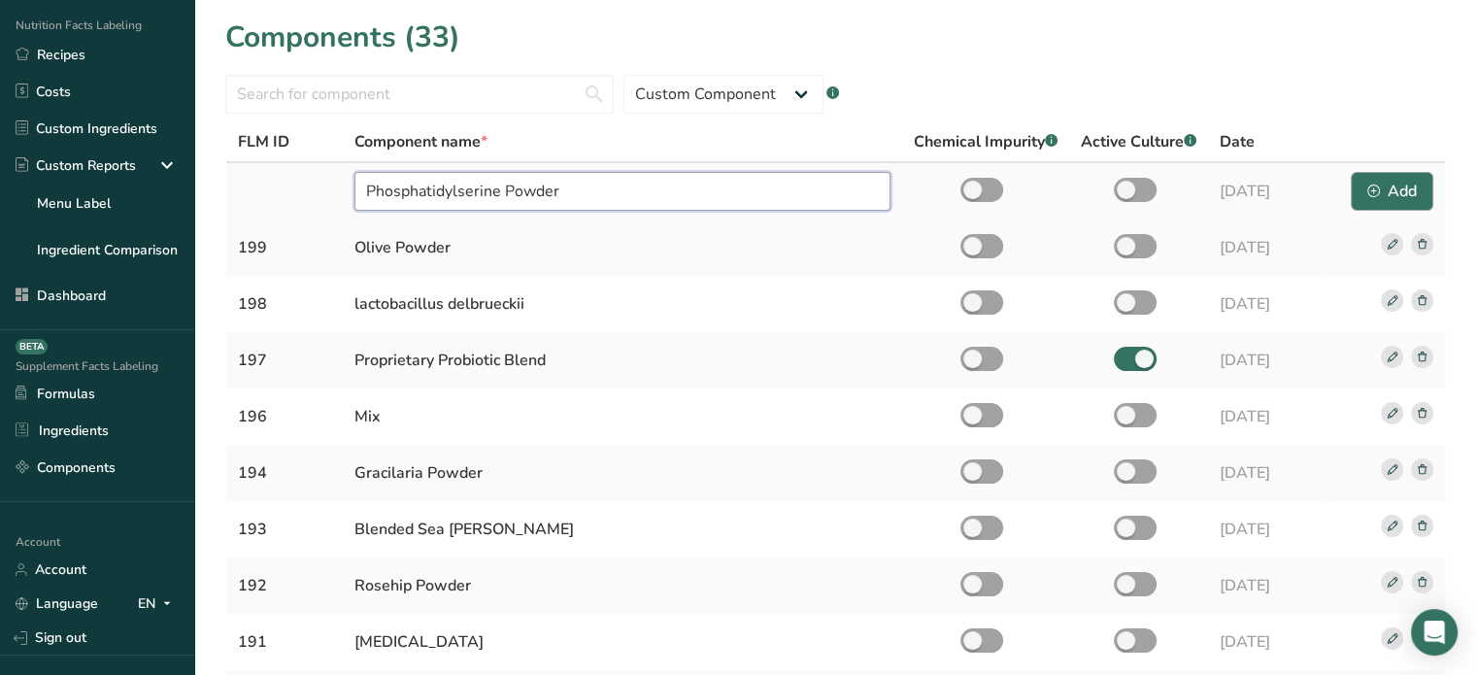
type input "Phosphatidylserine Powder"
click at [1378, 196] on icon "button" at bounding box center [1373, 190] width 13 height 13
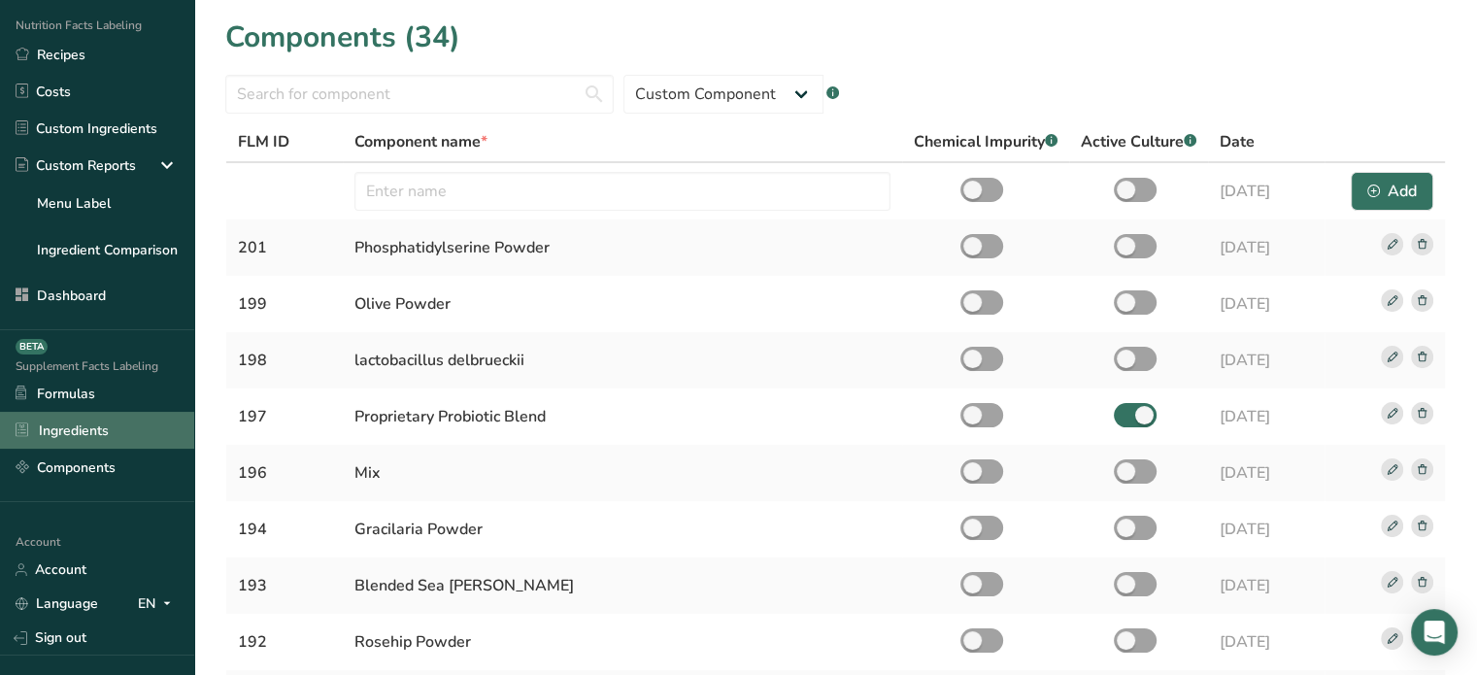
click at [103, 425] on link "Ingredients" at bounding box center [97, 430] width 194 height 37
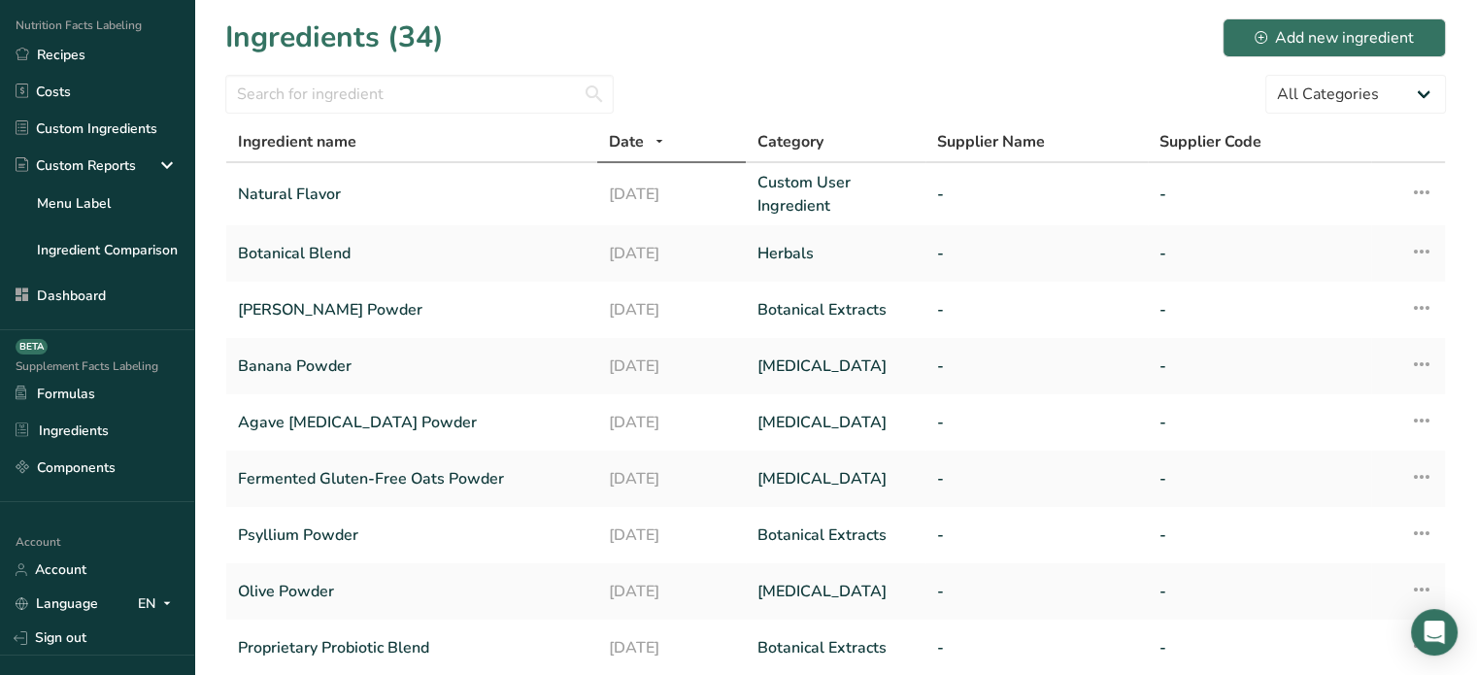
click at [1235, 57] on div "Ingredients (34) Add new ingredient" at bounding box center [835, 38] width 1220 height 44
click at [1257, 40] on icon at bounding box center [1260, 37] width 13 height 13
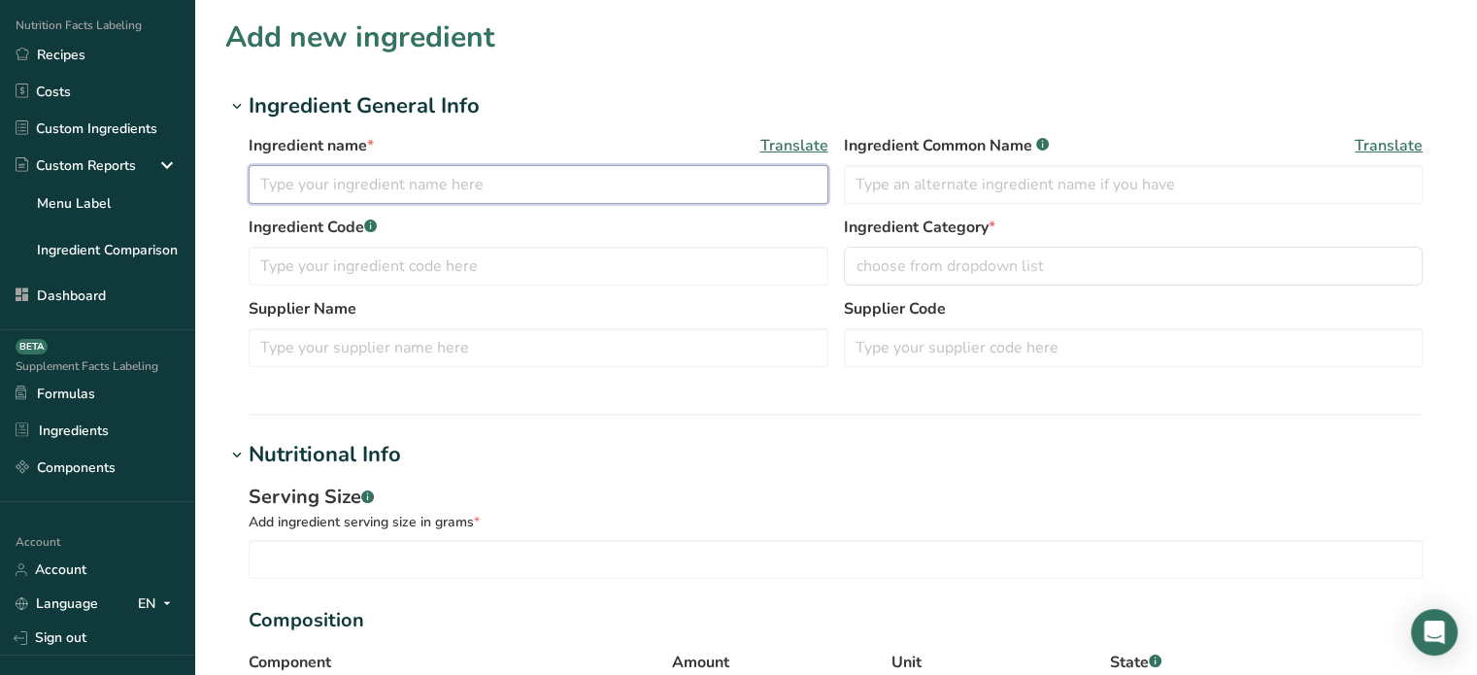
click at [653, 185] on input "text" at bounding box center [539, 184] width 580 height 39
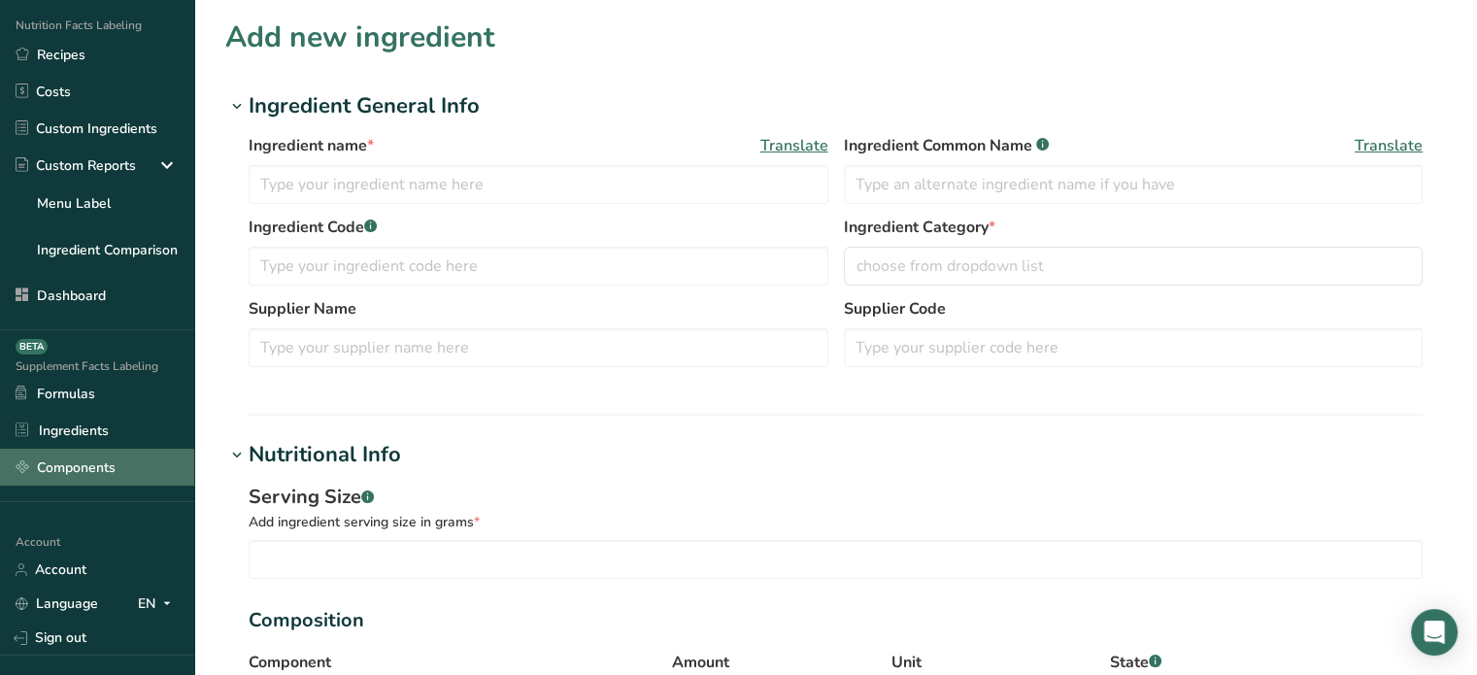
click at [93, 462] on link "Components" at bounding box center [97, 466] width 194 height 37
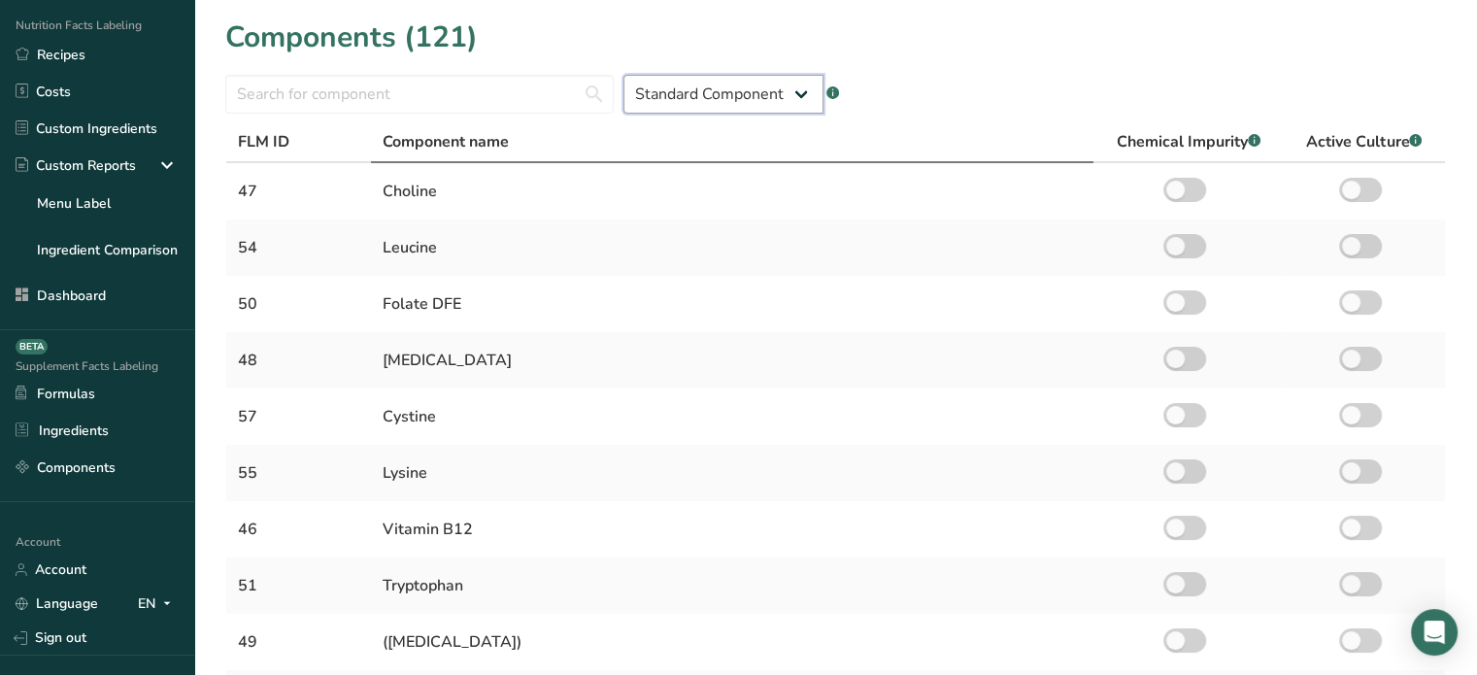
drag, startPoint x: 683, startPoint y: 84, endPoint x: 702, endPoint y: 150, distance: 68.5
click at [702, 150] on section "Components (121) Standard Component Custom Component .a-a{fill:#347362;}.b-a{fi…" at bounding box center [835, 551] width 1282 height 1102
select select "custom"
click at [623, 75] on select "Standard Component Custom Component" at bounding box center [723, 94] width 200 height 39
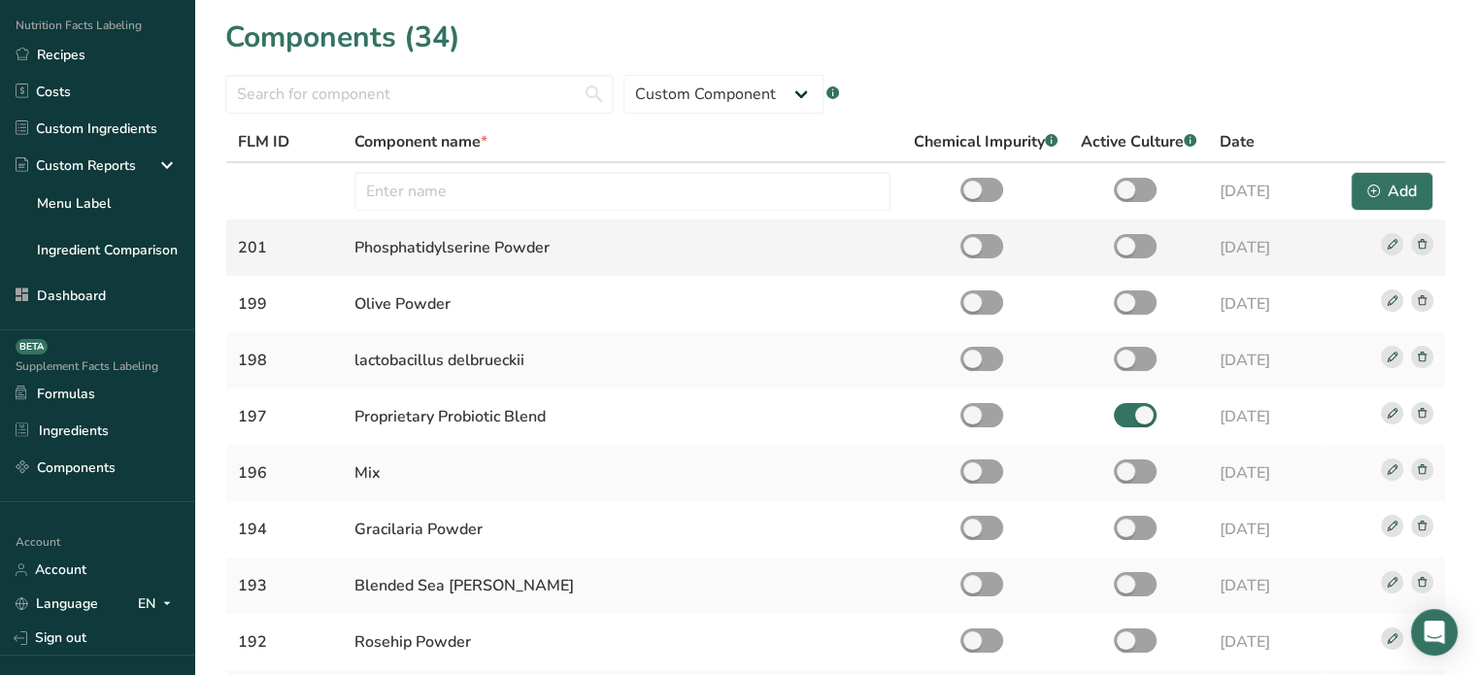
click at [1393, 241] on rect at bounding box center [1391, 244] width 22 height 22
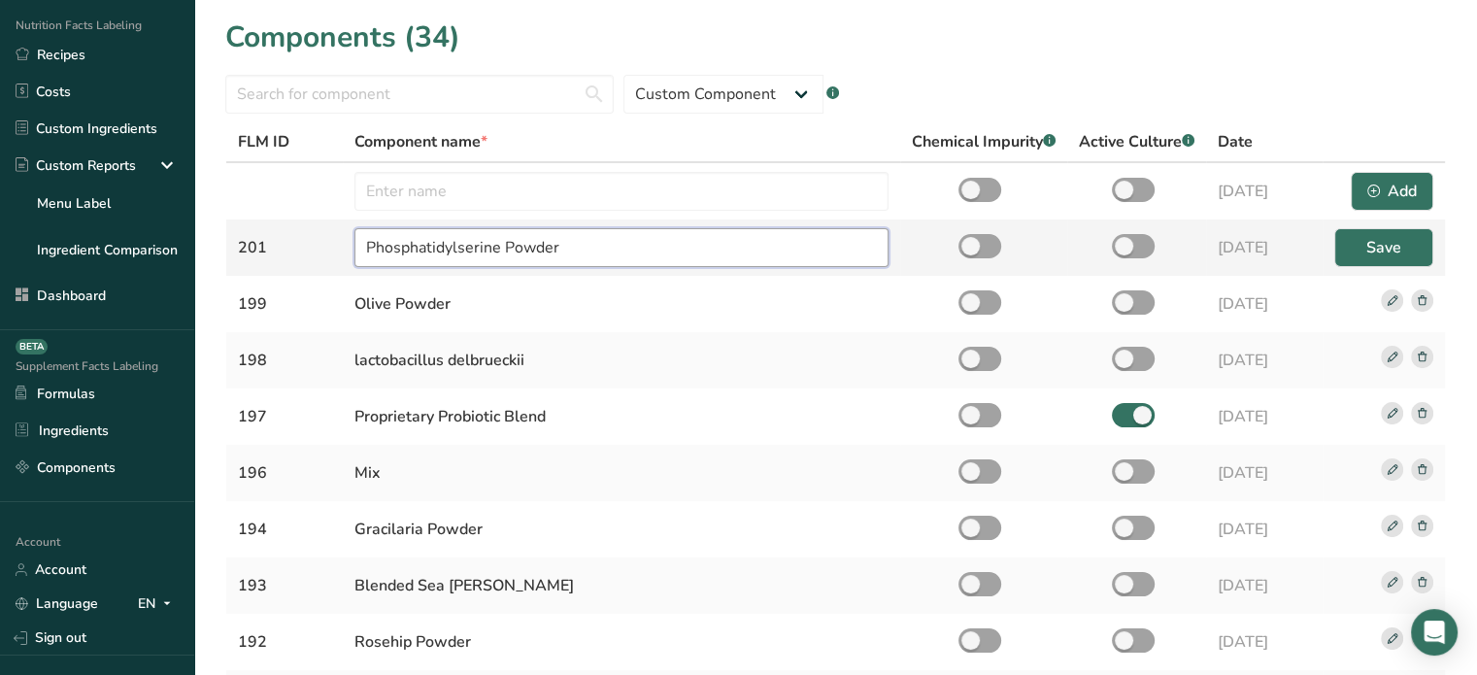
click at [552, 244] on input "Phosphatidylserine Powder" at bounding box center [621, 247] width 534 height 39
type input "Phosphatidylserine"
click at [1359, 245] on button "Save" at bounding box center [1383, 247] width 99 height 39
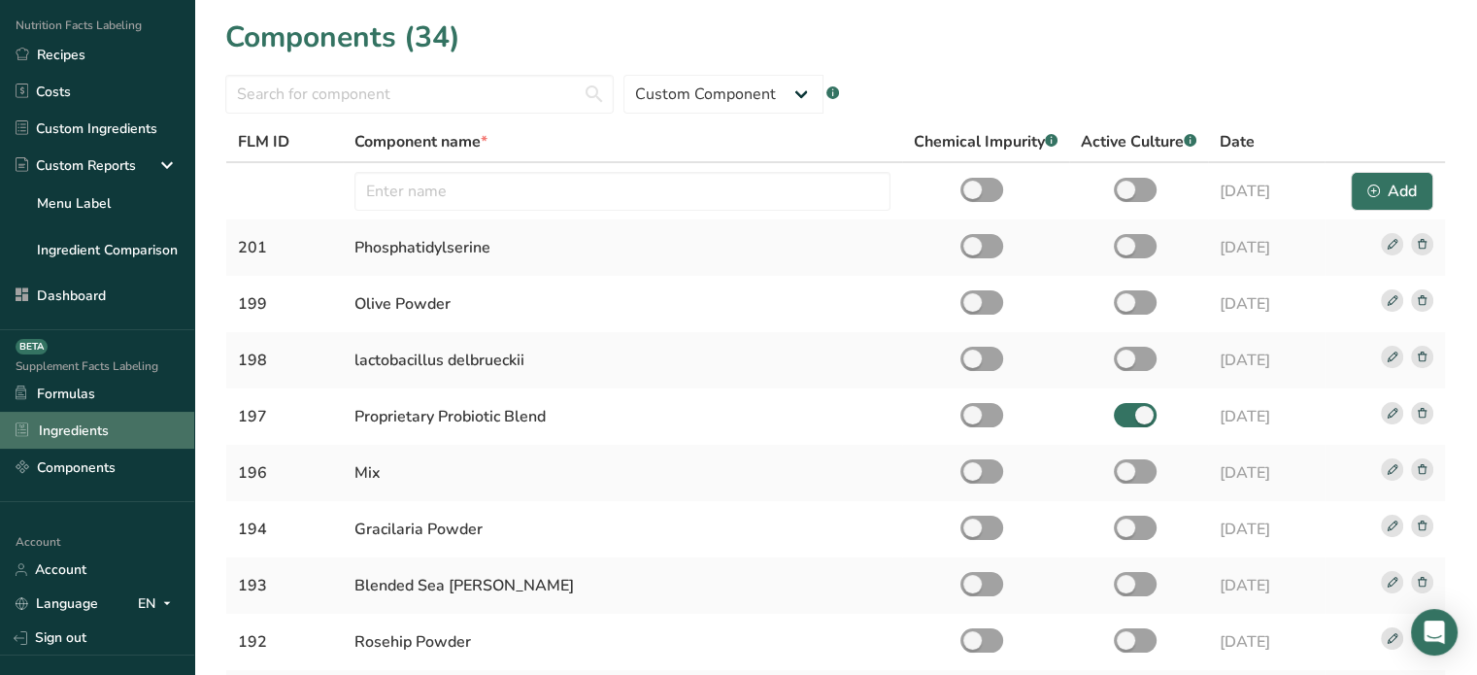
click at [79, 439] on link "Ingredients" at bounding box center [97, 430] width 194 height 37
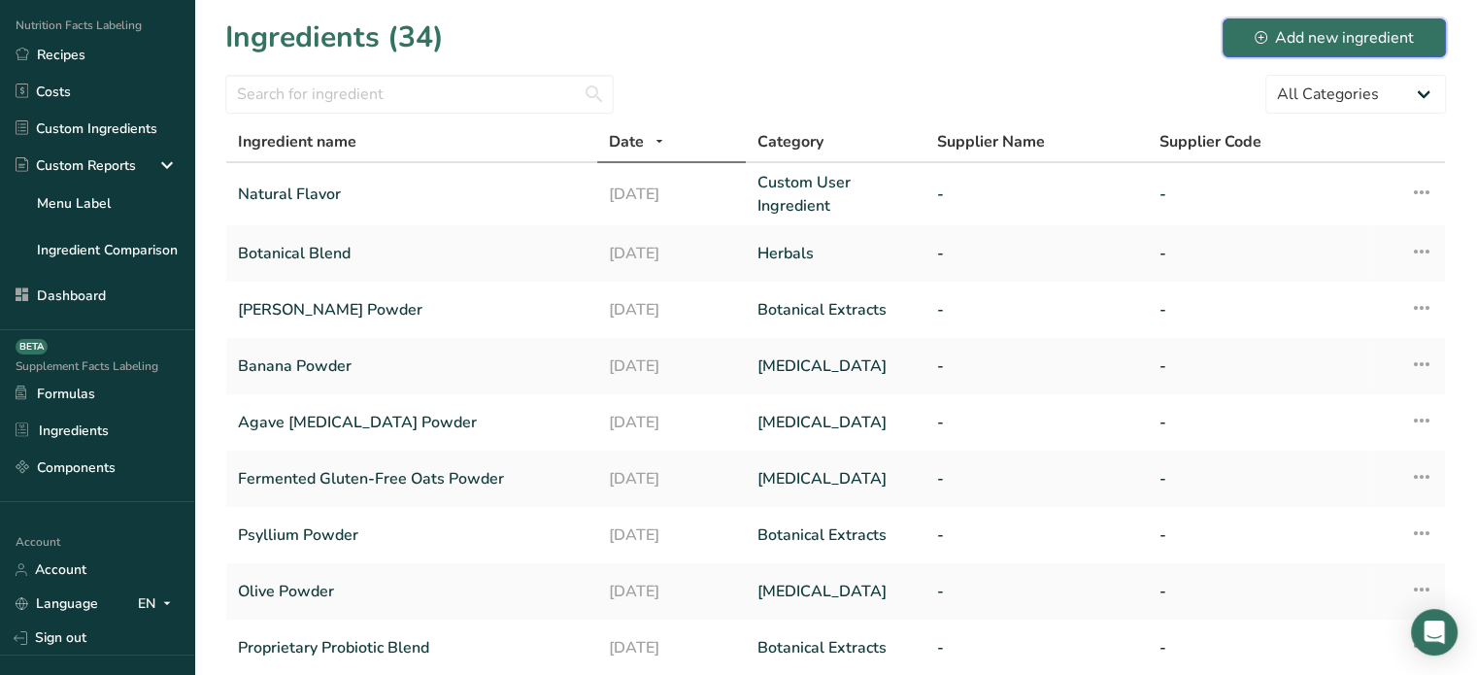
click at [1235, 36] on button "Add new ingredient" at bounding box center [1333, 37] width 223 height 39
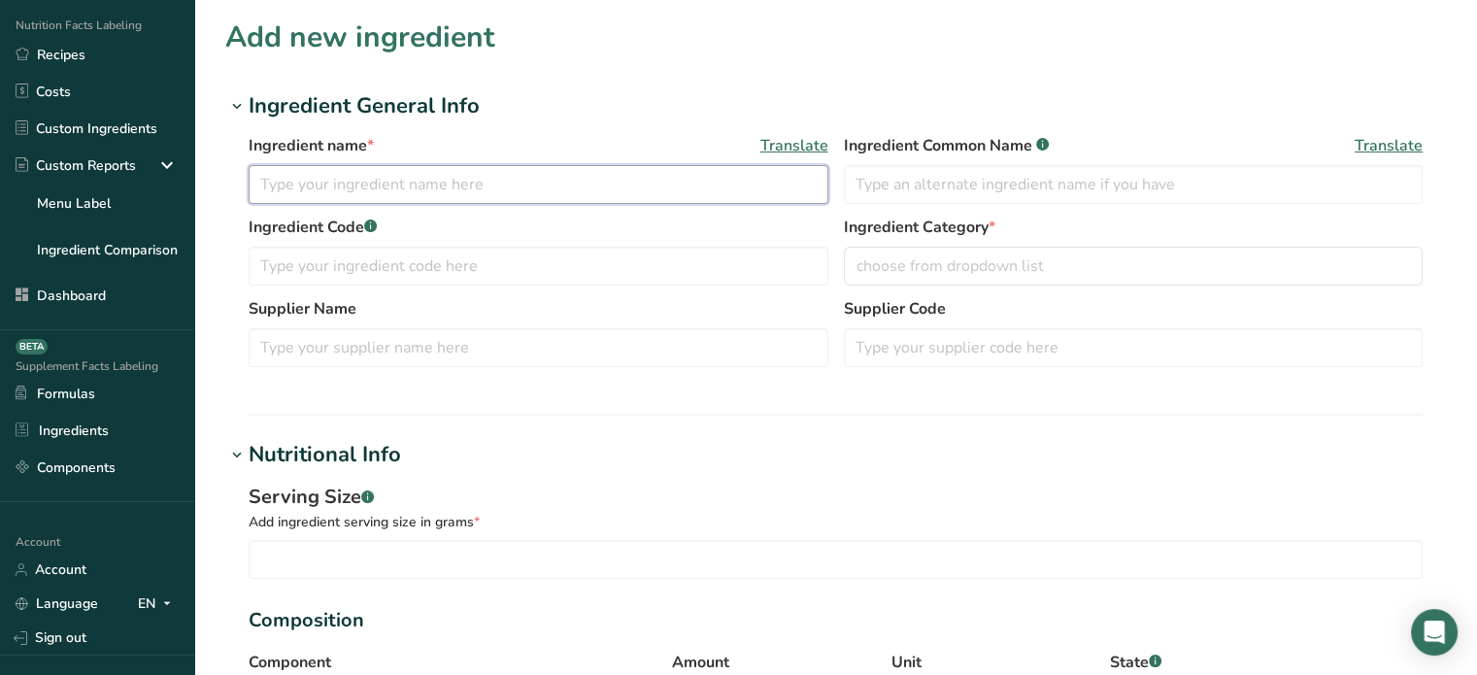
click at [645, 178] on input "text" at bounding box center [539, 184] width 580 height 39
paste input "Phosphatidylserine Powder"
type input "Phosphatidylserine Powder"
click at [544, 262] on input "text" at bounding box center [539, 266] width 580 height 39
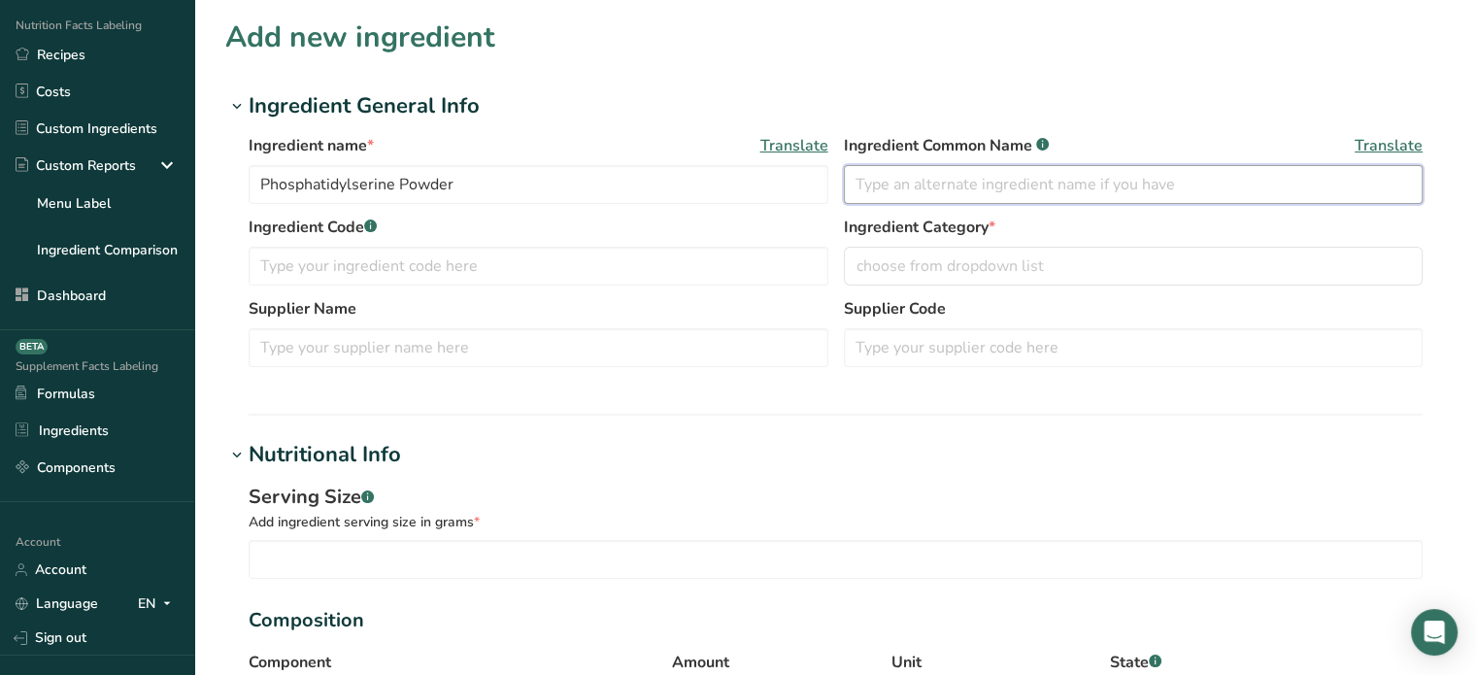
click at [914, 191] on input "text" at bounding box center [1134, 184] width 580 height 39
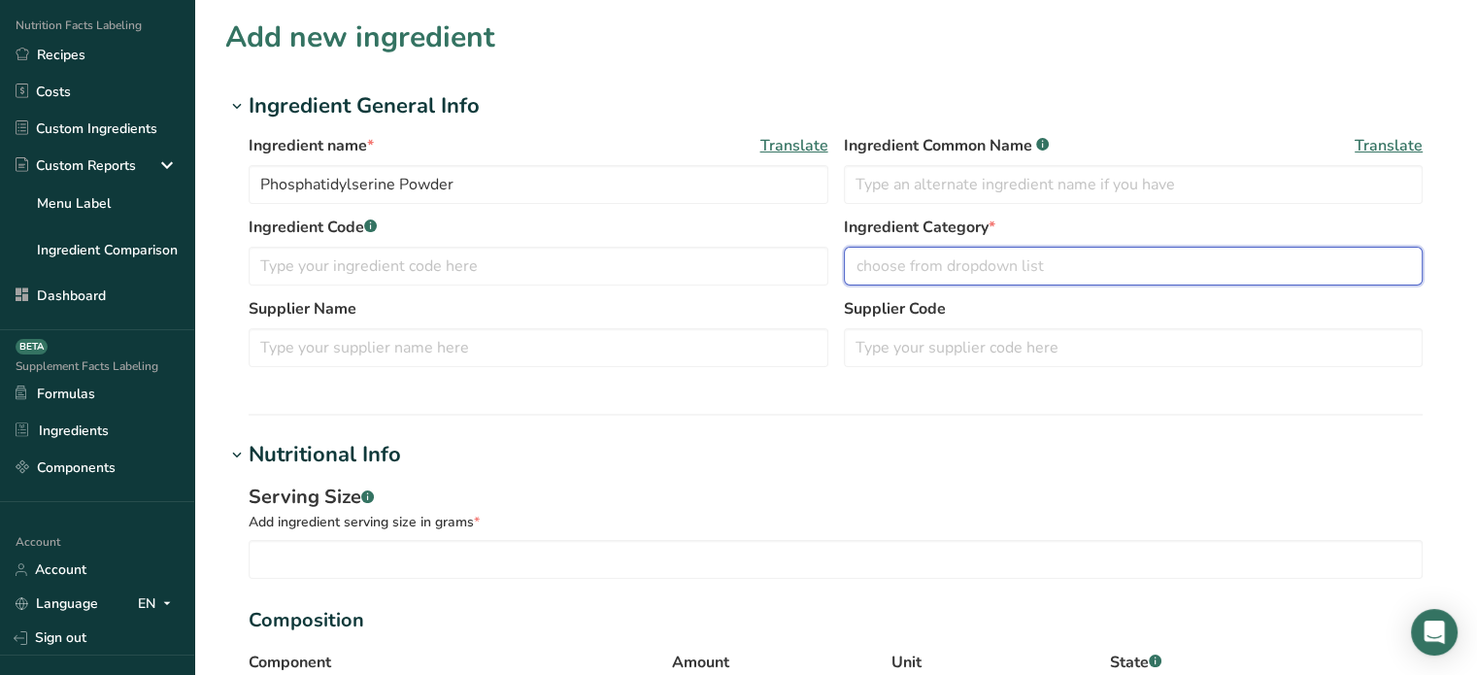
click at [948, 259] on span "choose from dropdown list" at bounding box center [949, 265] width 187 height 23
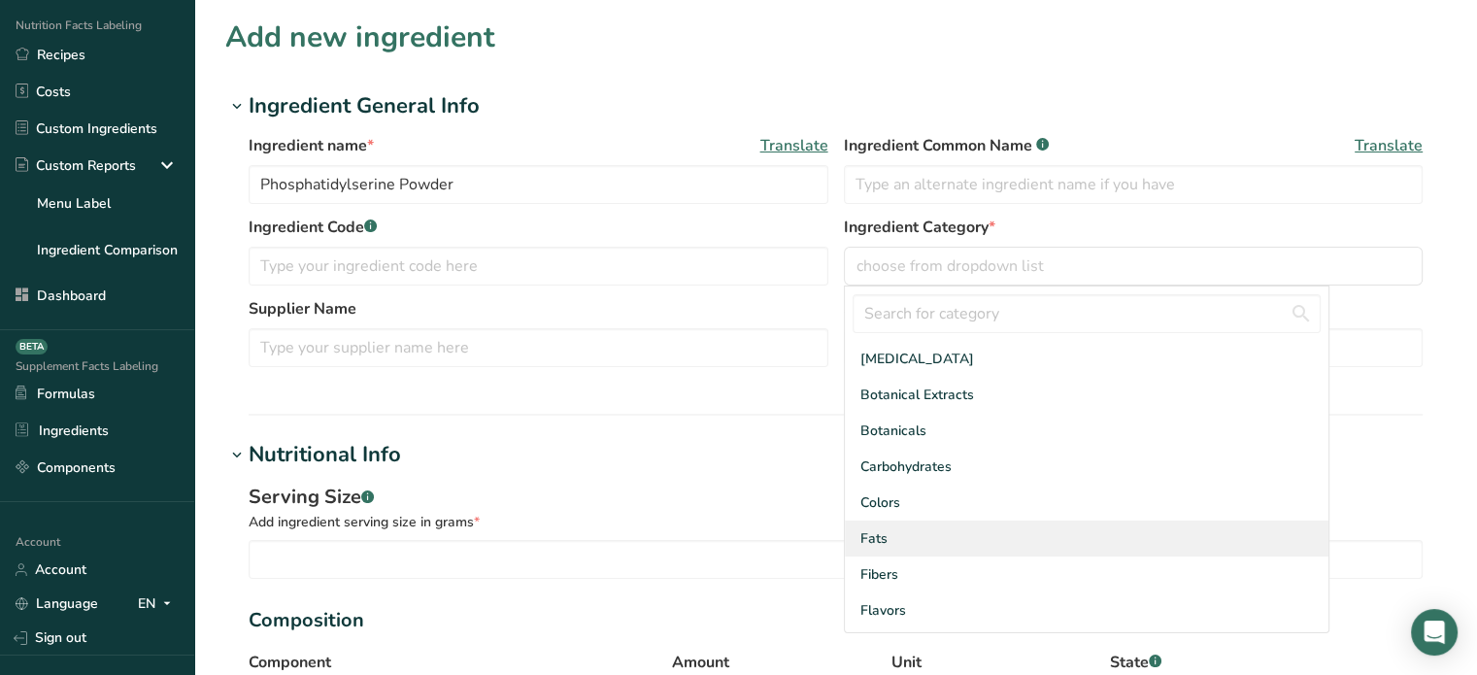
click at [922, 529] on div "Fats" at bounding box center [1086, 538] width 483 height 36
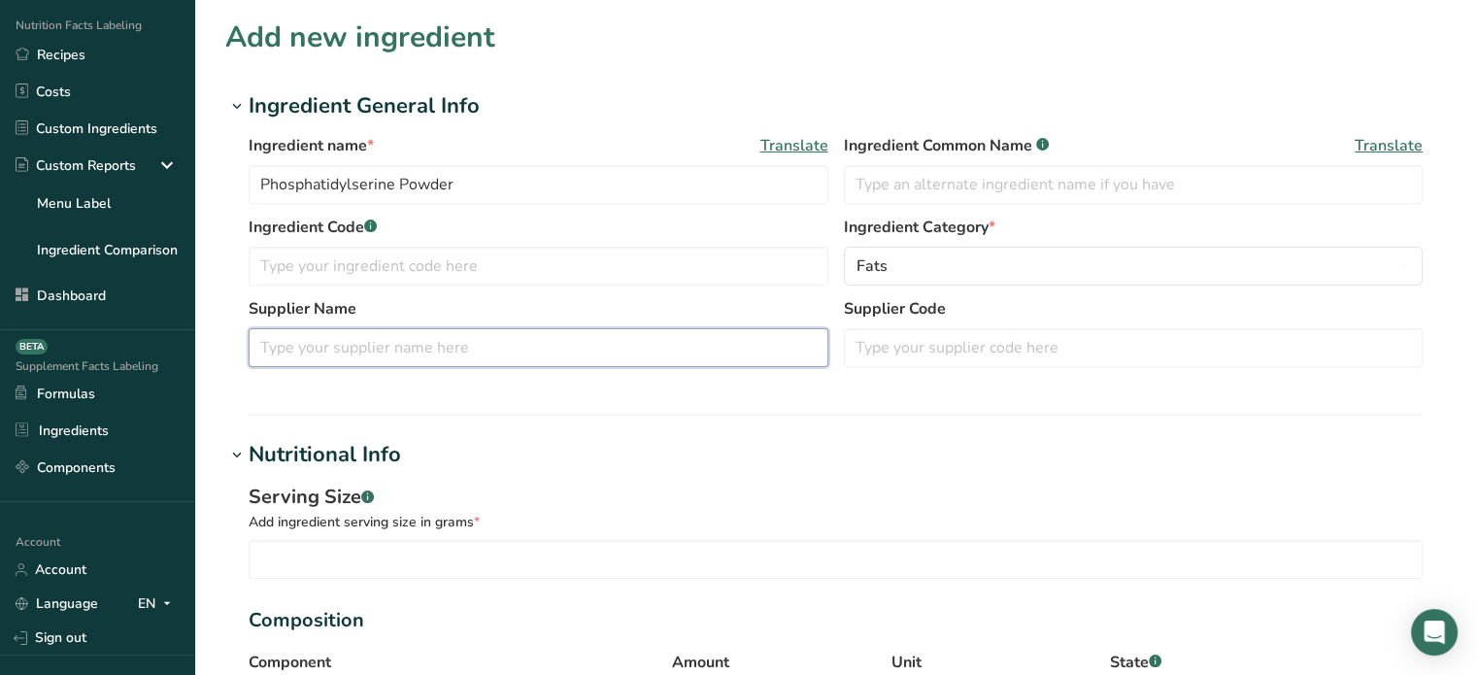
click at [580, 360] on input "text" at bounding box center [539, 347] width 580 height 39
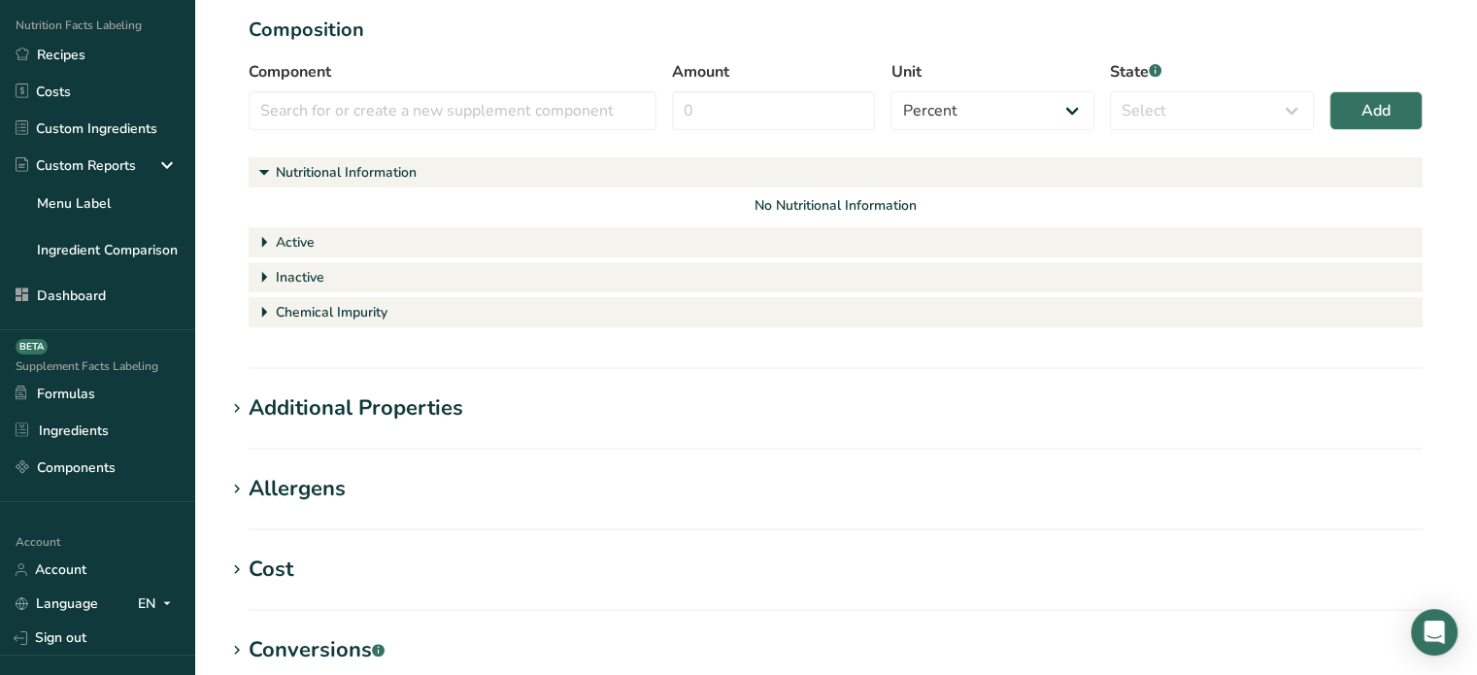
scroll to position [410, 0]
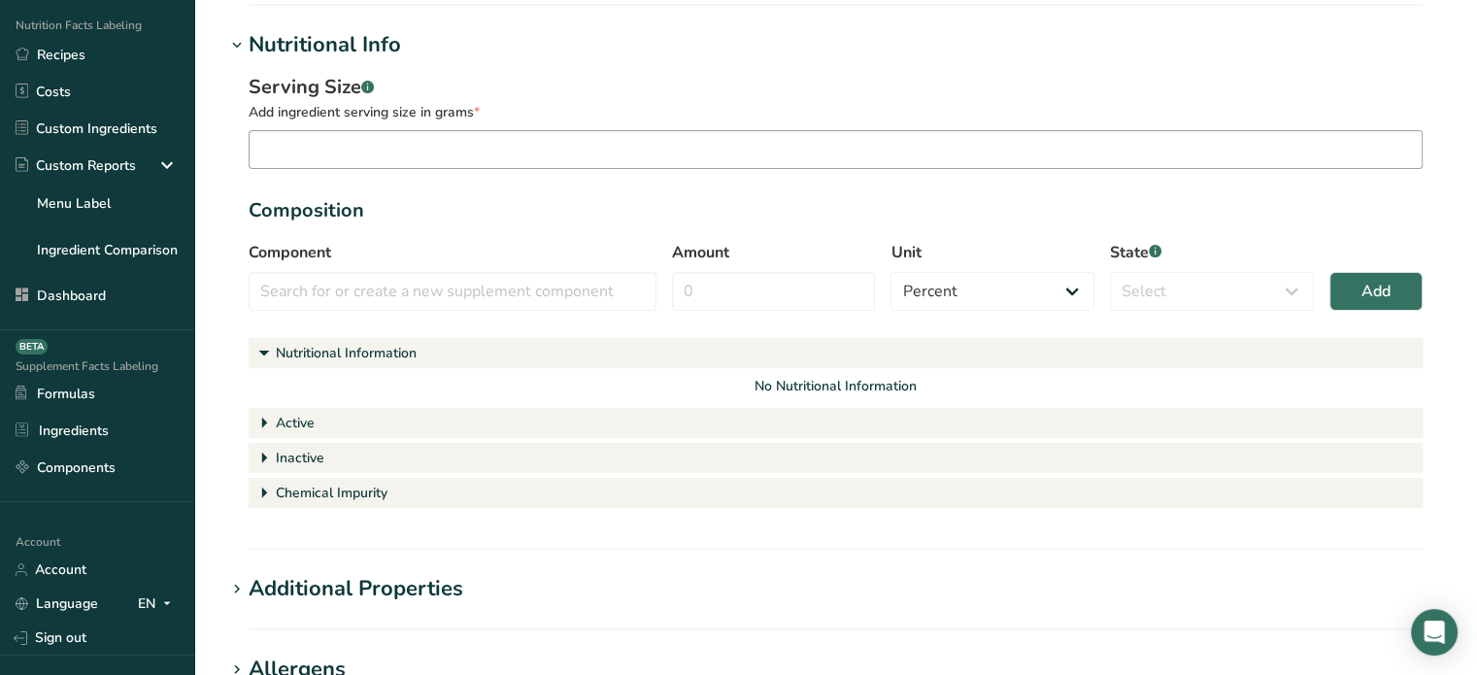
type input "xyz"
click at [555, 155] on input "number" at bounding box center [836, 149] width 1174 height 39
type input "3"
type input "0.3"
click at [406, 280] on input "text" at bounding box center [453, 291] width 408 height 39
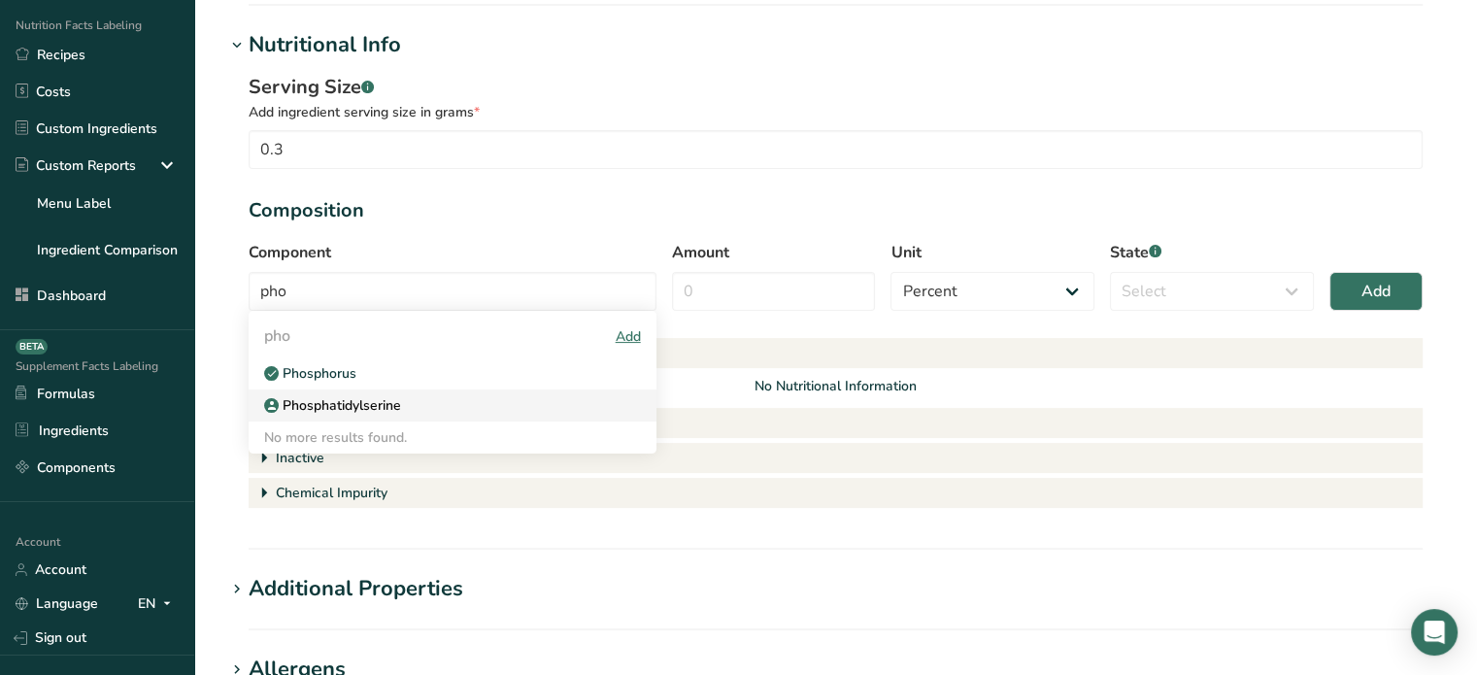
click at [380, 403] on p "Phosphatidylserine" at bounding box center [340, 405] width 122 height 20
type input "Phosphatidylserine"
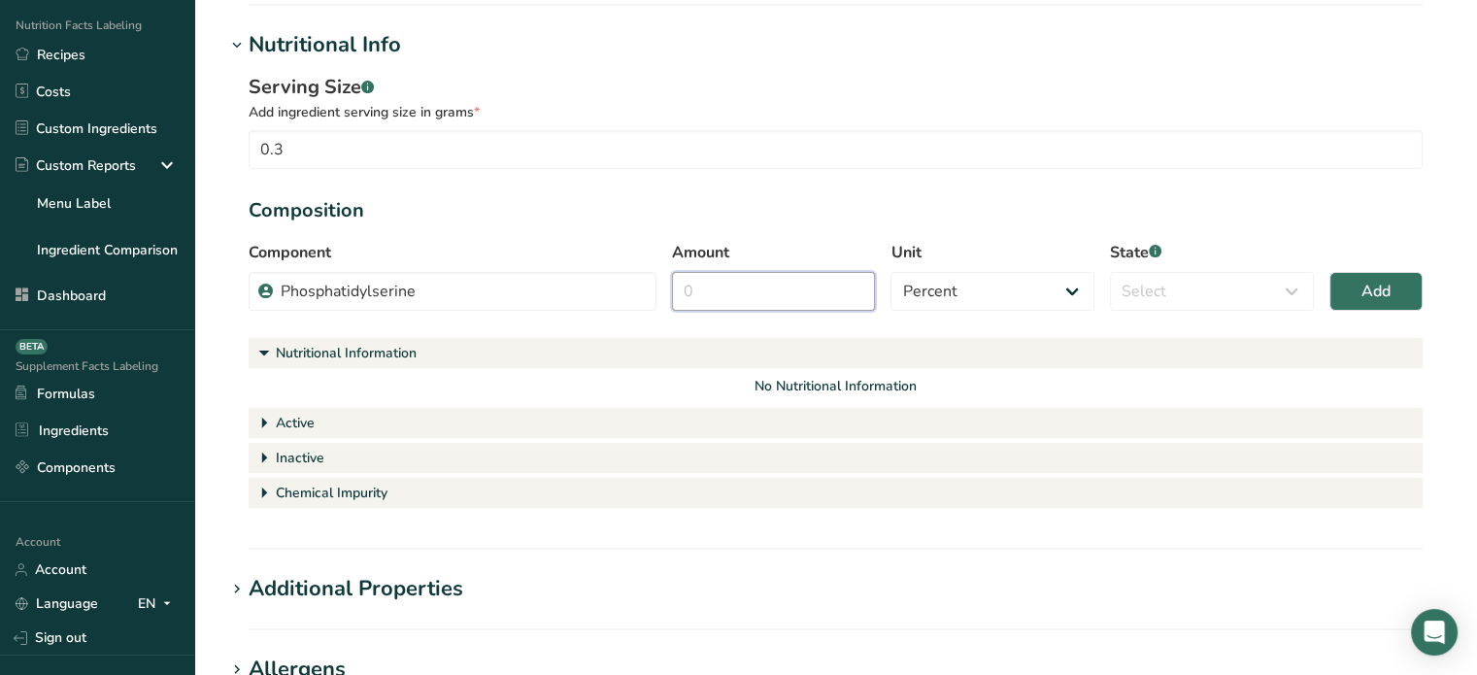
click at [780, 301] on input "Amount" at bounding box center [774, 291] width 204 height 39
type input "60"
click at [942, 298] on select "Percent Grams Kilograms mg Oz Pound PPM B CFU mcg µg kcal kJ" at bounding box center [992, 291] width 204 height 39
select select "2"
click at [890, 272] on select "Percent Grams Kilograms mg Oz Pound PPM B CFU mcg µg kcal kJ" at bounding box center [992, 291] width 204 height 39
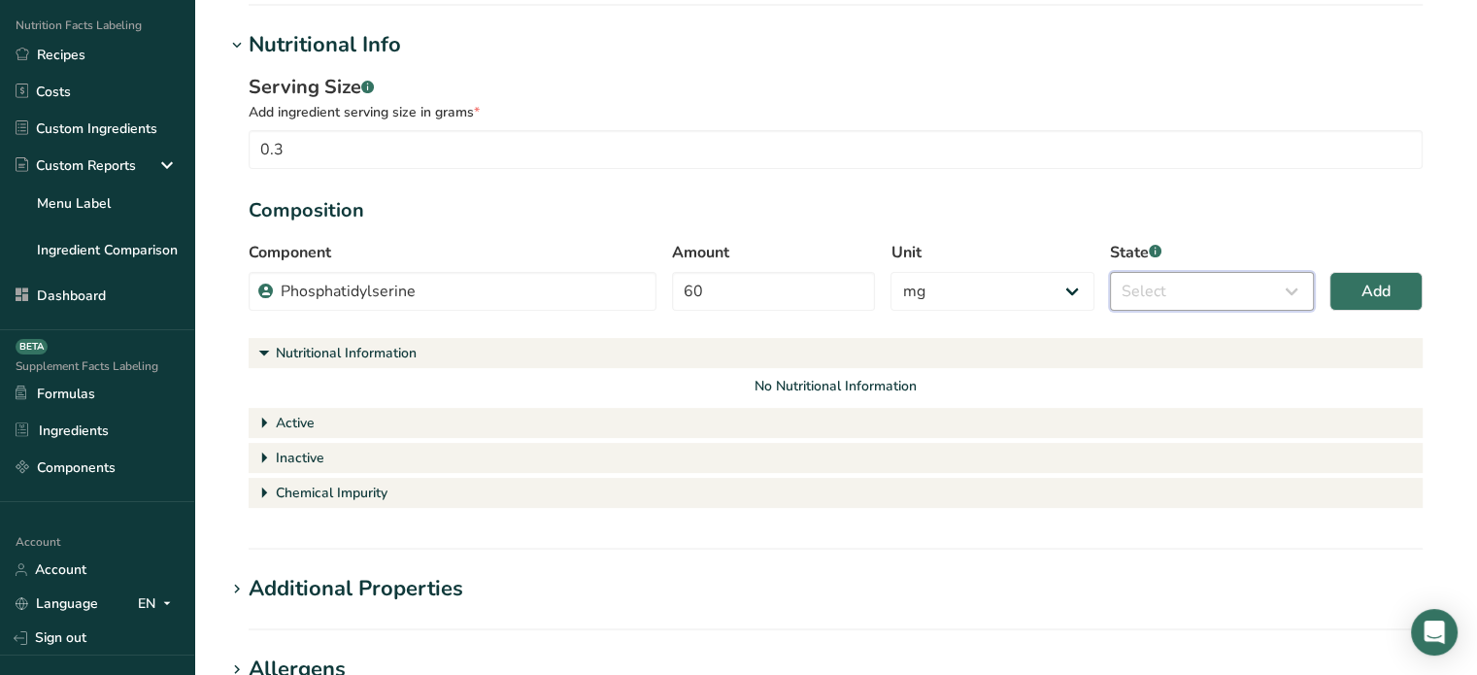
click at [1180, 291] on select "Select Active Inactive Chemical Impurity Nutritional Information" at bounding box center [1212, 291] width 204 height 39
click at [431, 290] on input "Phosphatidylserine" at bounding box center [453, 291] width 408 height 39
click at [1142, 308] on select "Select Active Inactive Chemical Impurity Nutritional Information" at bounding box center [1212, 291] width 204 height 39
select select "active"
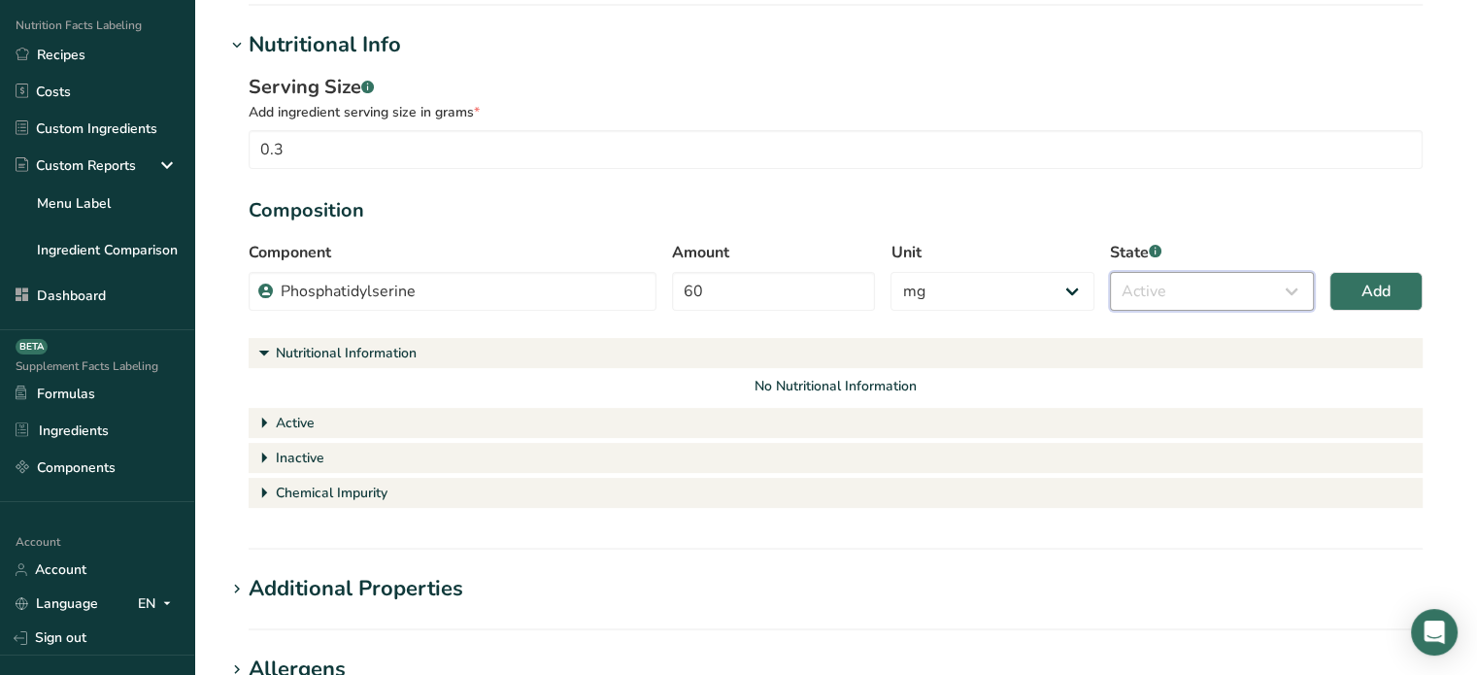
click at [1110, 272] on select "Select Active Inactive Chemical Impurity Nutritional Information" at bounding box center [1212, 291] width 204 height 39
click at [1343, 309] on button "Add" at bounding box center [1375, 291] width 93 height 39
select select "percent"
select select
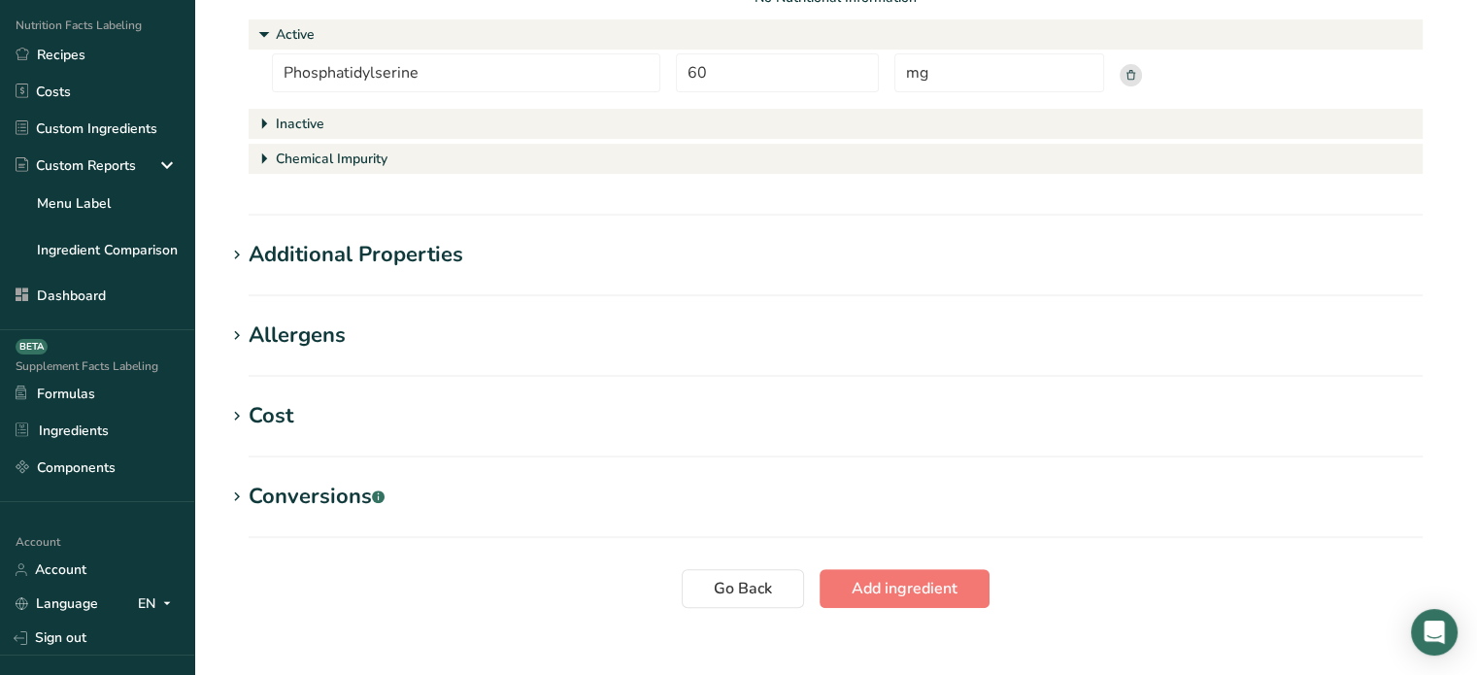
scroll to position [823, 0]
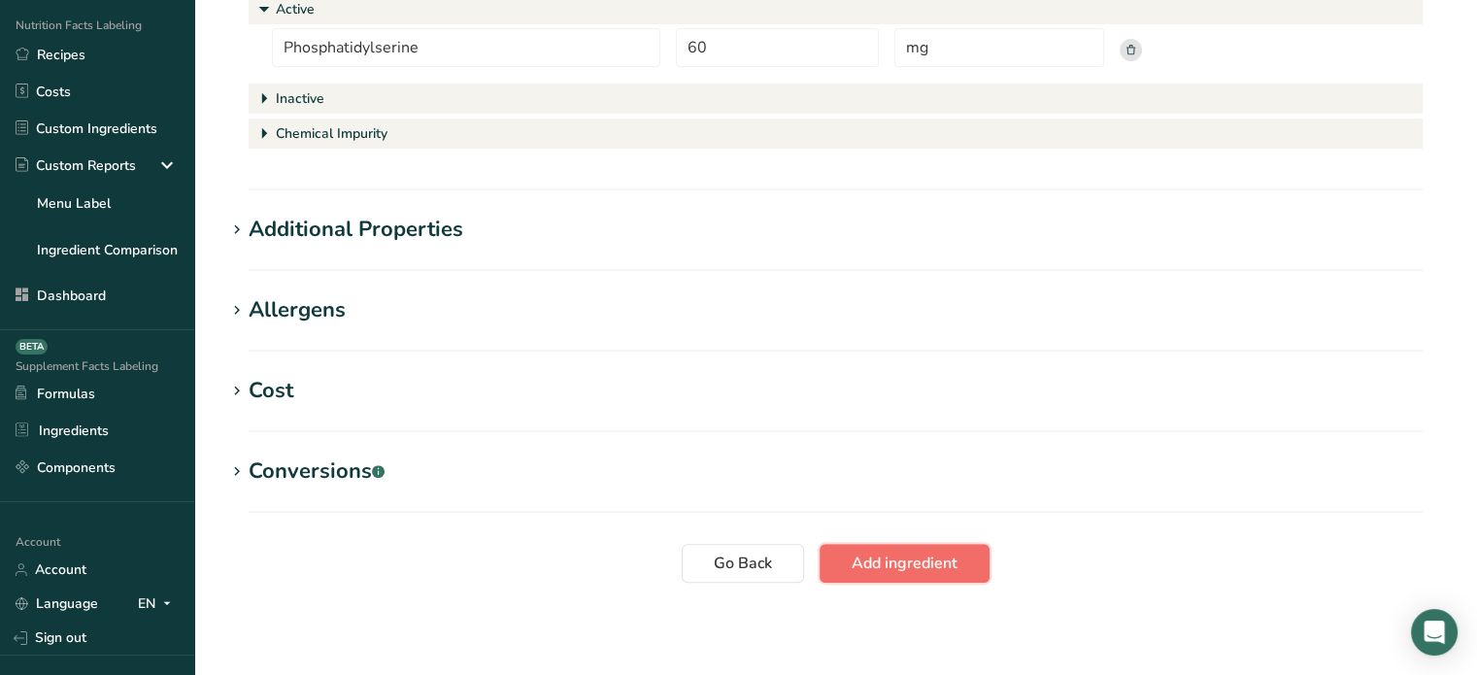
click at [920, 572] on span "Add ingredient" at bounding box center [904, 562] width 106 height 23
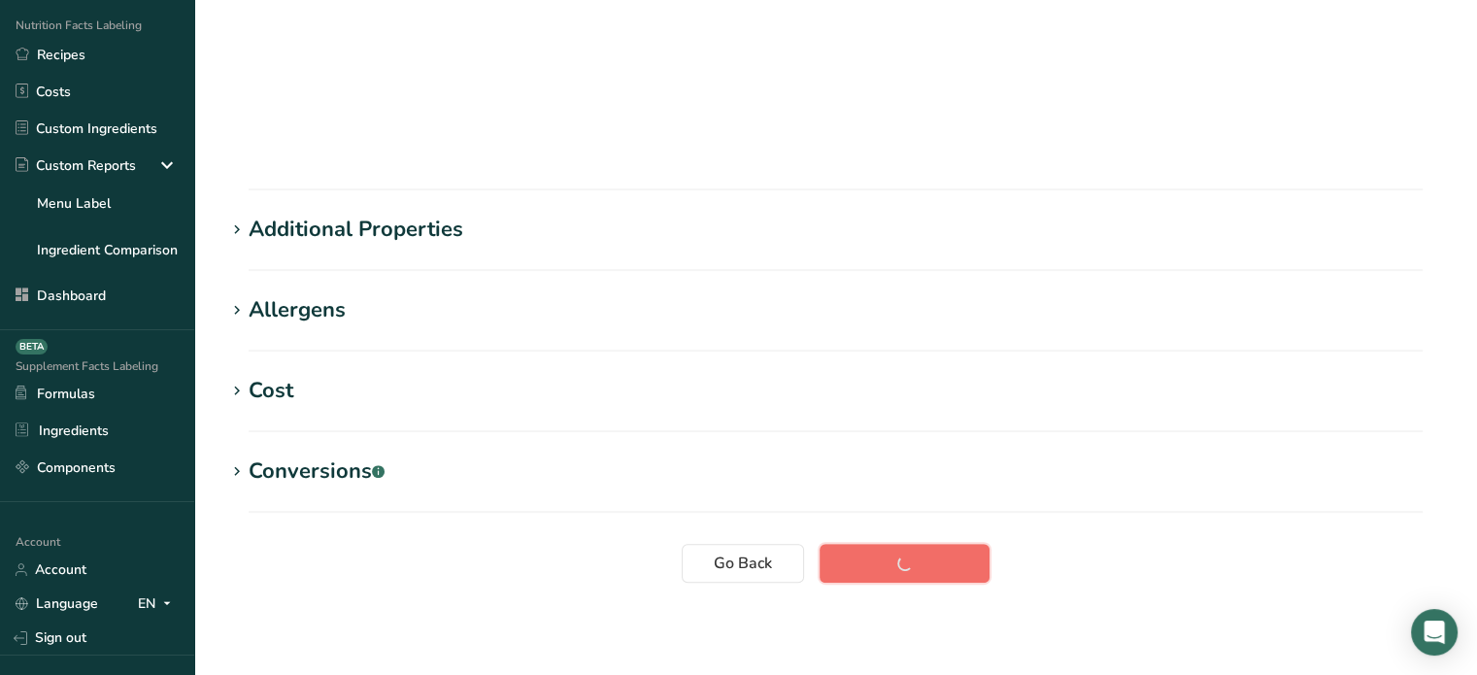
scroll to position [39, 0]
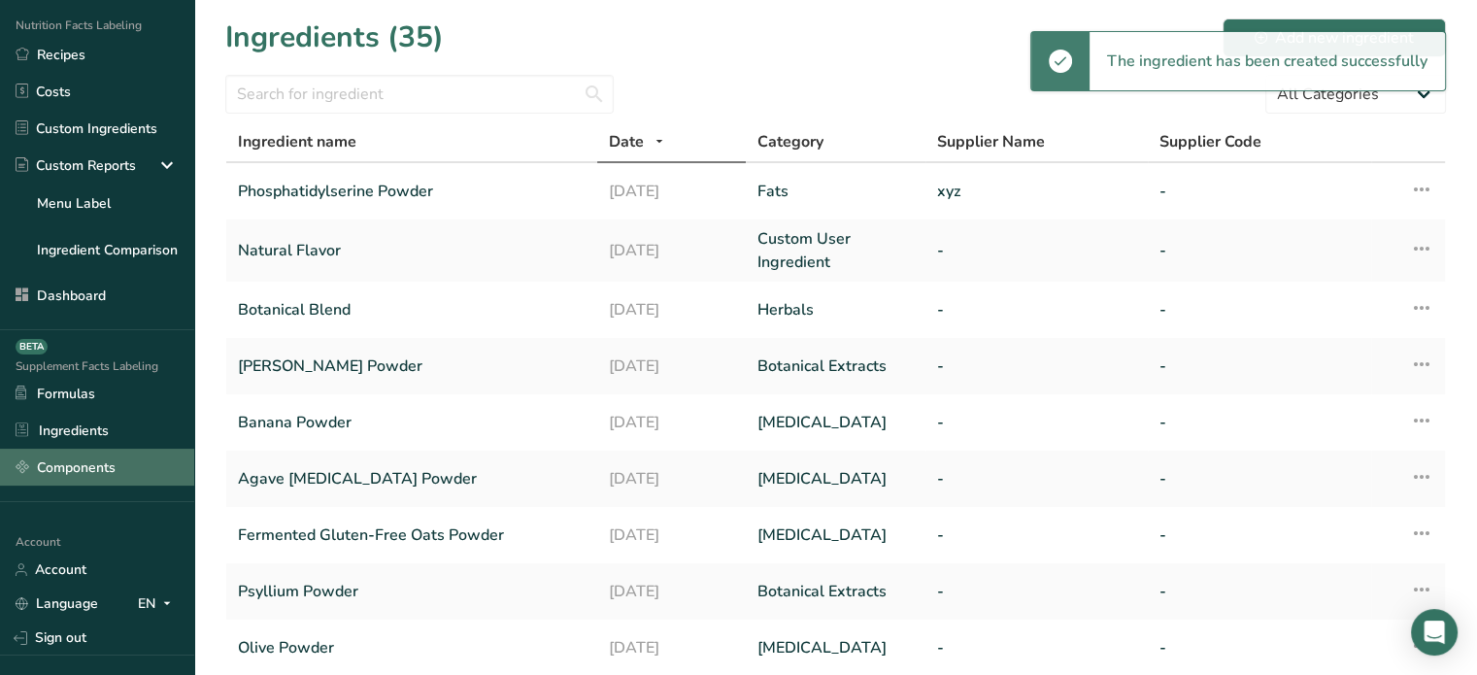
click at [94, 465] on link "Components" at bounding box center [97, 466] width 194 height 37
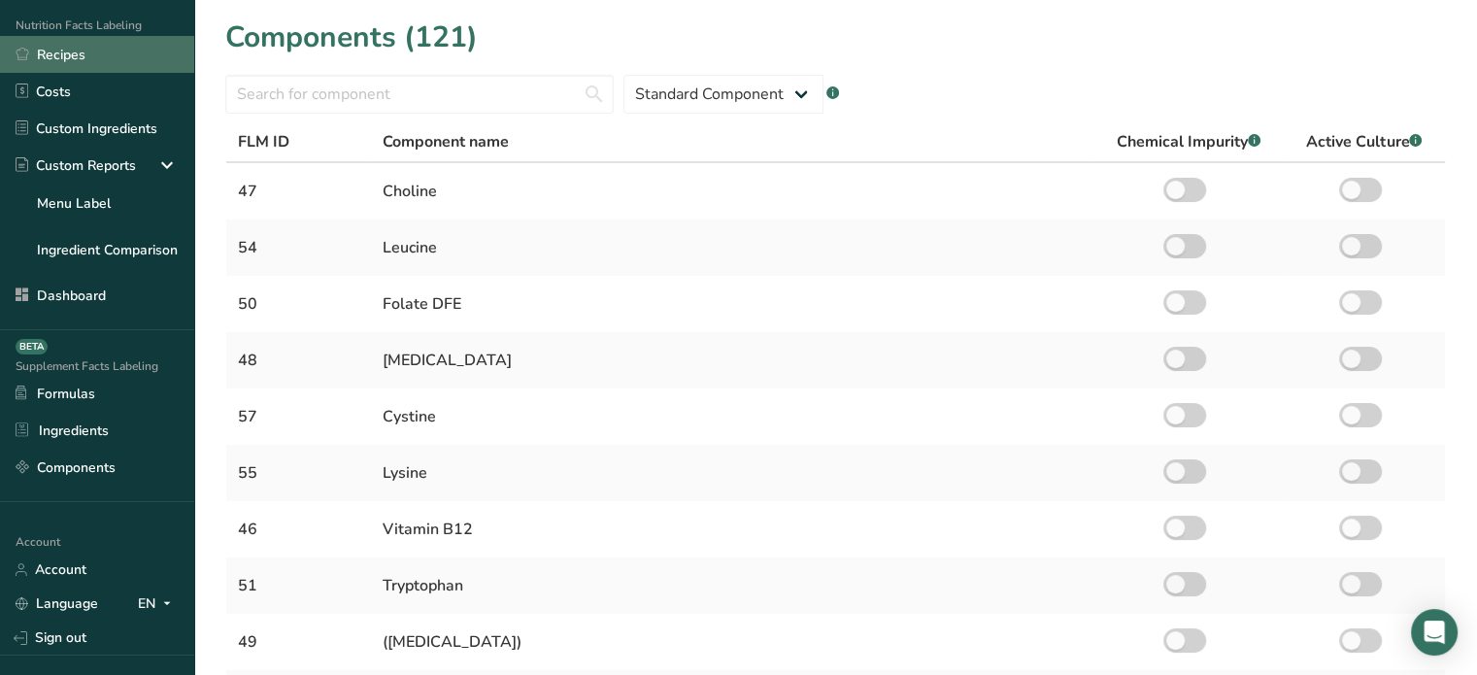
click at [113, 56] on link "Recipes" at bounding box center [97, 54] width 194 height 37
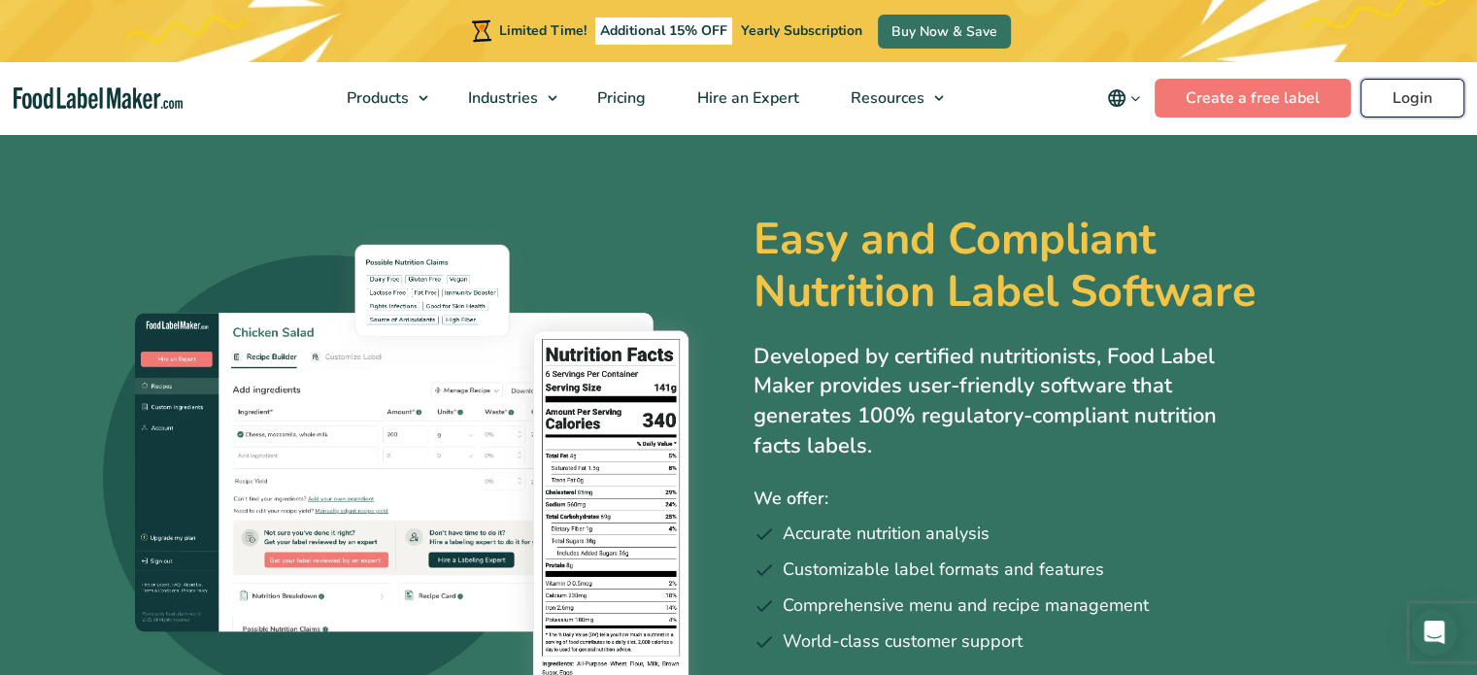
click at [1425, 94] on link "Login" at bounding box center [1412, 98] width 104 height 39
